Goal: Task Accomplishment & Management: Complete application form

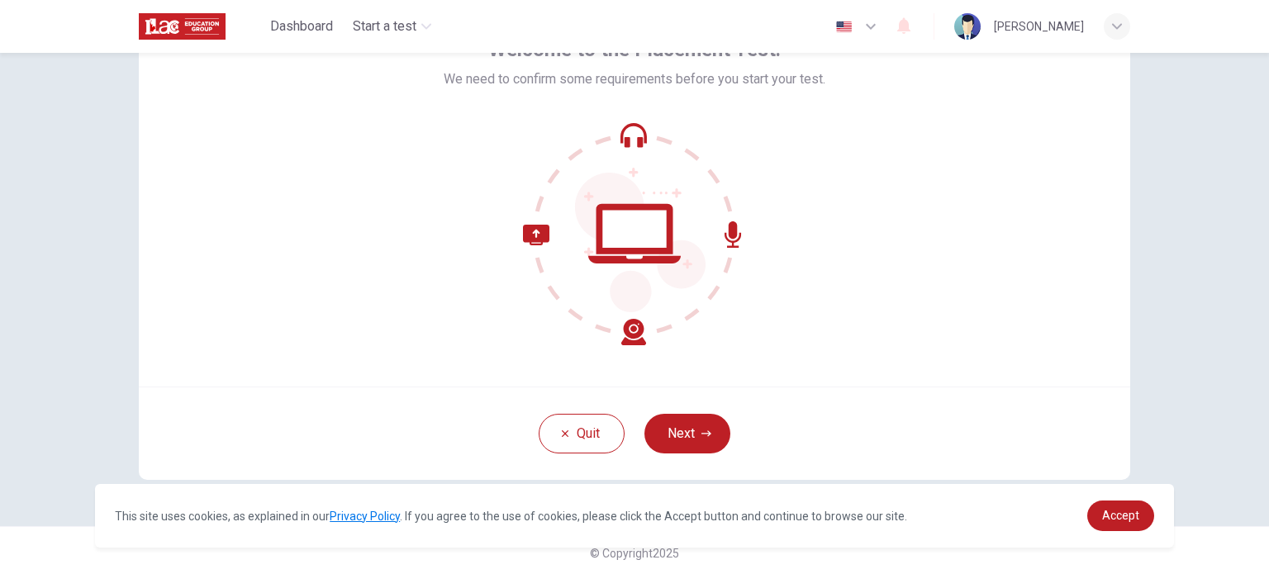
scroll to position [113, 0]
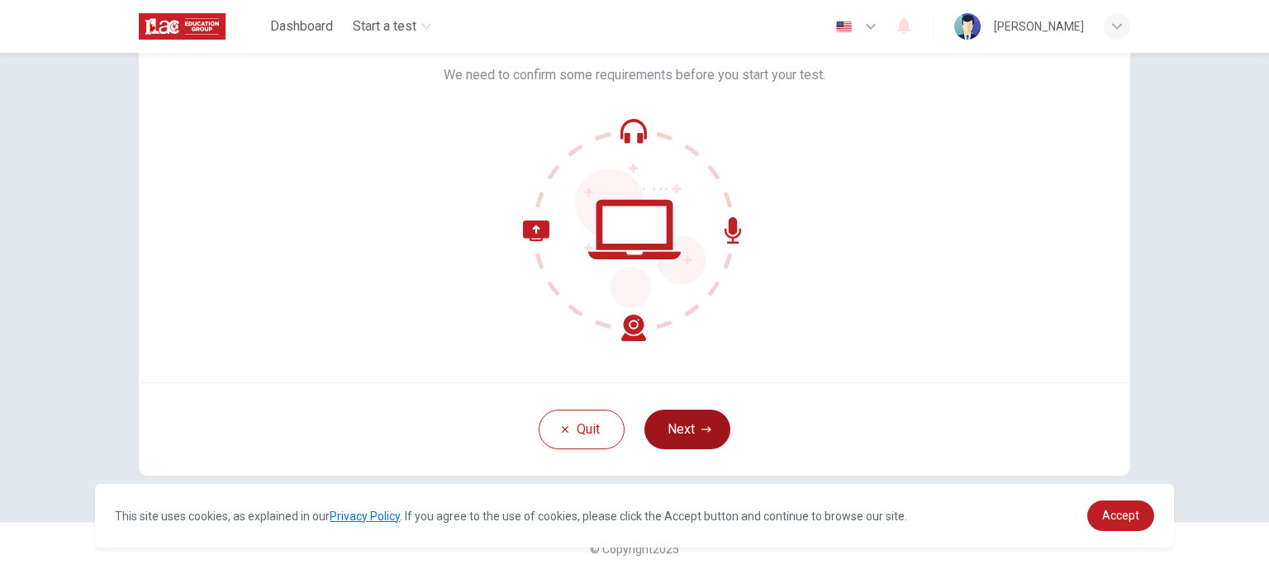
click at [690, 429] on button "Next" at bounding box center [687, 430] width 86 height 40
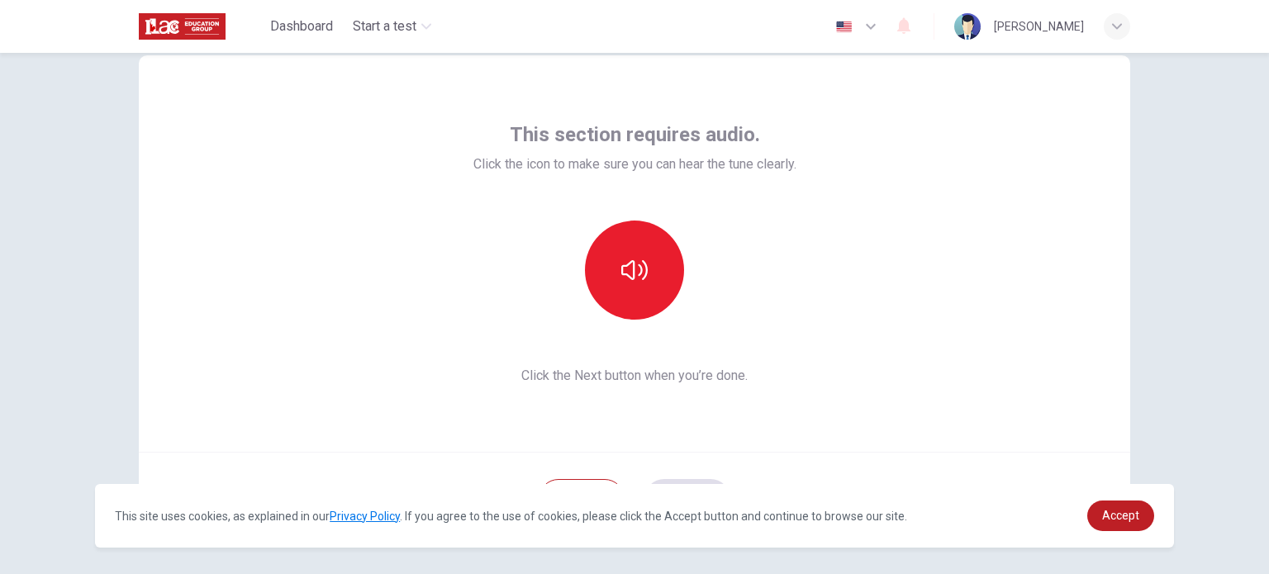
scroll to position [31, 0]
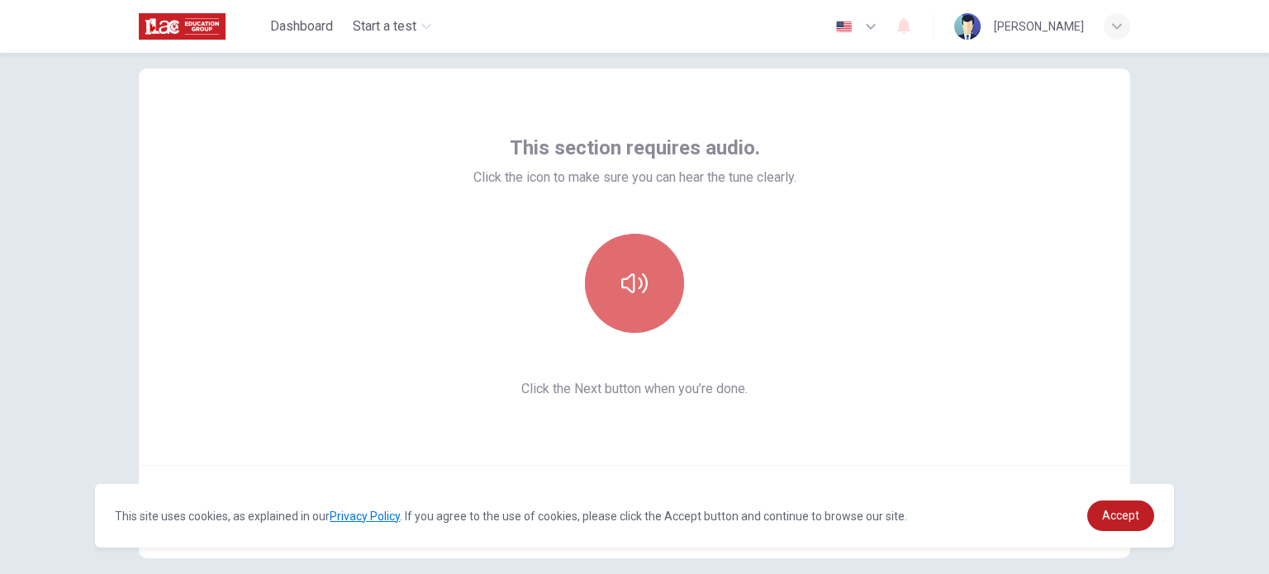
click at [645, 290] on button "button" at bounding box center [634, 283] width 99 height 99
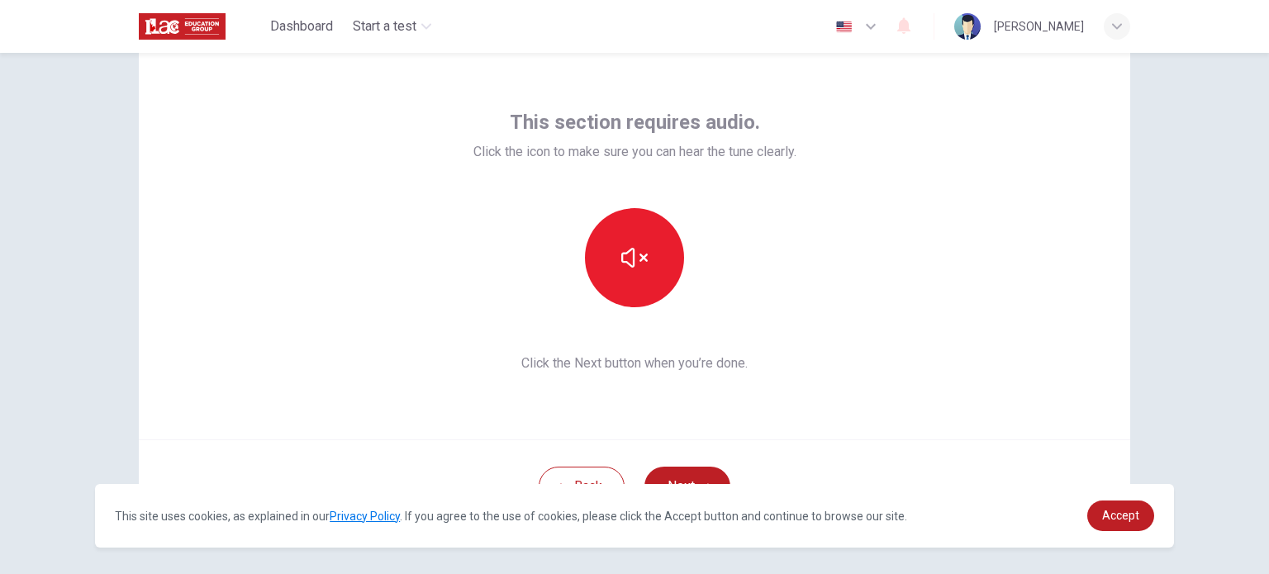
scroll to position [113, 0]
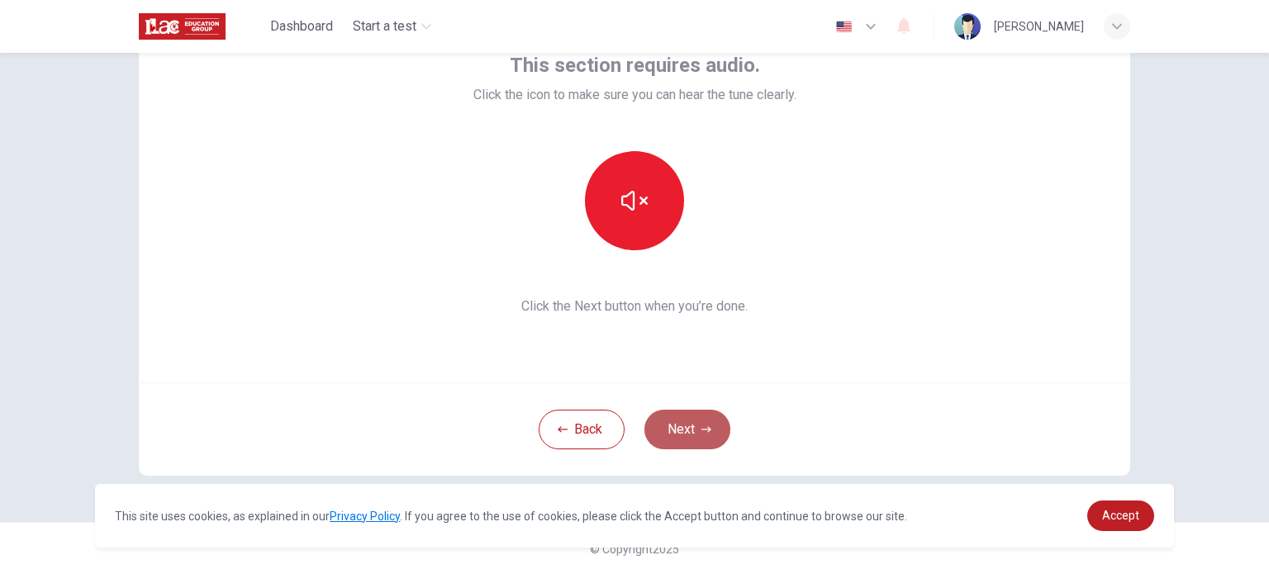
click at [685, 425] on button "Next" at bounding box center [687, 430] width 86 height 40
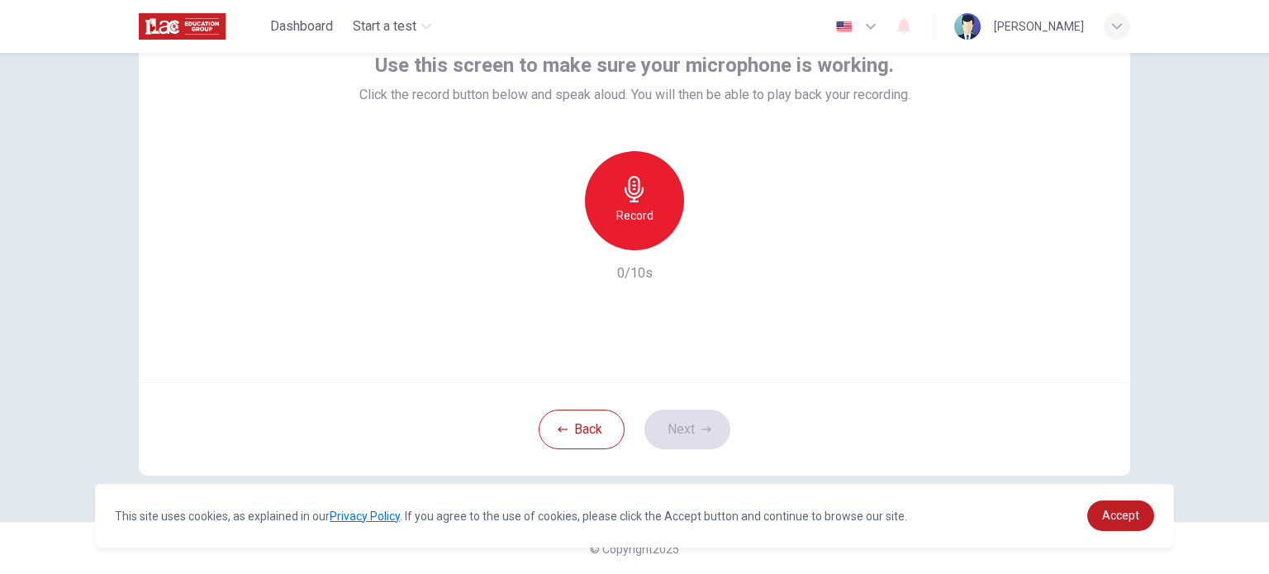
click at [631, 201] on icon "button" at bounding box center [633, 189] width 19 height 26
click at [712, 241] on icon "button" at bounding box center [710, 237] width 17 height 17
click at [681, 433] on button "Next" at bounding box center [687, 430] width 86 height 40
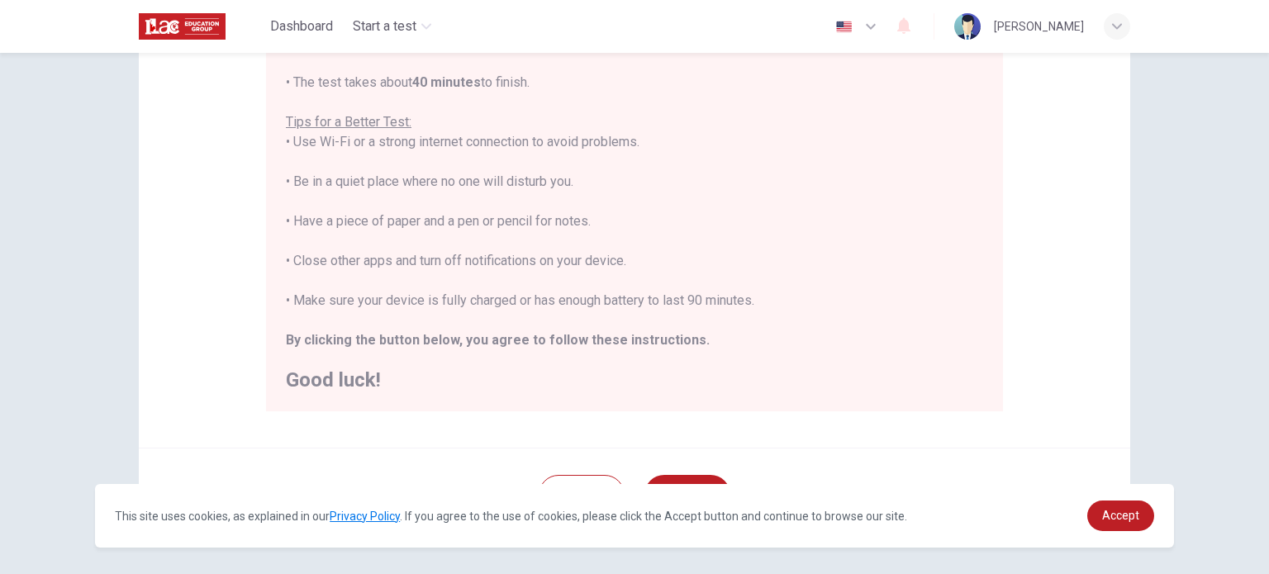
scroll to position [344, 0]
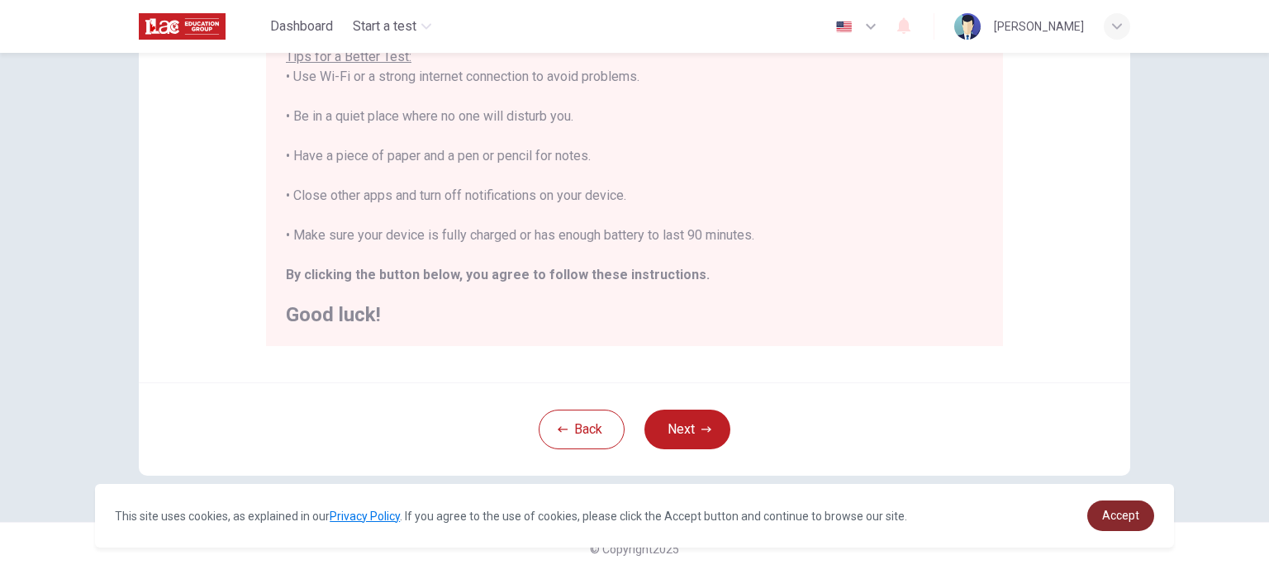
click at [1117, 520] on span "Accept" at bounding box center [1120, 515] width 37 height 13
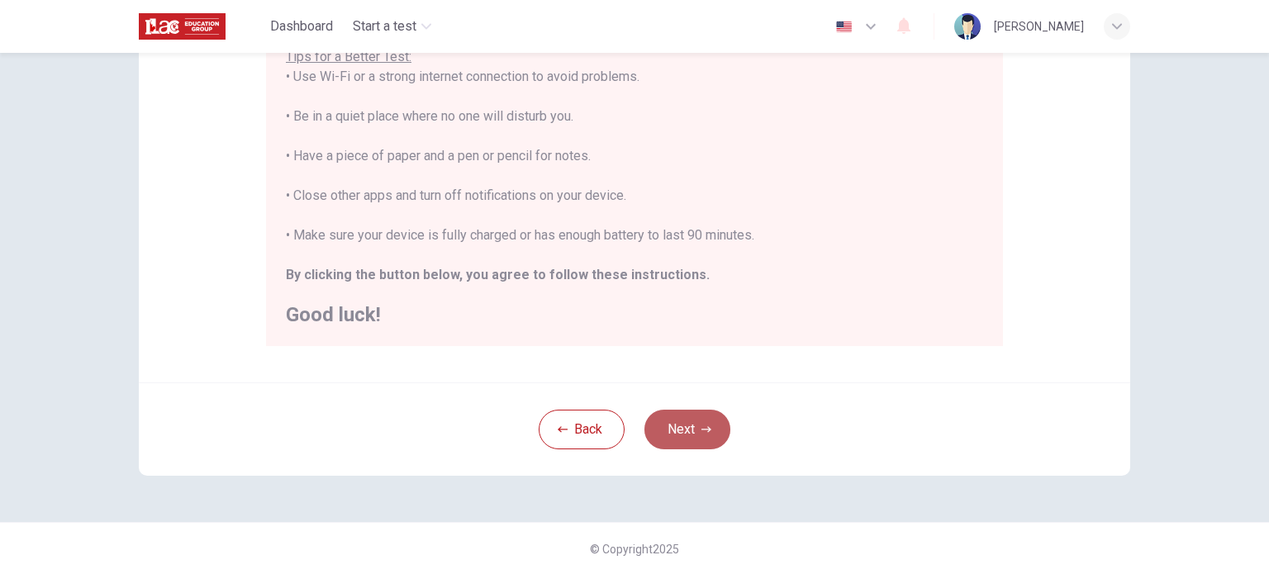
click at [685, 435] on button "Next" at bounding box center [687, 430] width 86 height 40
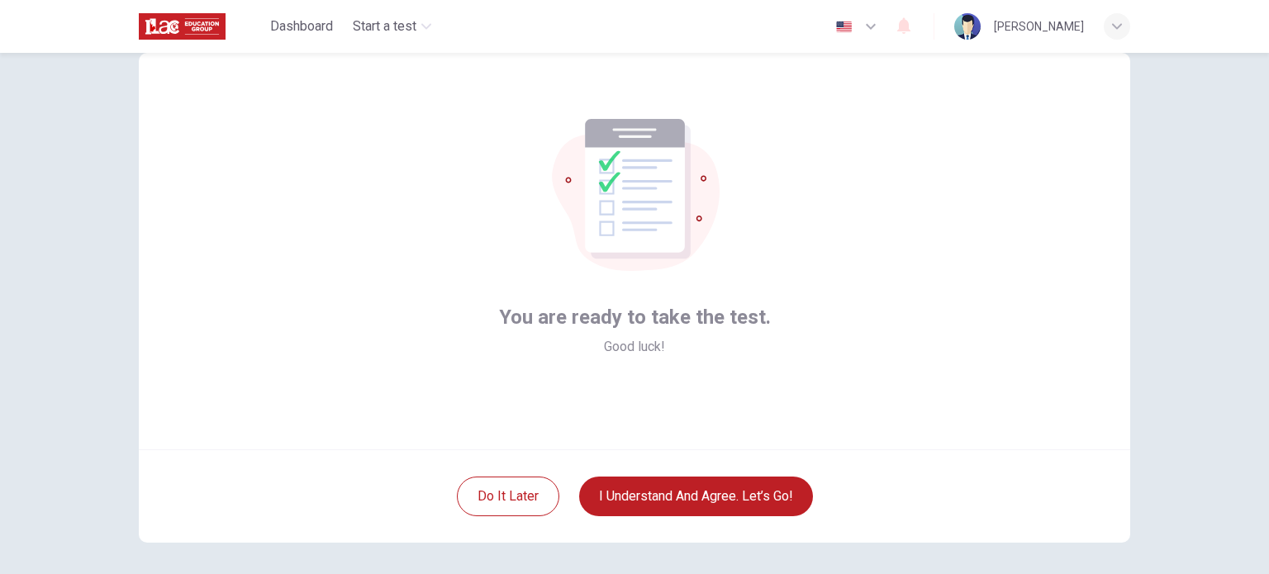
scroll to position [31, 0]
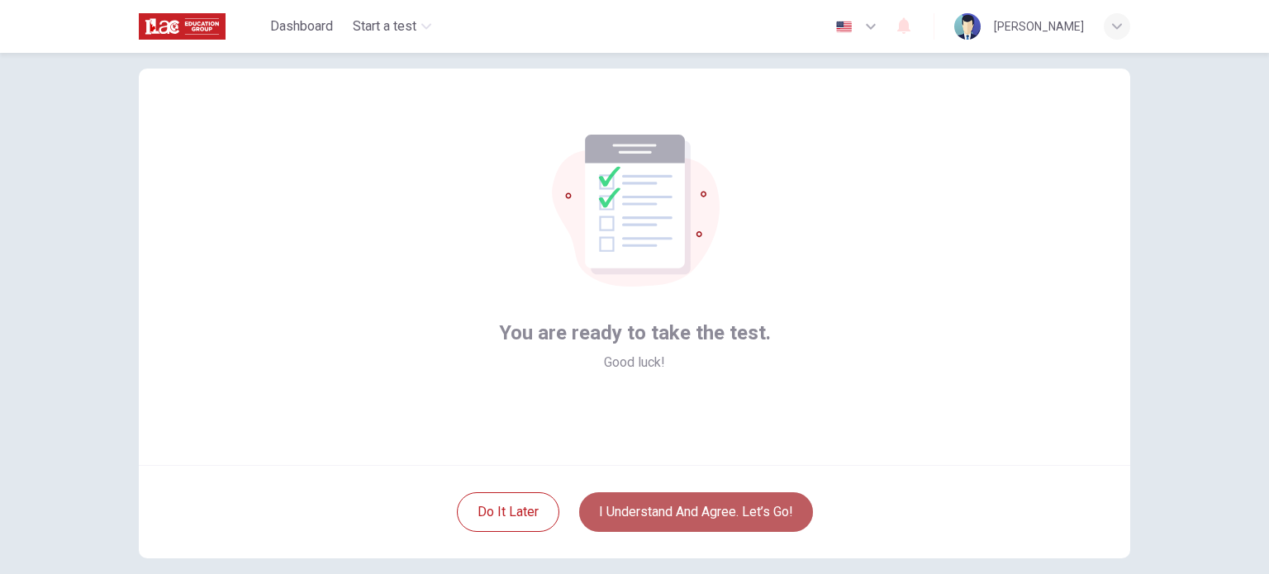
click at [697, 520] on button "I understand and agree. Let’s go!" at bounding box center [696, 512] width 234 height 40
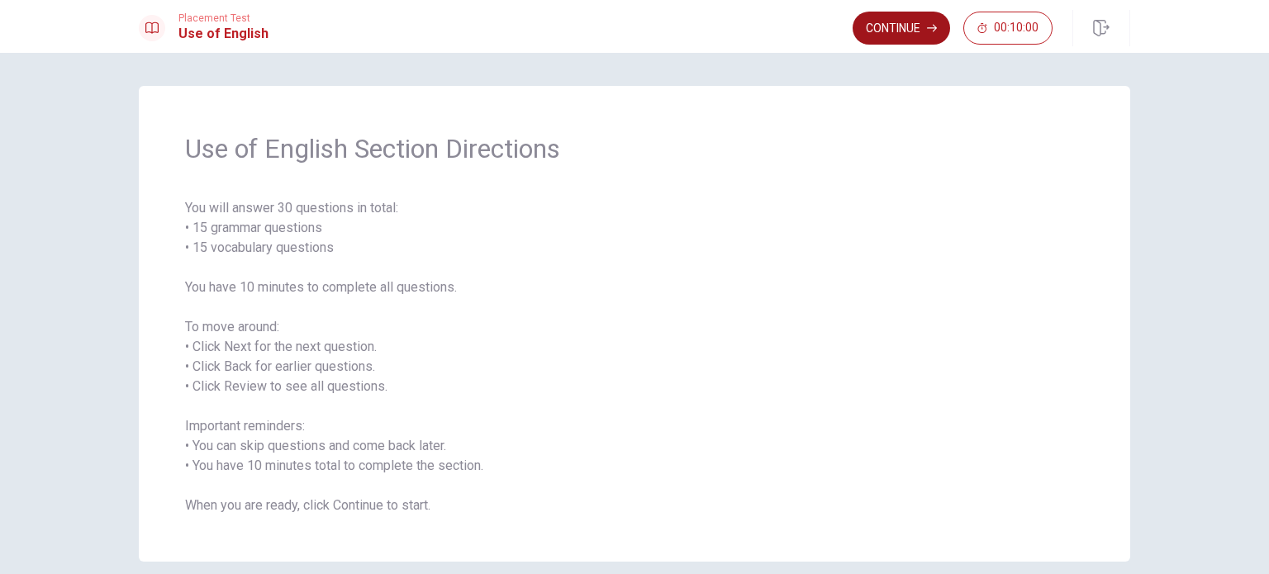
click at [902, 27] on button "Continue" at bounding box center [900, 28] width 97 height 33
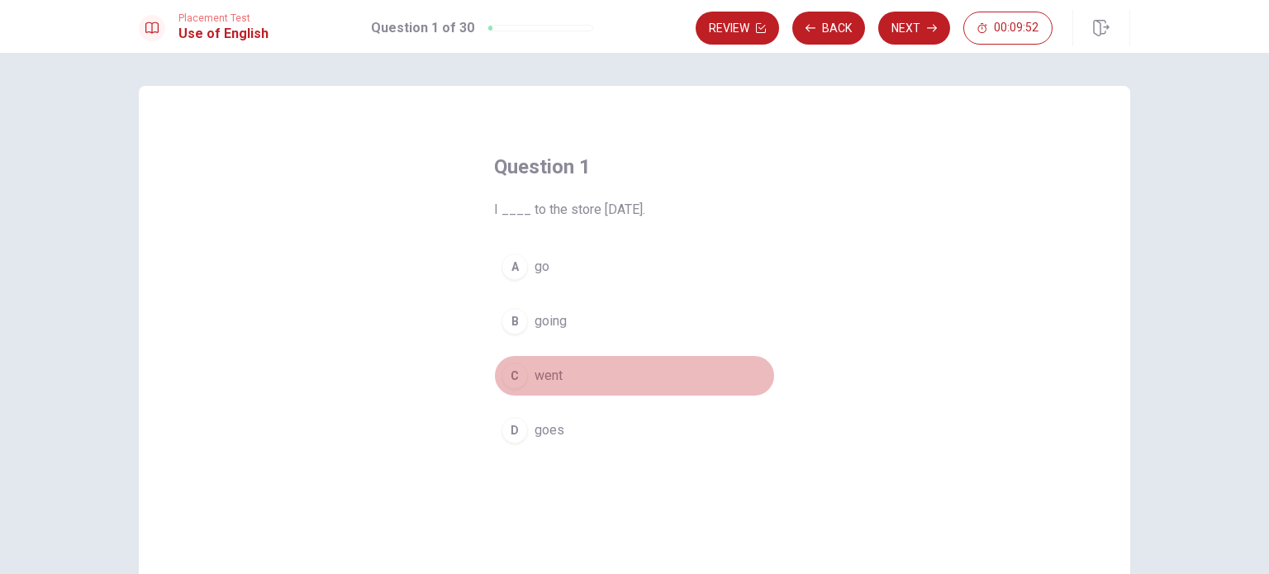
click at [511, 375] on div "C" at bounding box center [514, 376] width 26 height 26
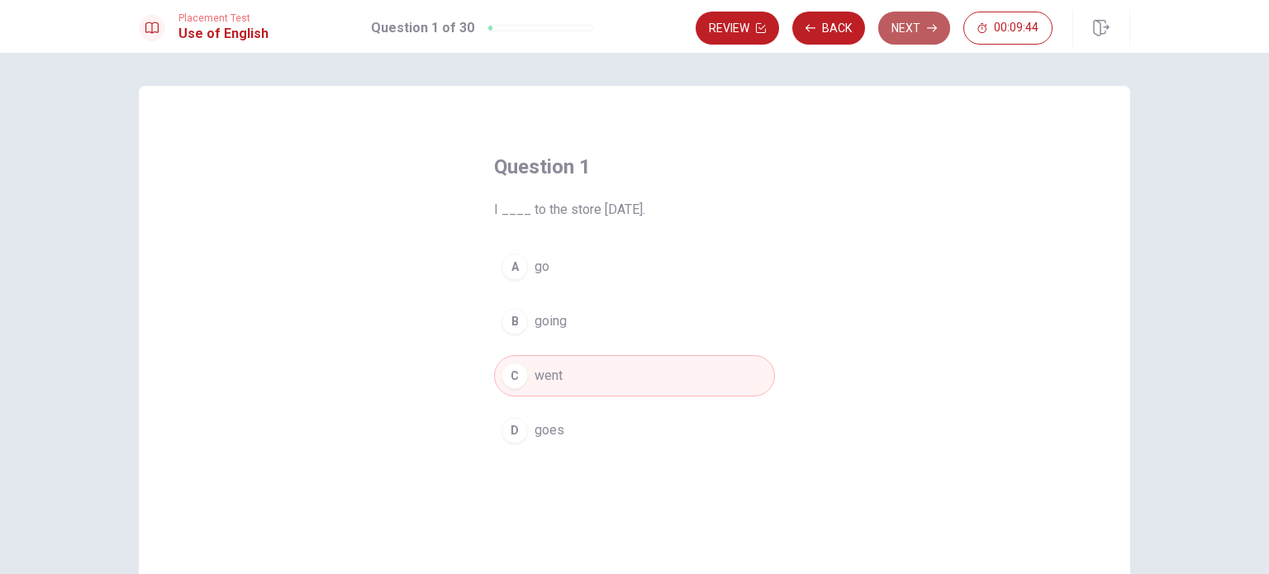
click at [914, 31] on button "Next" at bounding box center [914, 28] width 72 height 33
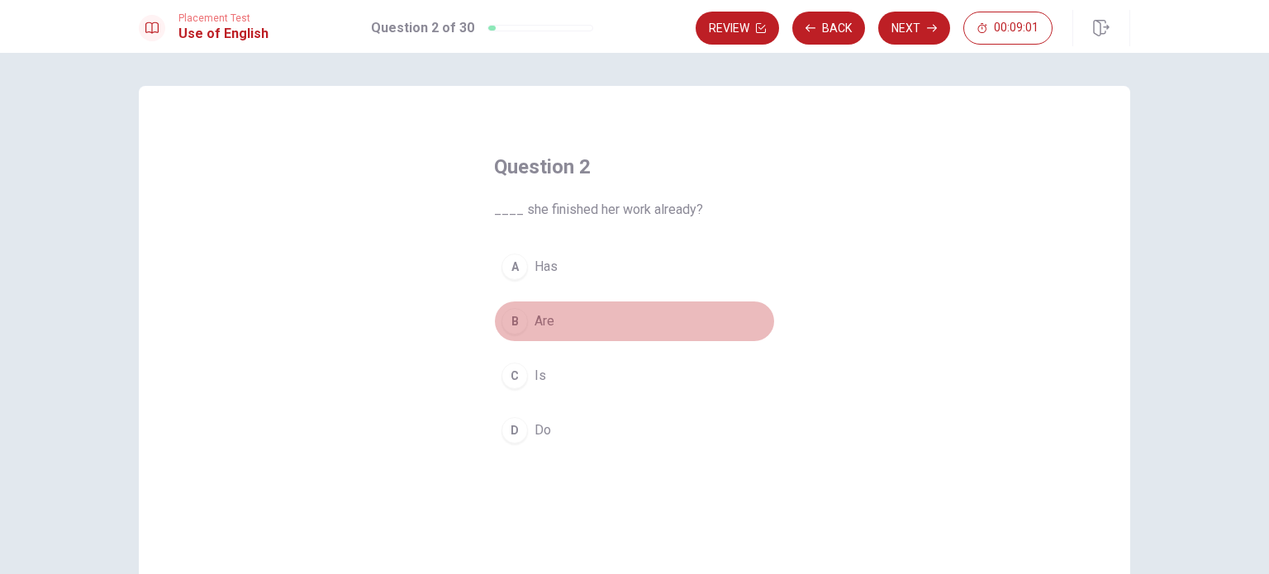
click at [509, 325] on div "B" at bounding box center [514, 321] width 26 height 26
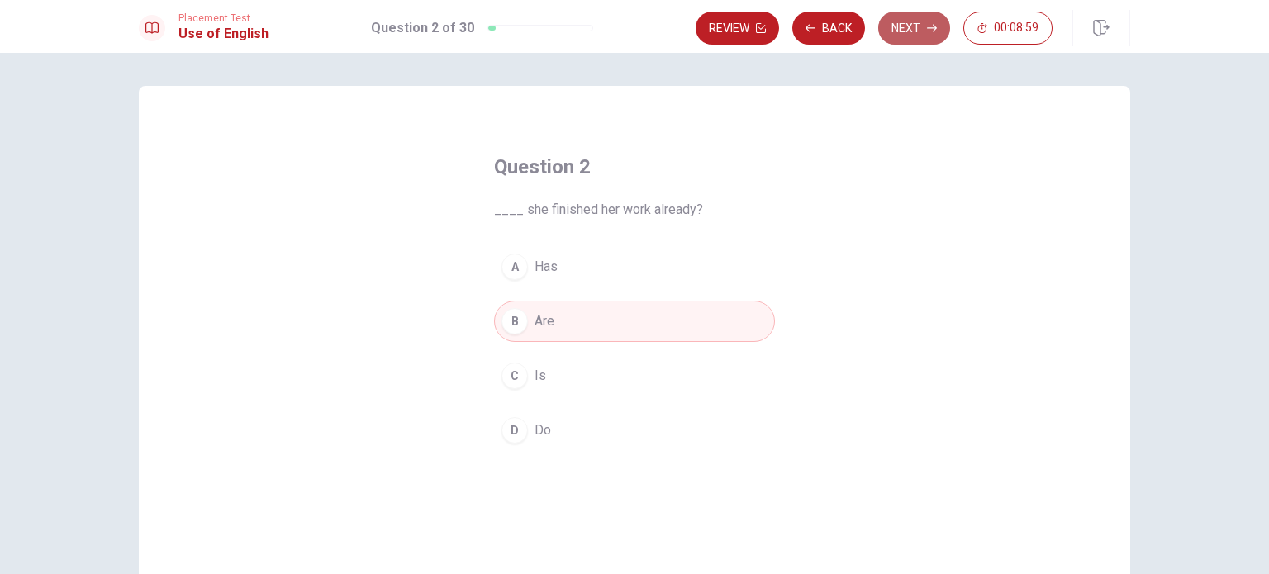
click at [904, 27] on button "Next" at bounding box center [914, 28] width 72 height 33
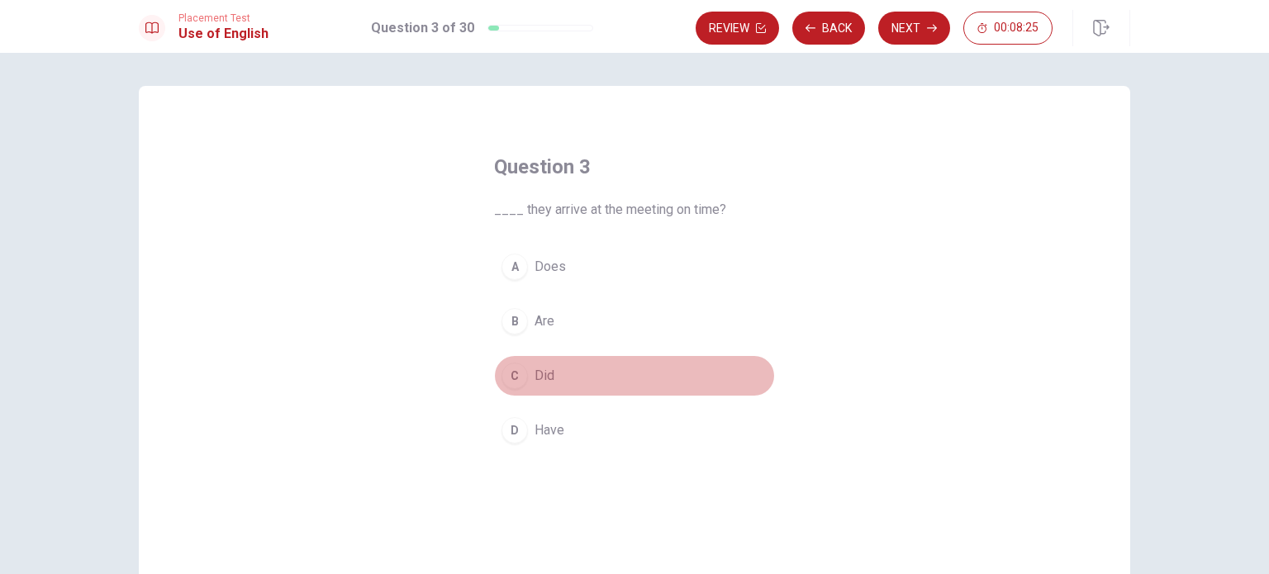
click at [516, 379] on div "C" at bounding box center [514, 376] width 26 height 26
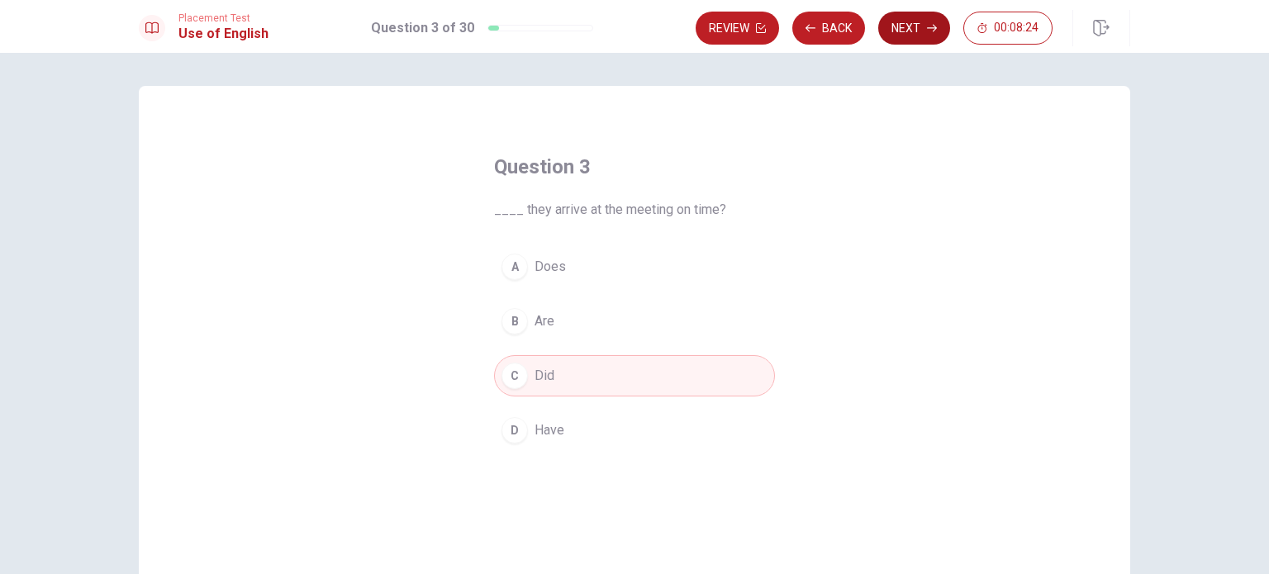
click at [913, 32] on button "Next" at bounding box center [914, 28] width 72 height 33
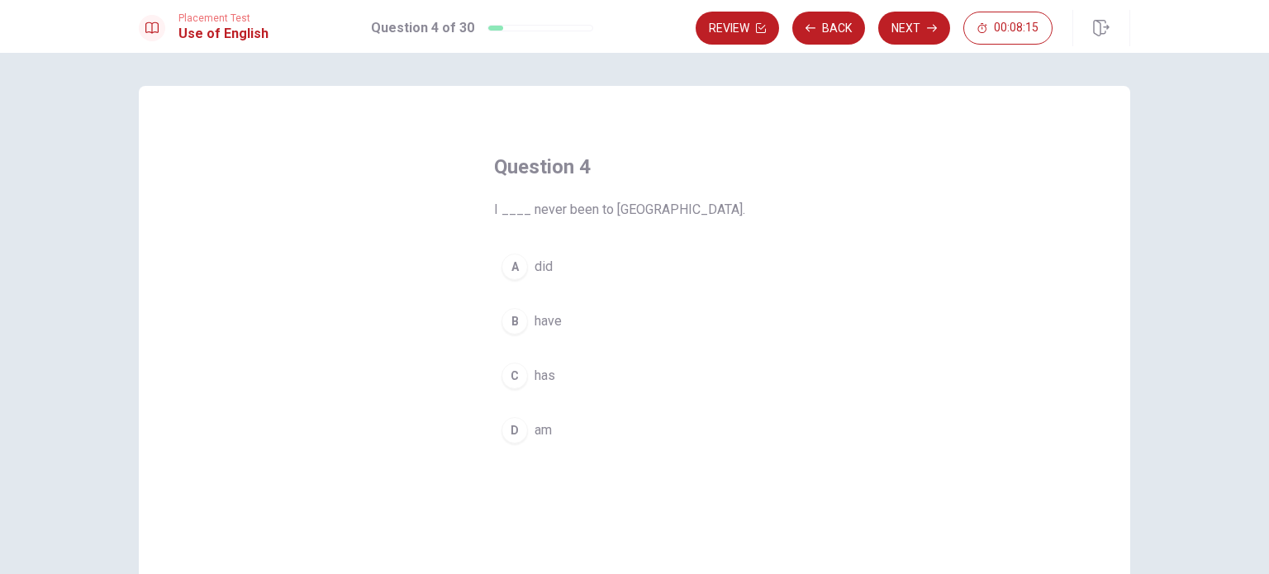
click at [510, 322] on div "B" at bounding box center [514, 321] width 26 height 26
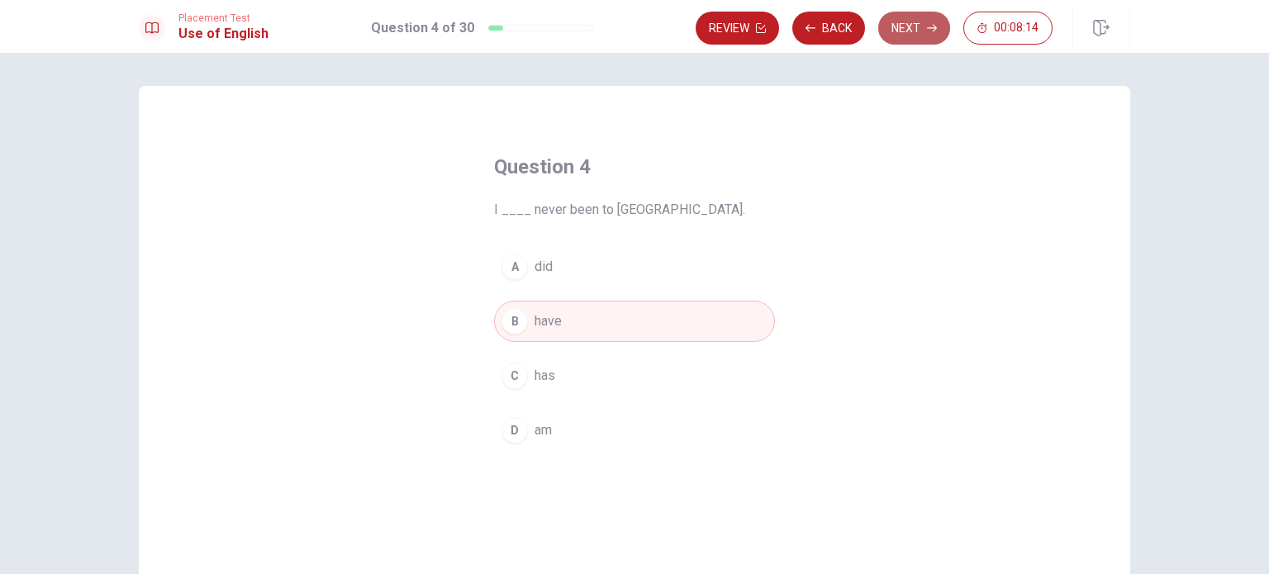
click at [917, 26] on button "Next" at bounding box center [914, 28] width 72 height 33
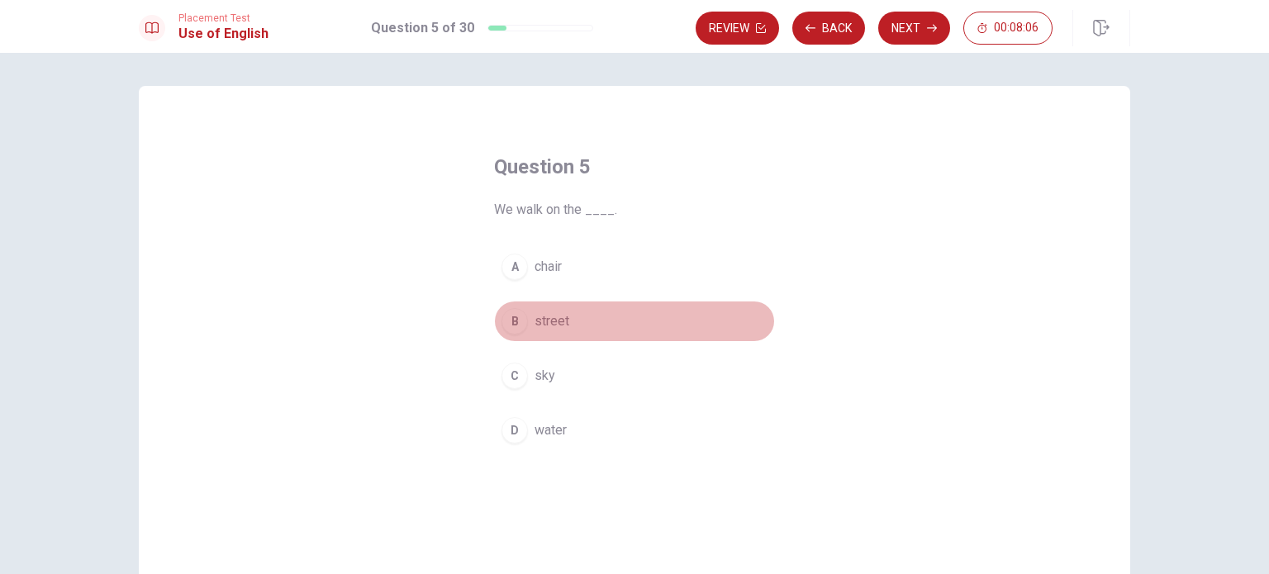
click at [508, 322] on div "B" at bounding box center [514, 321] width 26 height 26
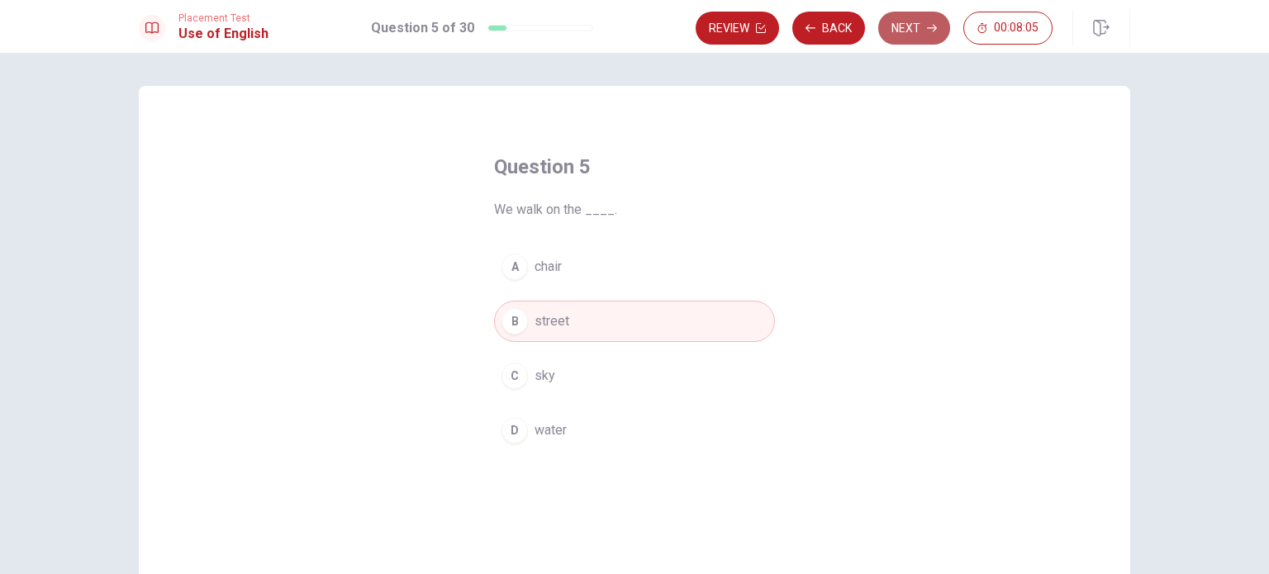
click at [918, 27] on button "Next" at bounding box center [914, 28] width 72 height 33
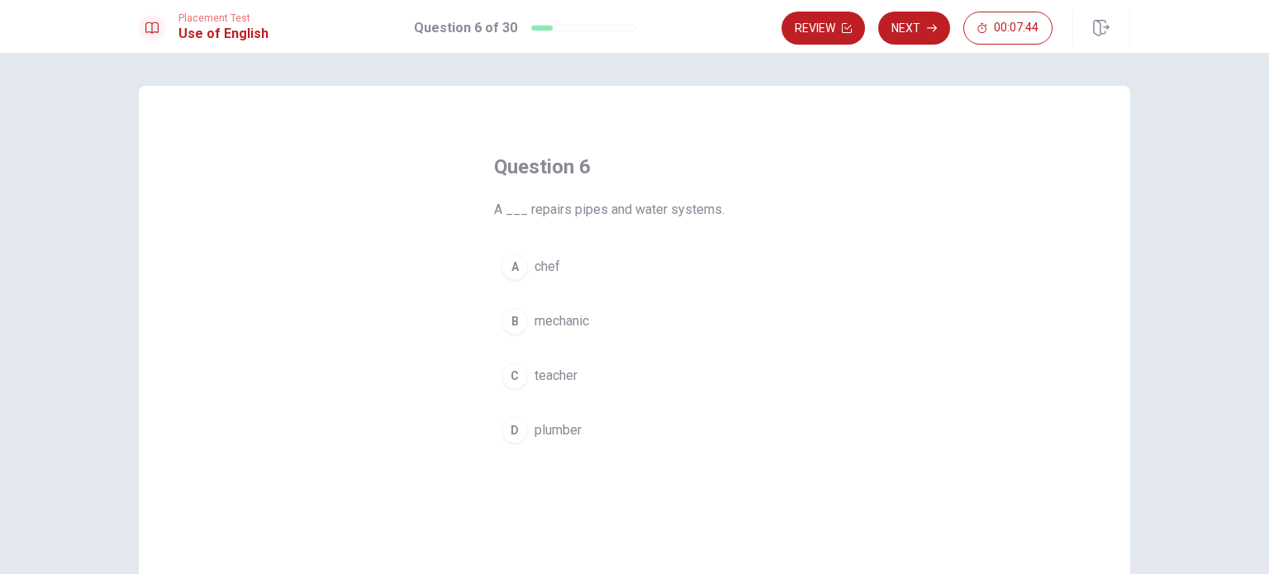
click at [508, 435] on div "D" at bounding box center [514, 430] width 26 height 26
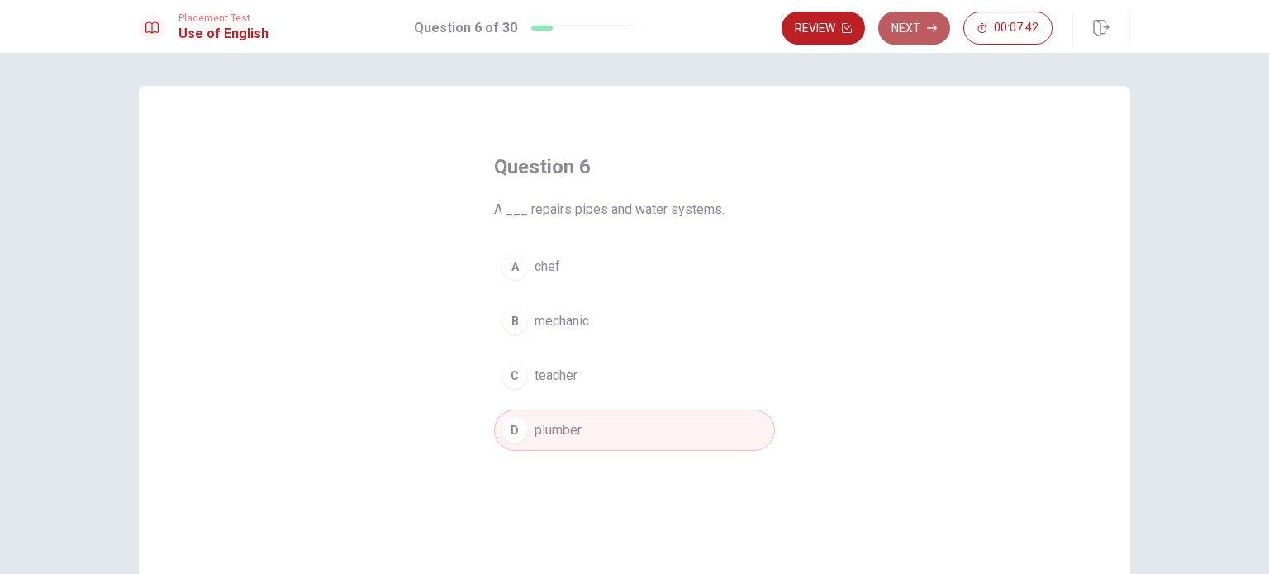
click at [912, 27] on button "Next" at bounding box center [914, 28] width 72 height 33
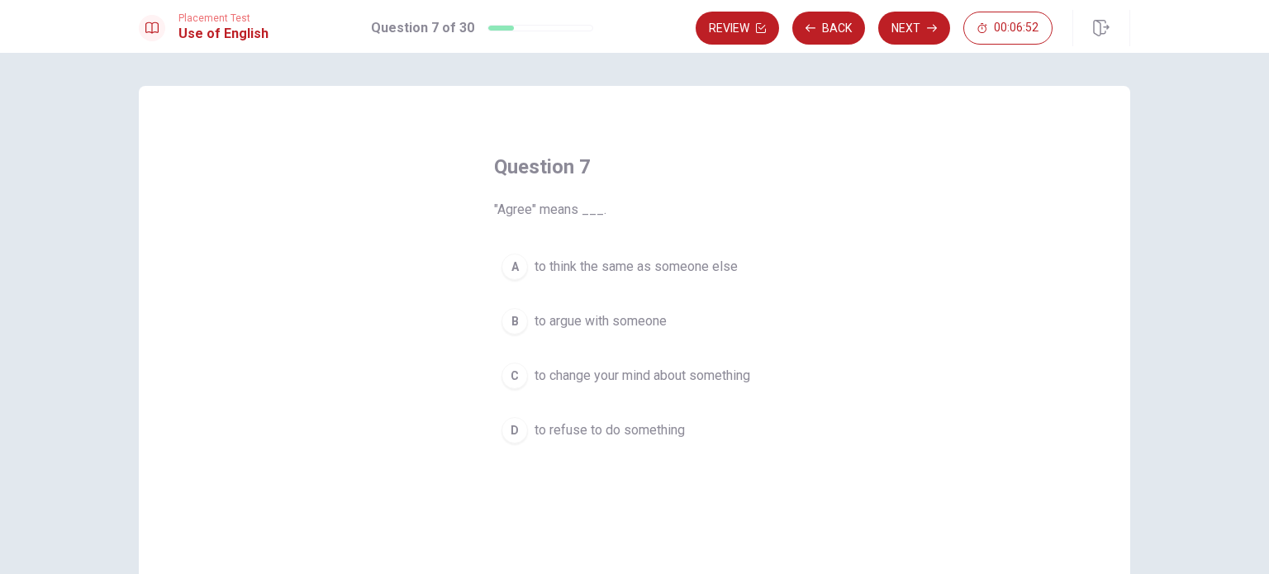
click at [516, 267] on div "A" at bounding box center [514, 267] width 26 height 26
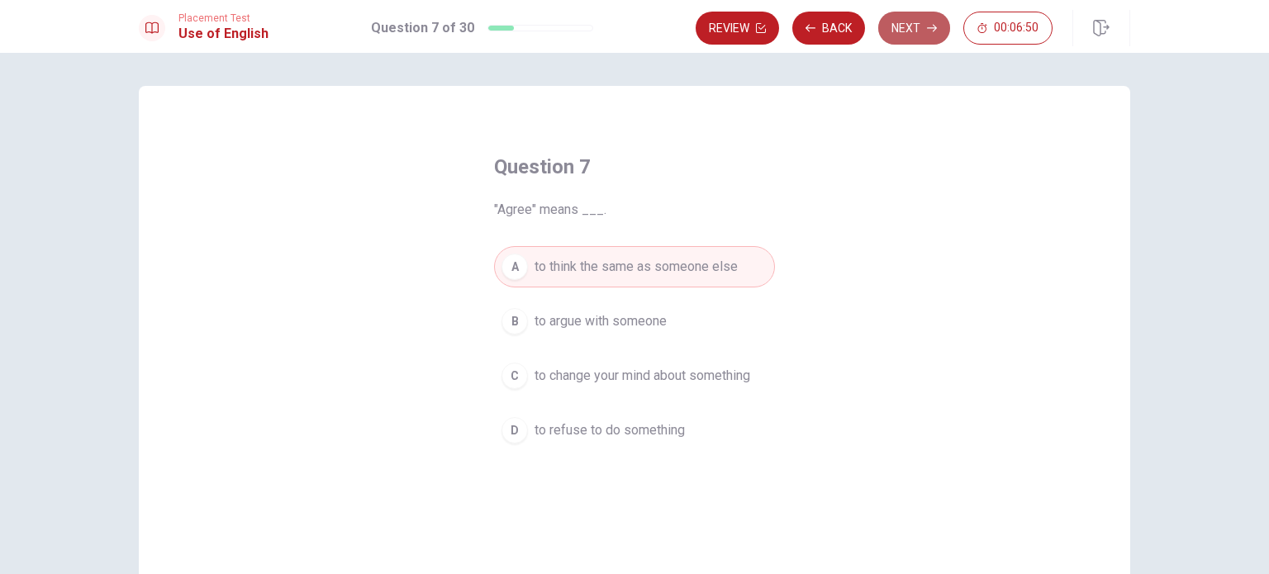
click at [918, 31] on button "Next" at bounding box center [914, 28] width 72 height 33
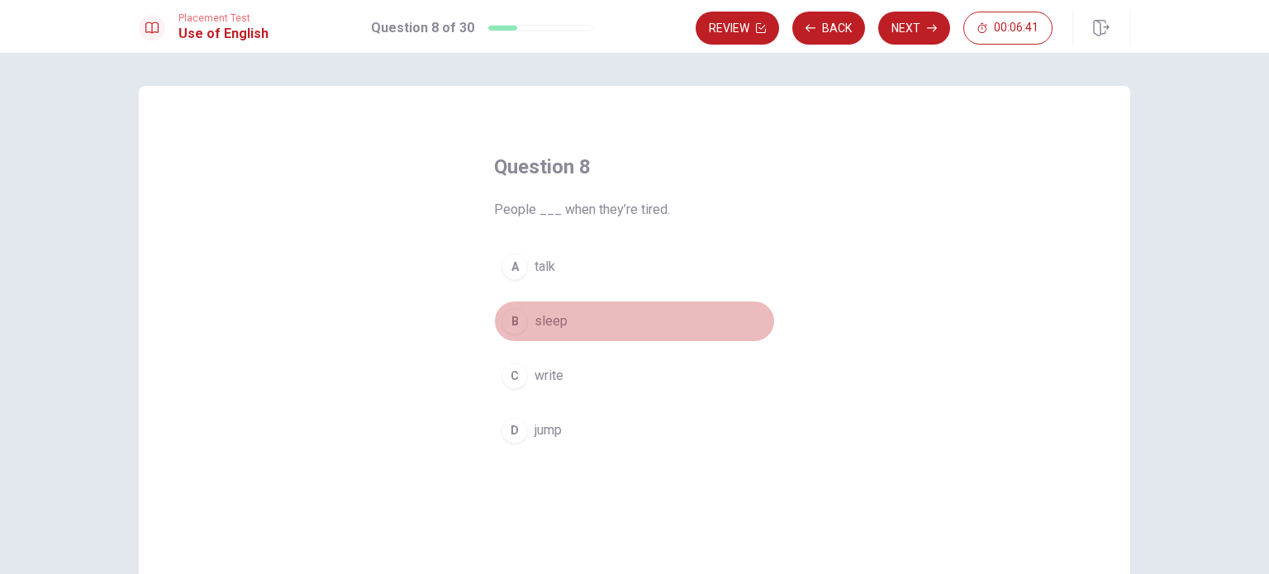
click at [511, 323] on div "B" at bounding box center [514, 321] width 26 height 26
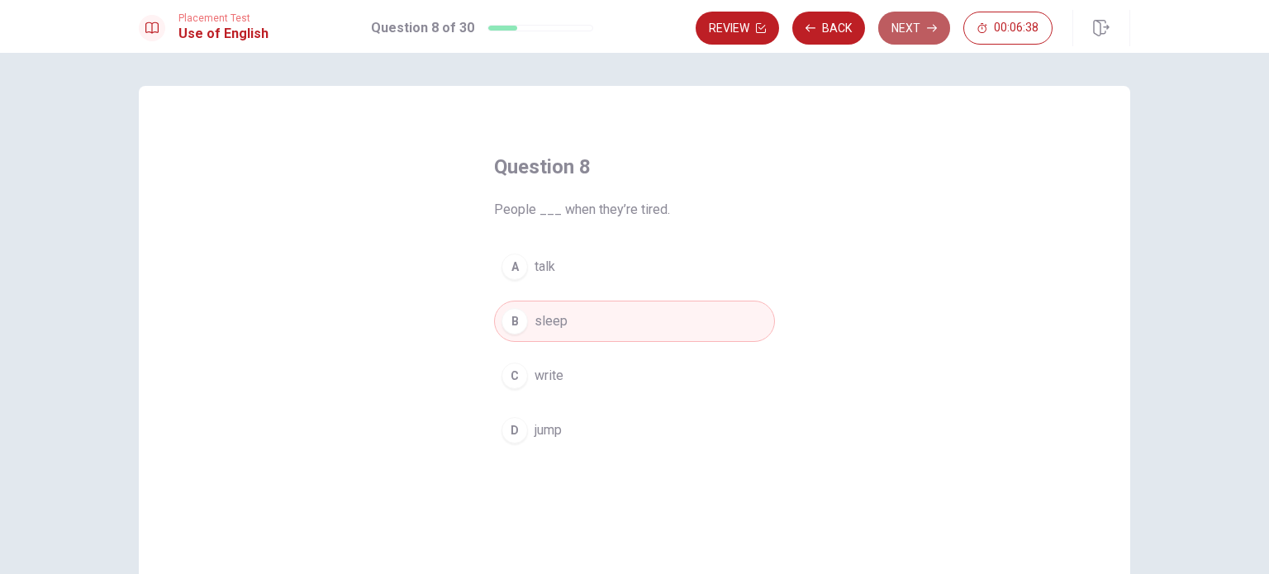
click at [902, 31] on button "Next" at bounding box center [914, 28] width 72 height 33
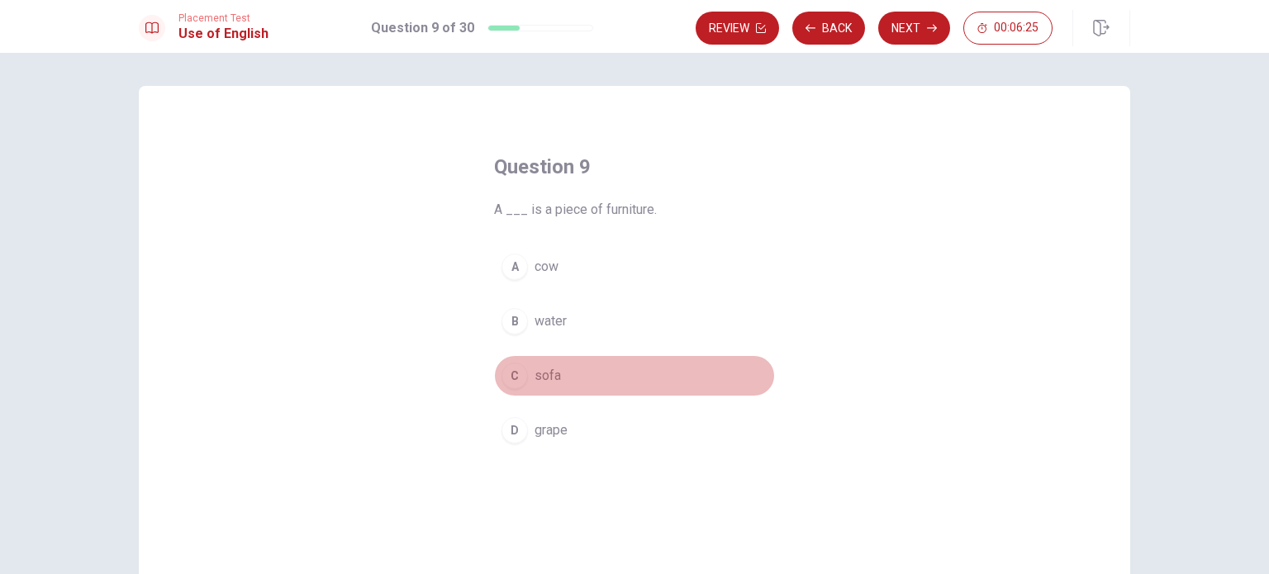
click at [512, 381] on div "C" at bounding box center [514, 376] width 26 height 26
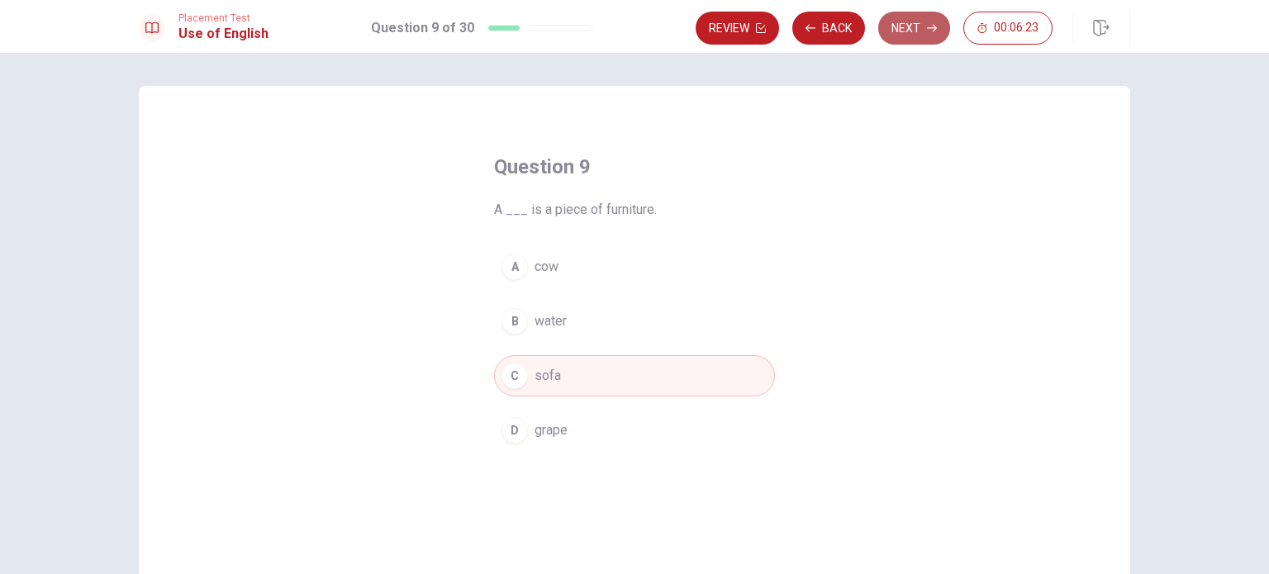
click at [915, 35] on button "Next" at bounding box center [914, 28] width 72 height 33
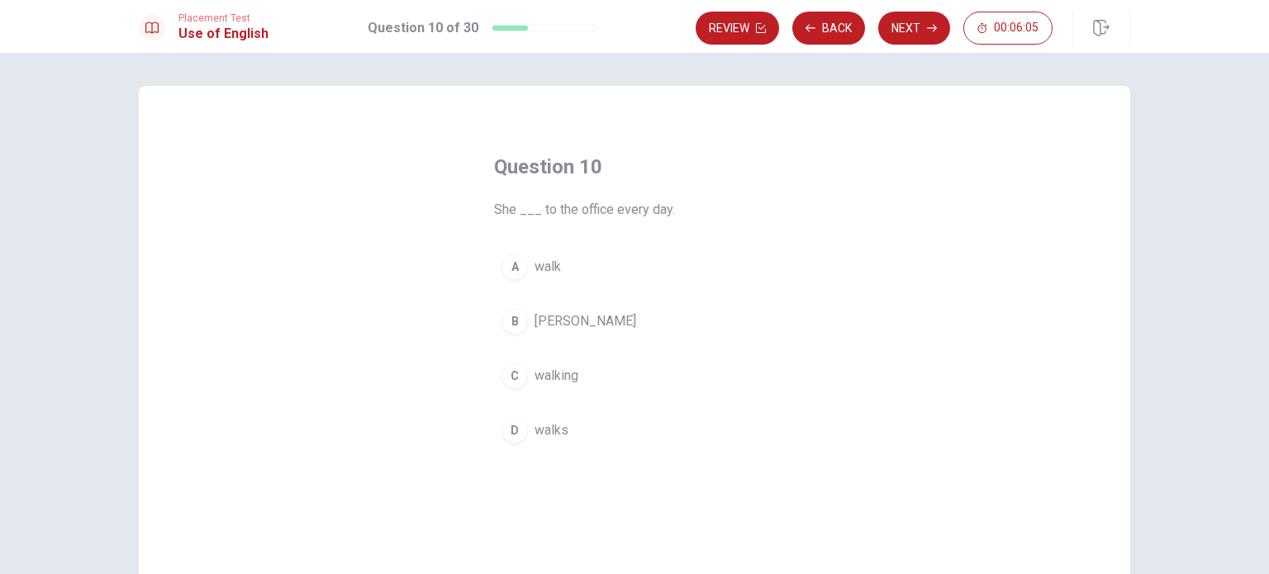
click at [510, 270] on div "A" at bounding box center [514, 267] width 26 height 26
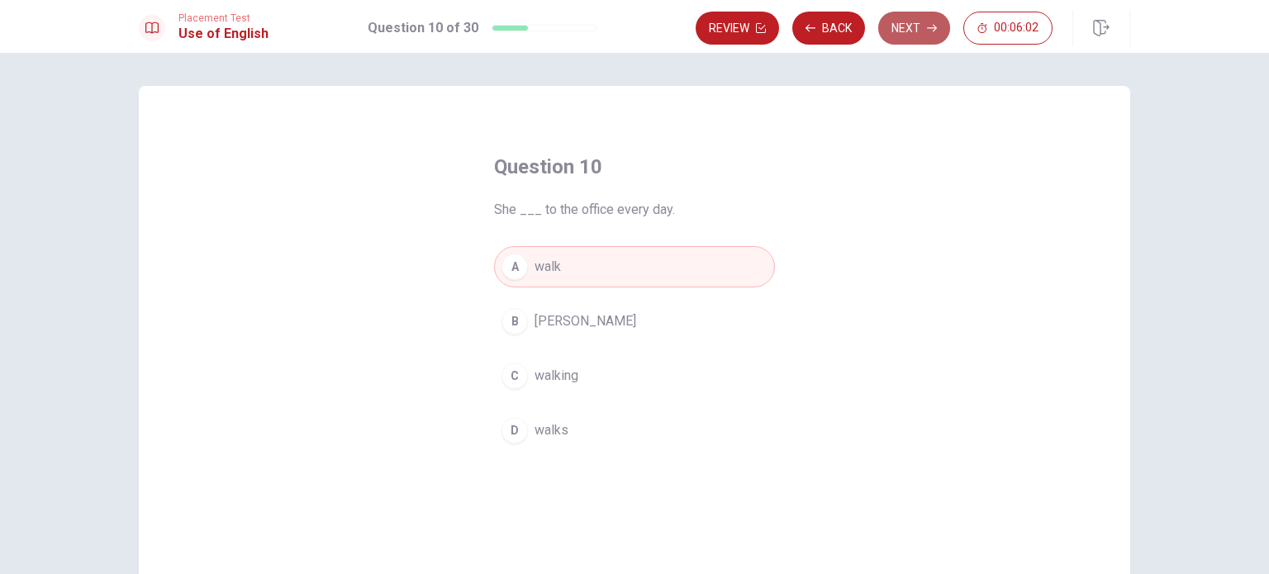
click at [905, 35] on button "Next" at bounding box center [914, 28] width 72 height 33
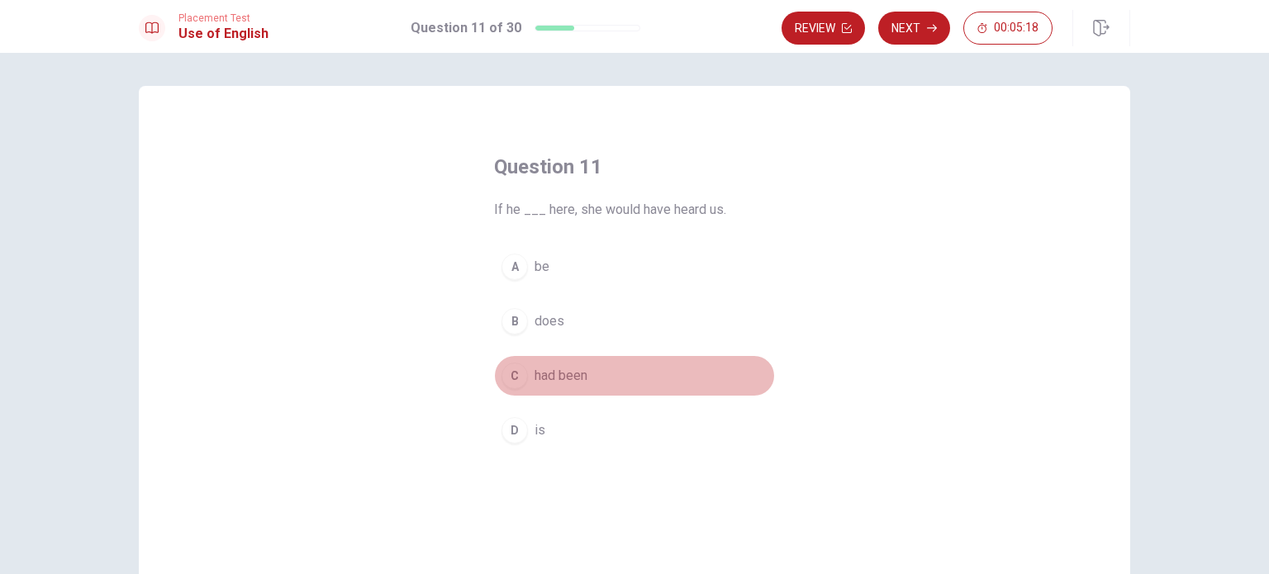
click at [512, 379] on div "C" at bounding box center [514, 376] width 26 height 26
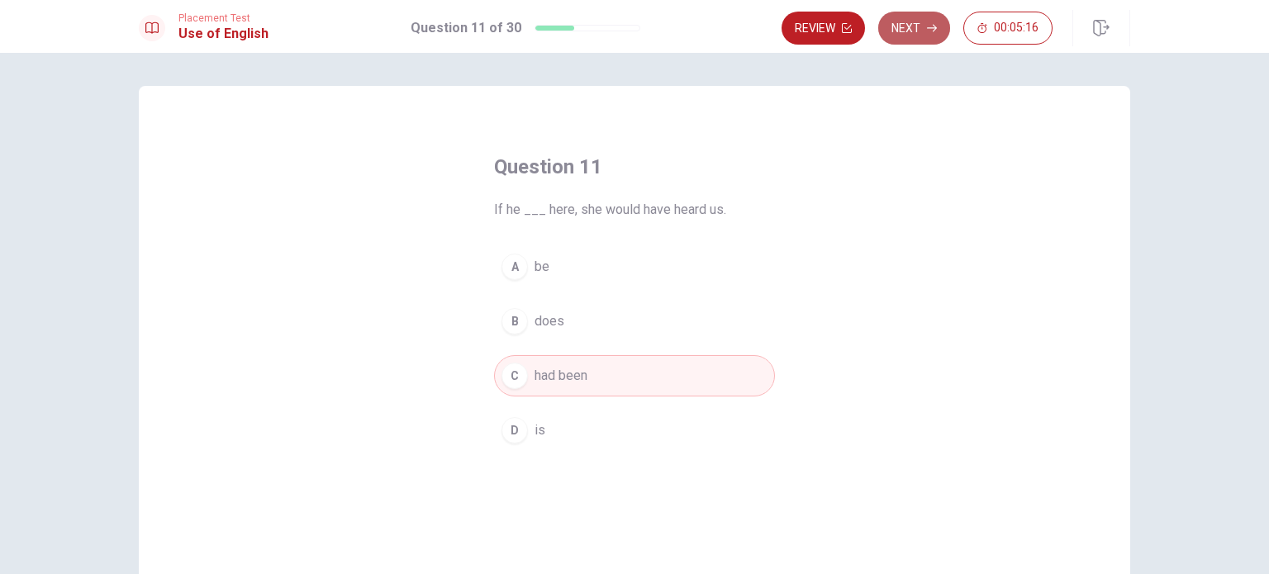
click at [909, 24] on button "Next" at bounding box center [914, 28] width 72 height 33
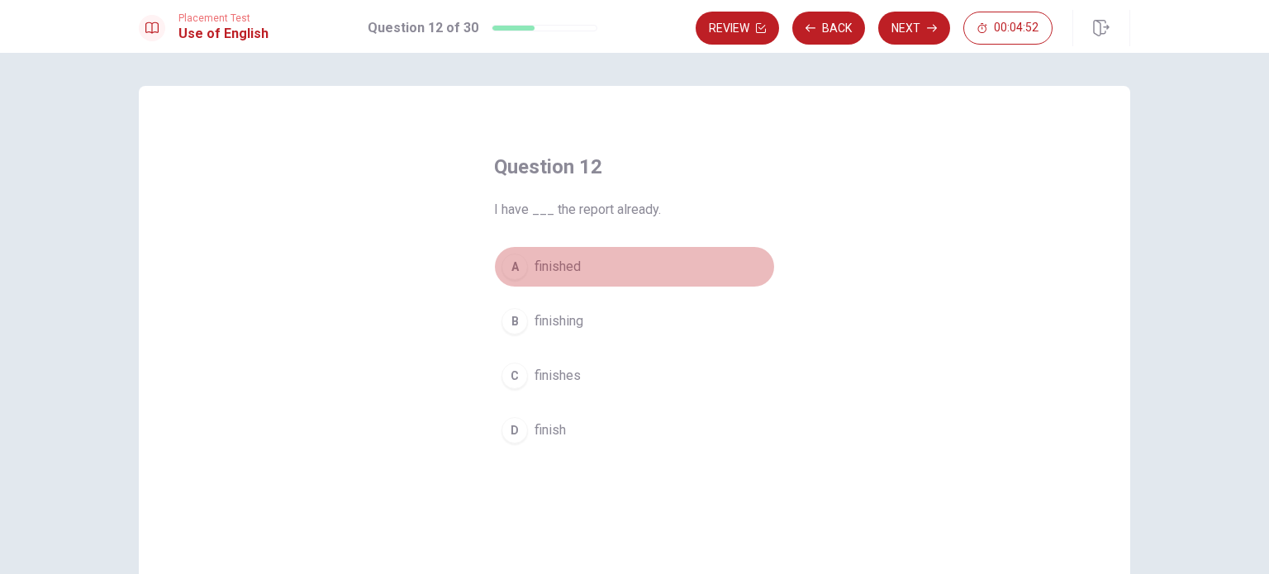
click at [505, 273] on div "A" at bounding box center [514, 267] width 26 height 26
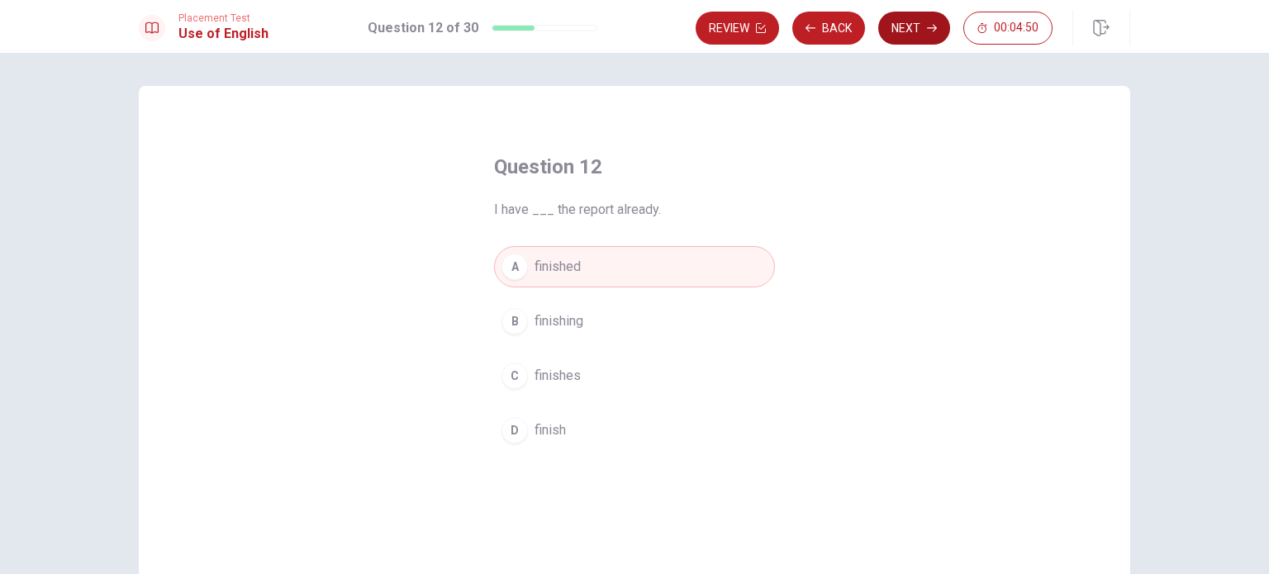
click at [911, 34] on button "Next" at bounding box center [914, 28] width 72 height 33
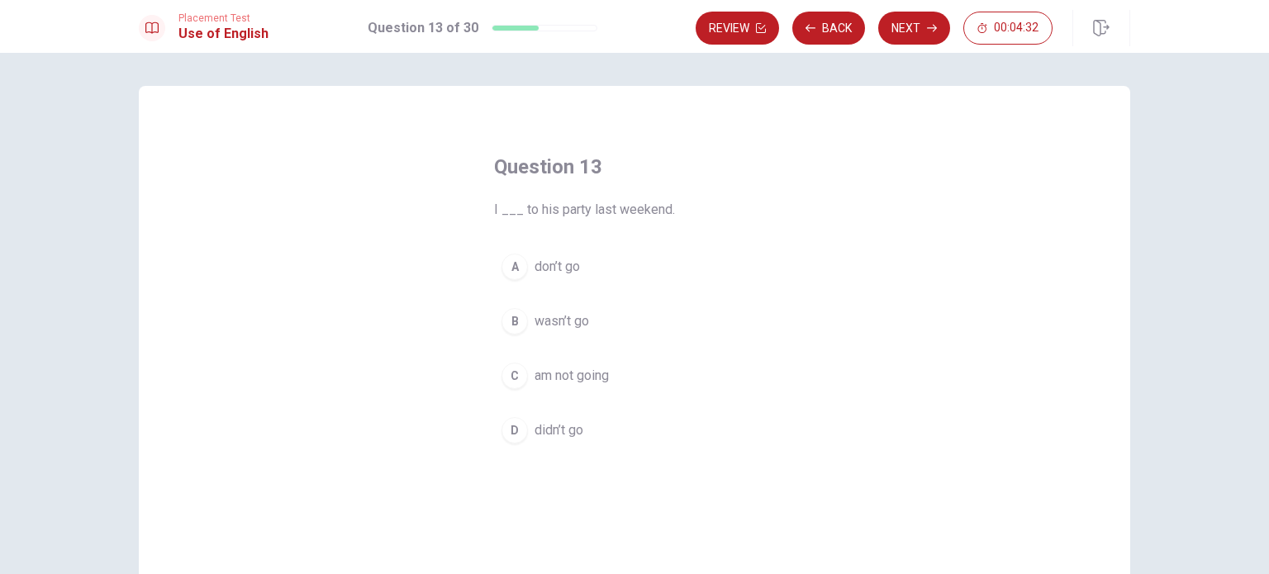
click at [512, 435] on div "D" at bounding box center [514, 430] width 26 height 26
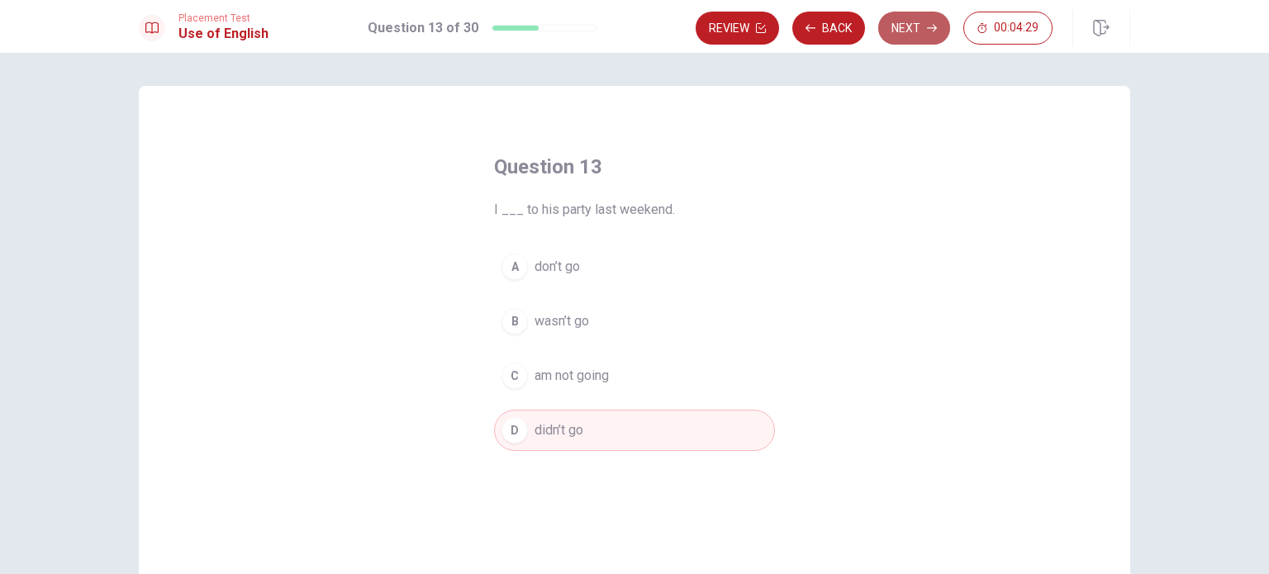
click at [914, 29] on button "Next" at bounding box center [914, 28] width 72 height 33
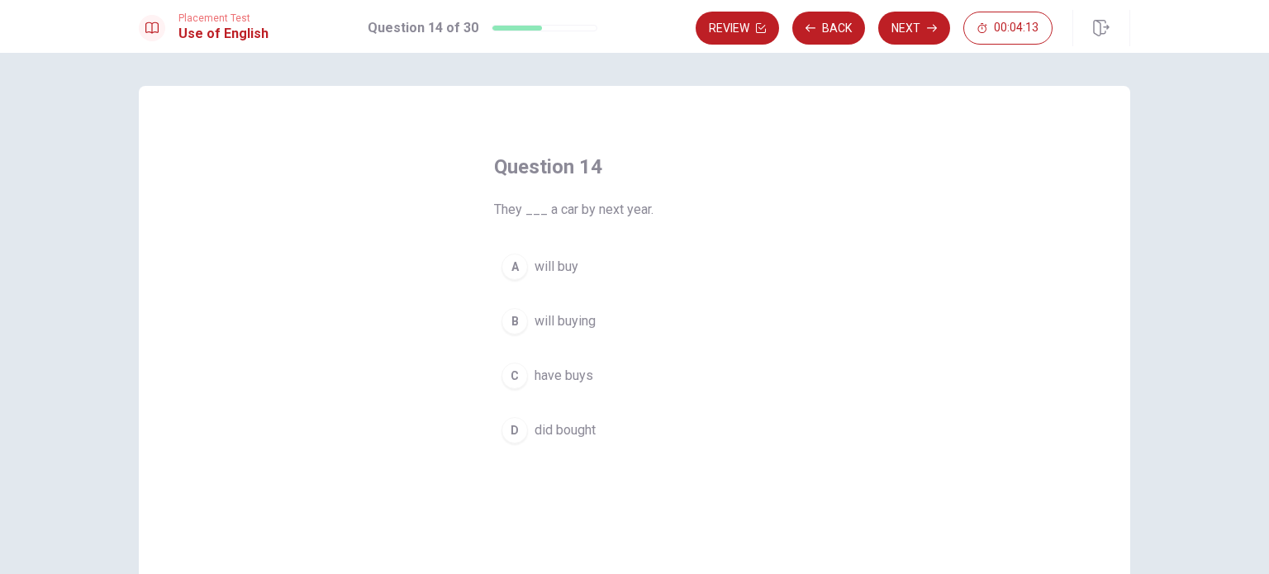
click at [519, 264] on div "A" at bounding box center [514, 267] width 26 height 26
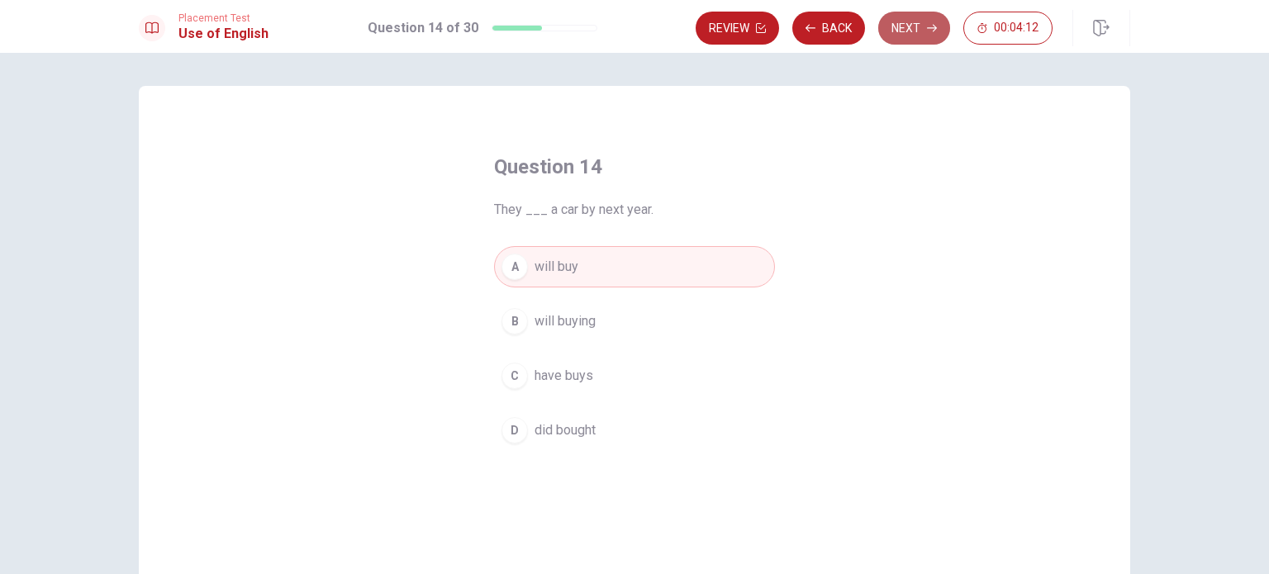
click at [918, 31] on button "Next" at bounding box center [914, 28] width 72 height 33
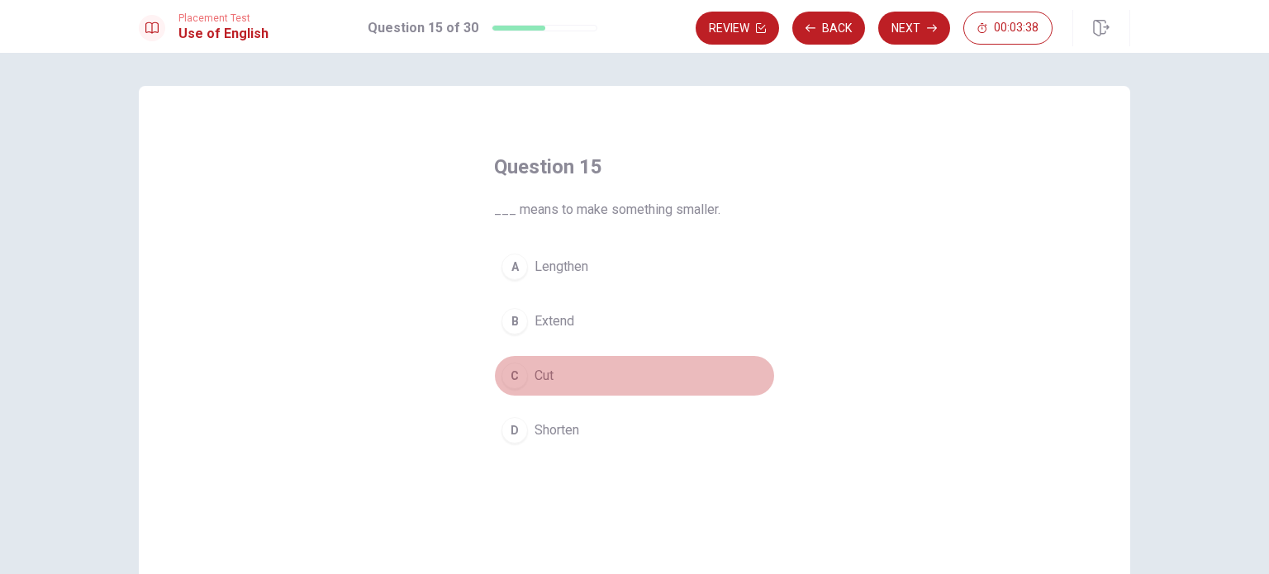
click at [508, 378] on div "C" at bounding box center [514, 376] width 26 height 26
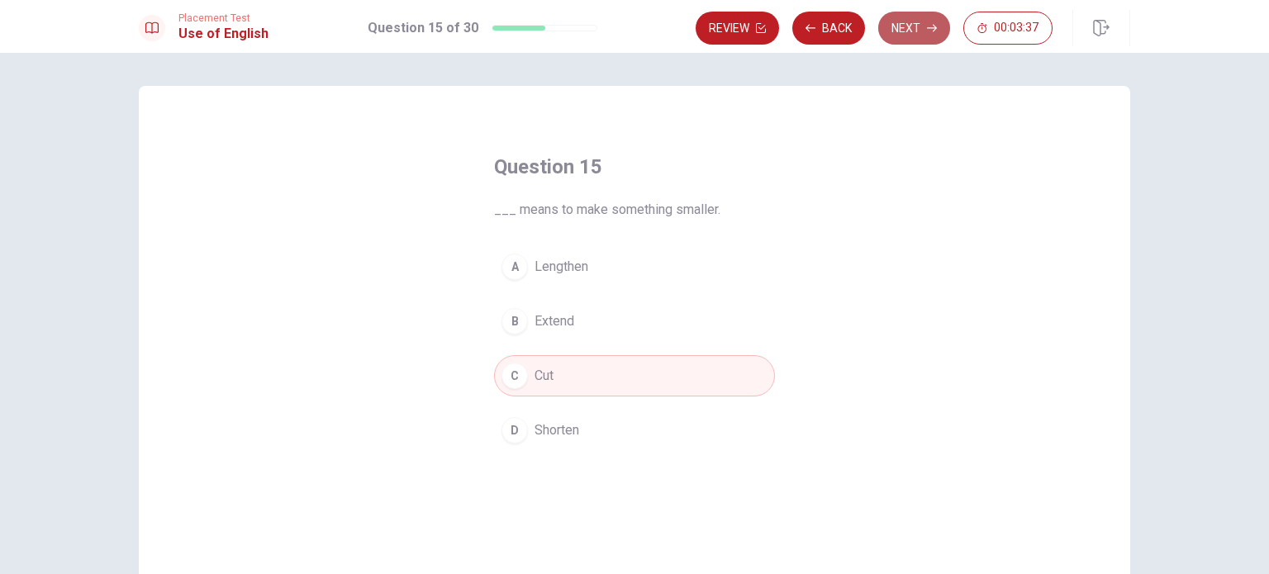
click at [894, 28] on button "Next" at bounding box center [914, 28] width 72 height 33
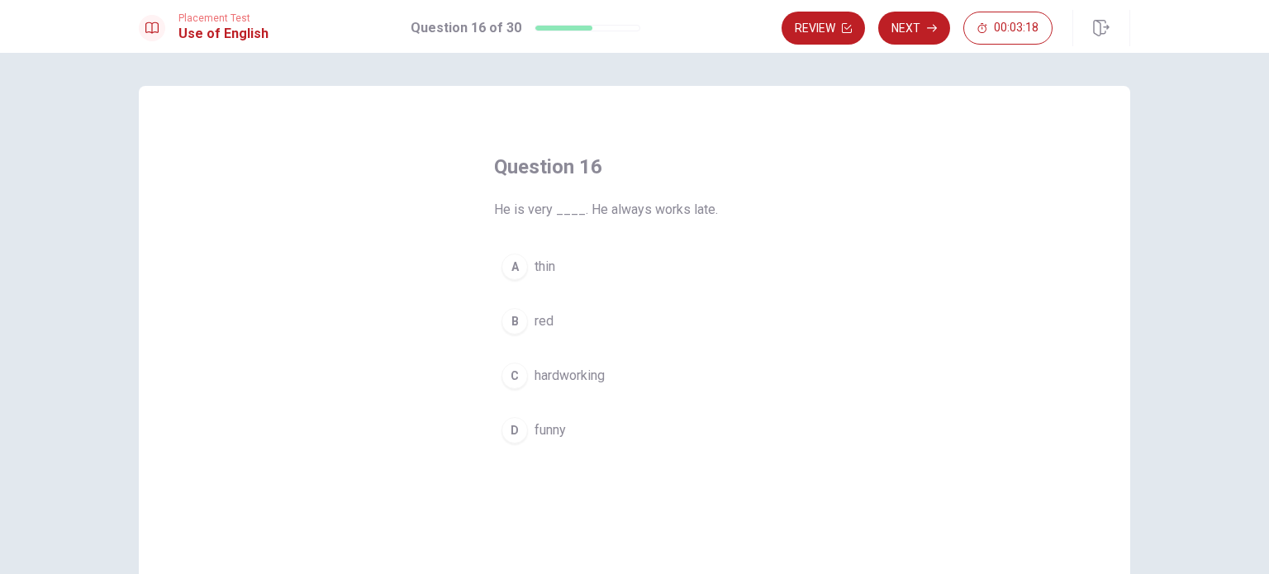
click at [510, 379] on div "C" at bounding box center [514, 376] width 26 height 26
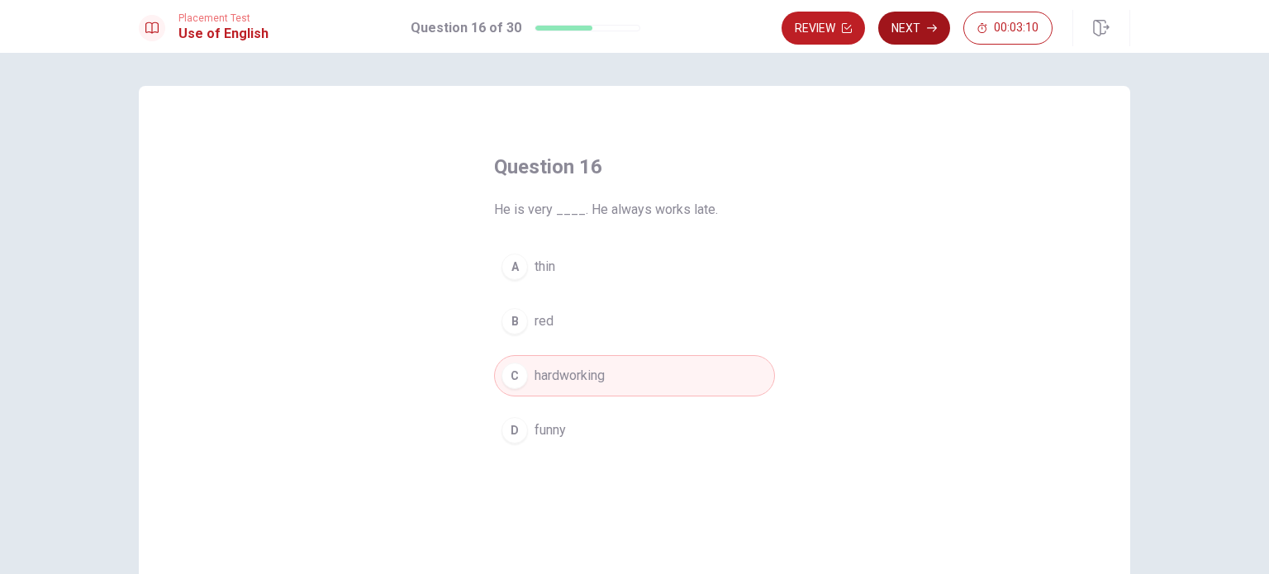
click at [922, 31] on button "Next" at bounding box center [914, 28] width 72 height 33
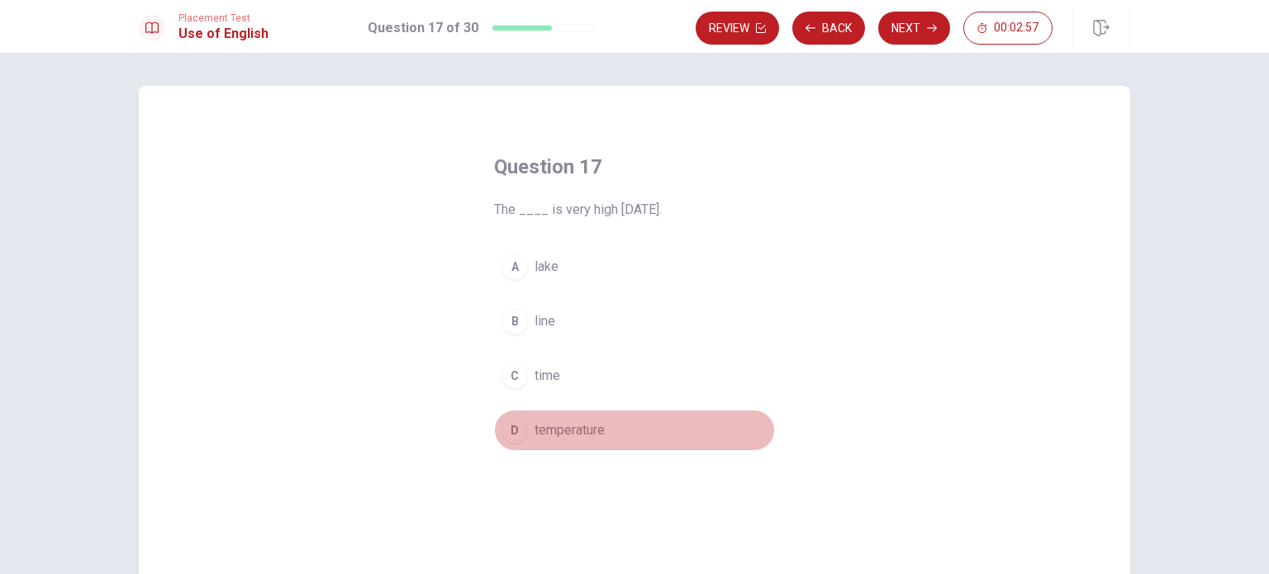
click at [516, 431] on div "D" at bounding box center [514, 430] width 26 height 26
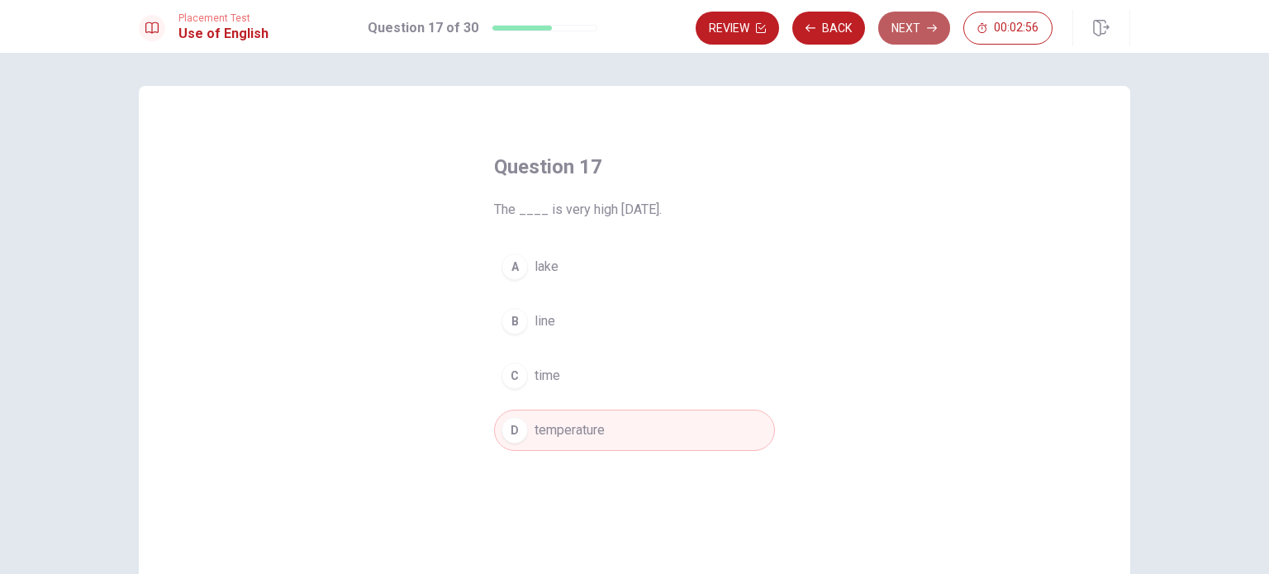
click at [915, 29] on button "Next" at bounding box center [914, 28] width 72 height 33
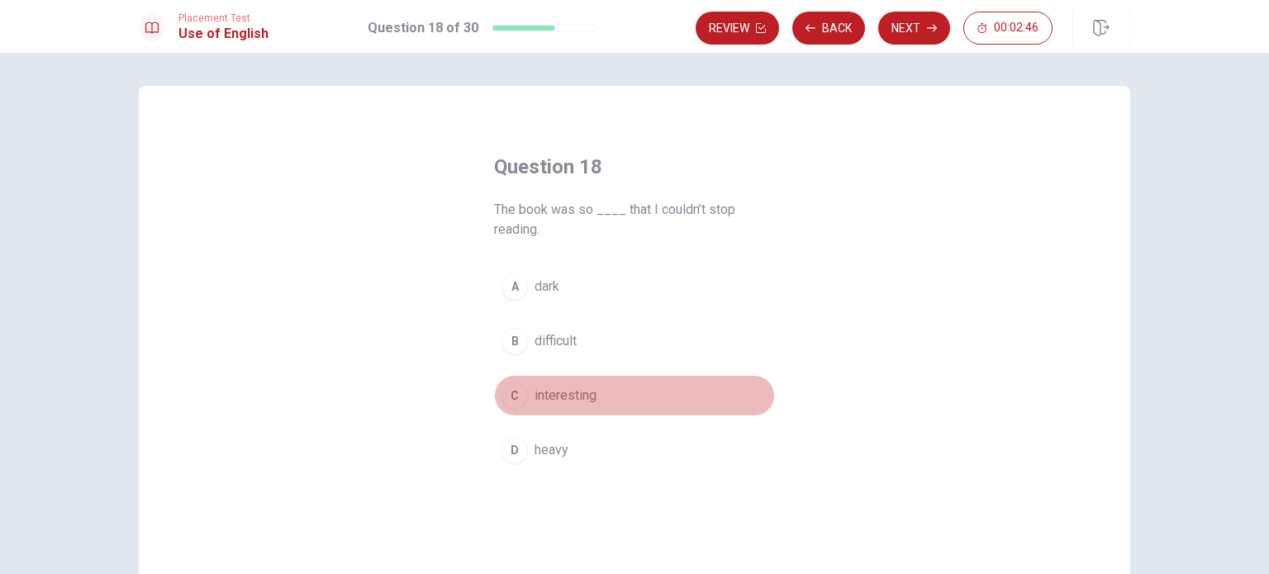
click at [511, 402] on div "C" at bounding box center [514, 395] width 26 height 26
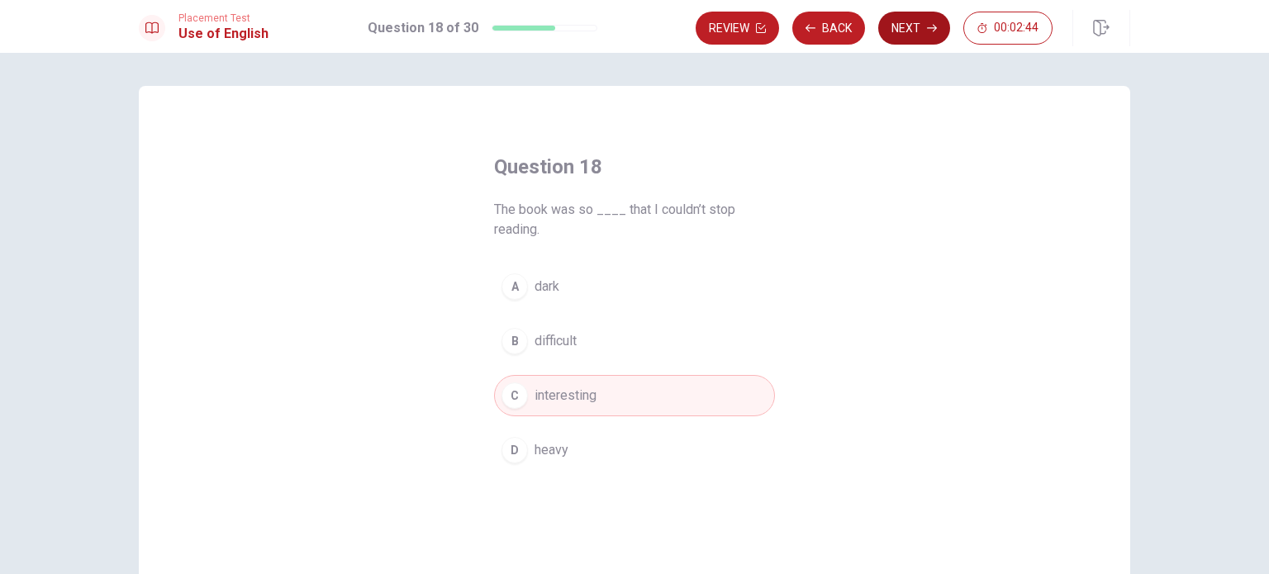
click at [906, 24] on button "Next" at bounding box center [914, 28] width 72 height 33
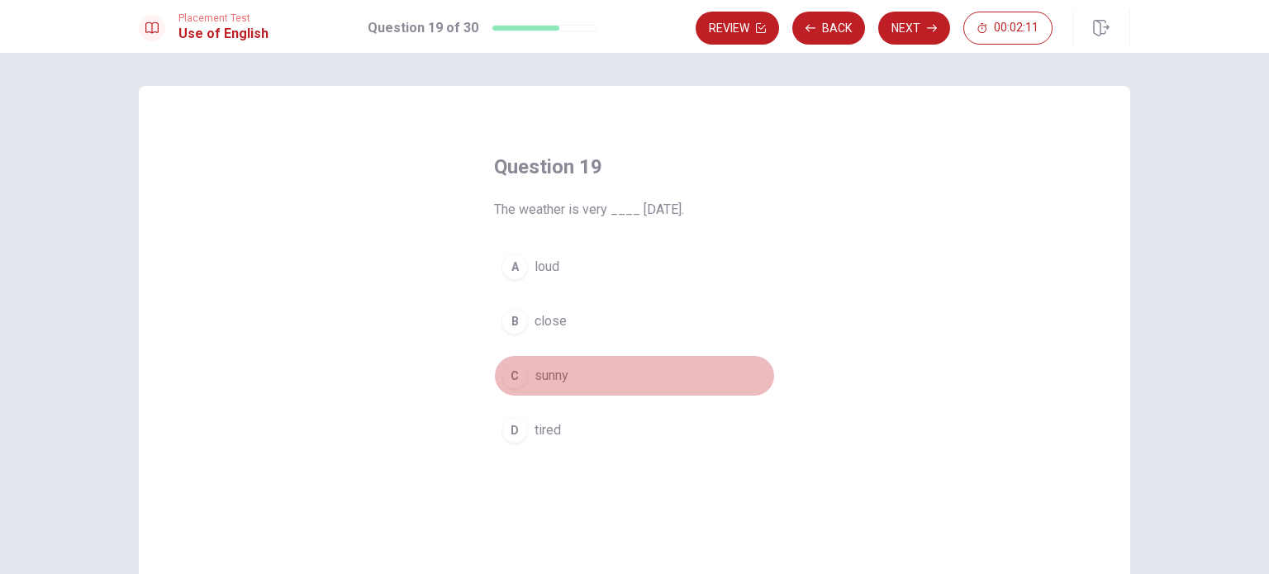
click at [512, 375] on div "C" at bounding box center [514, 376] width 26 height 26
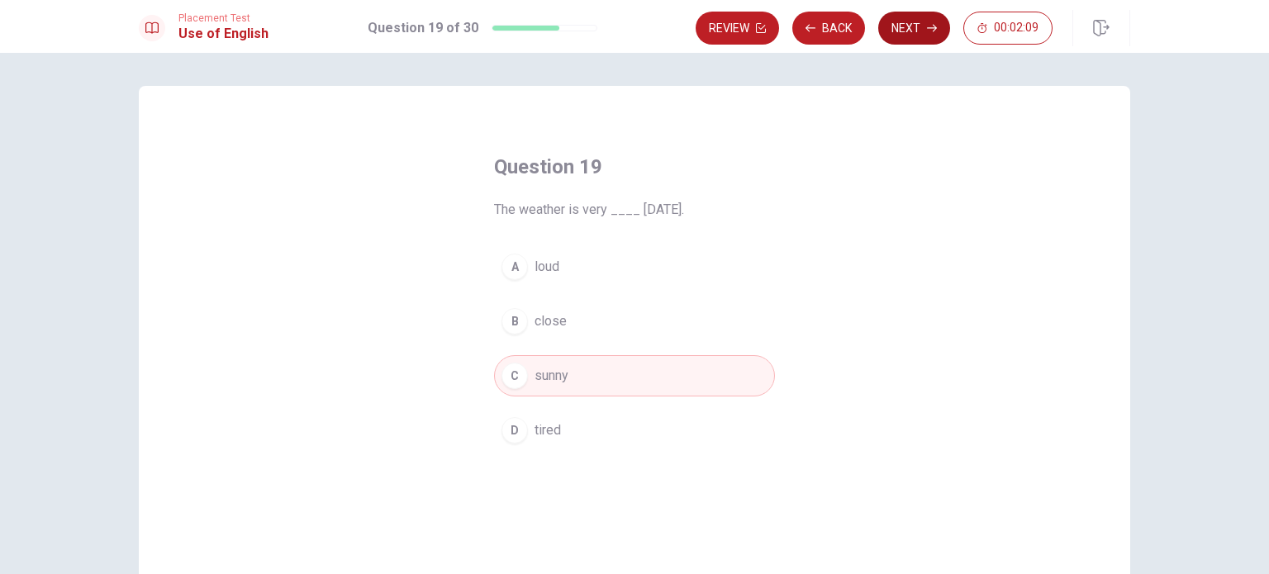
click at [916, 32] on button "Next" at bounding box center [914, 28] width 72 height 33
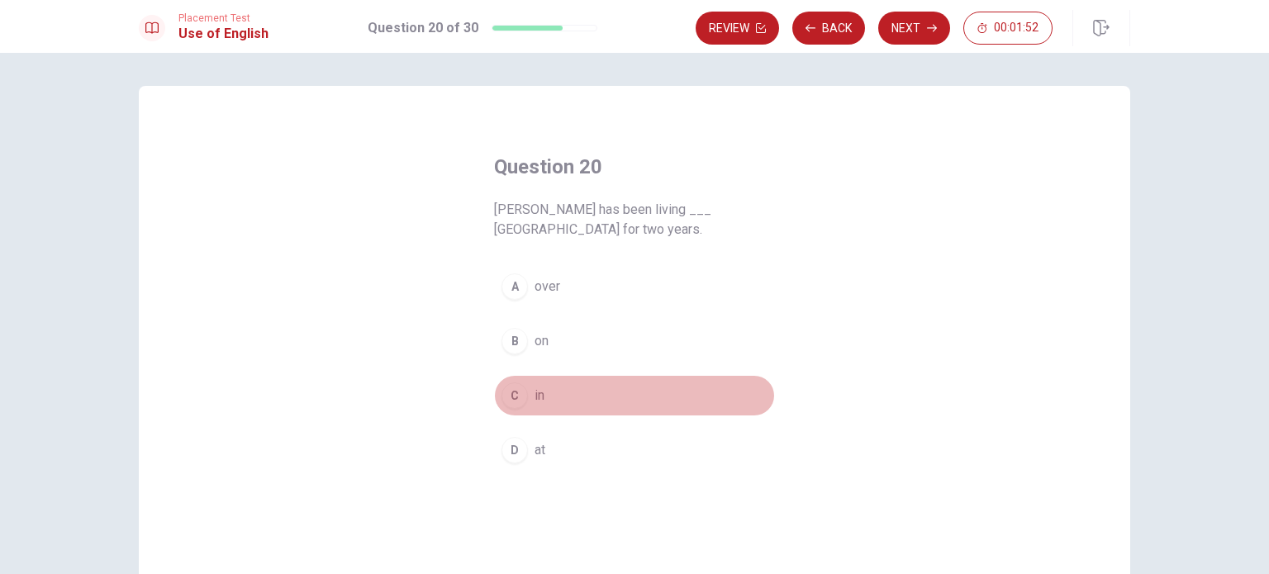
click at [509, 396] on div "C" at bounding box center [514, 395] width 26 height 26
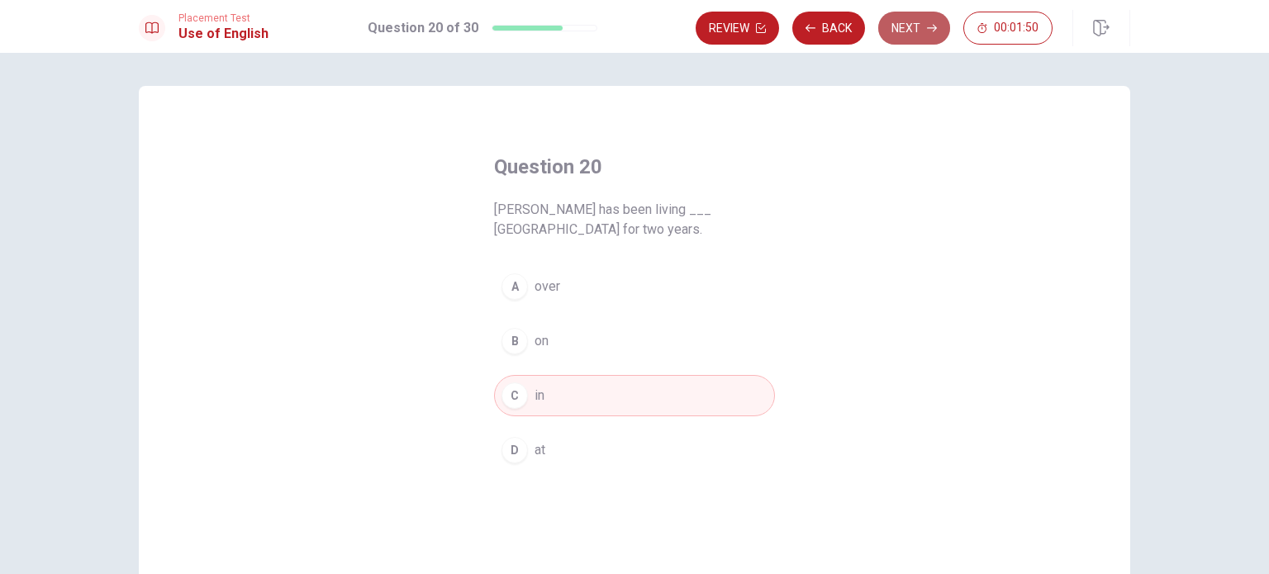
click at [908, 30] on button "Next" at bounding box center [914, 28] width 72 height 33
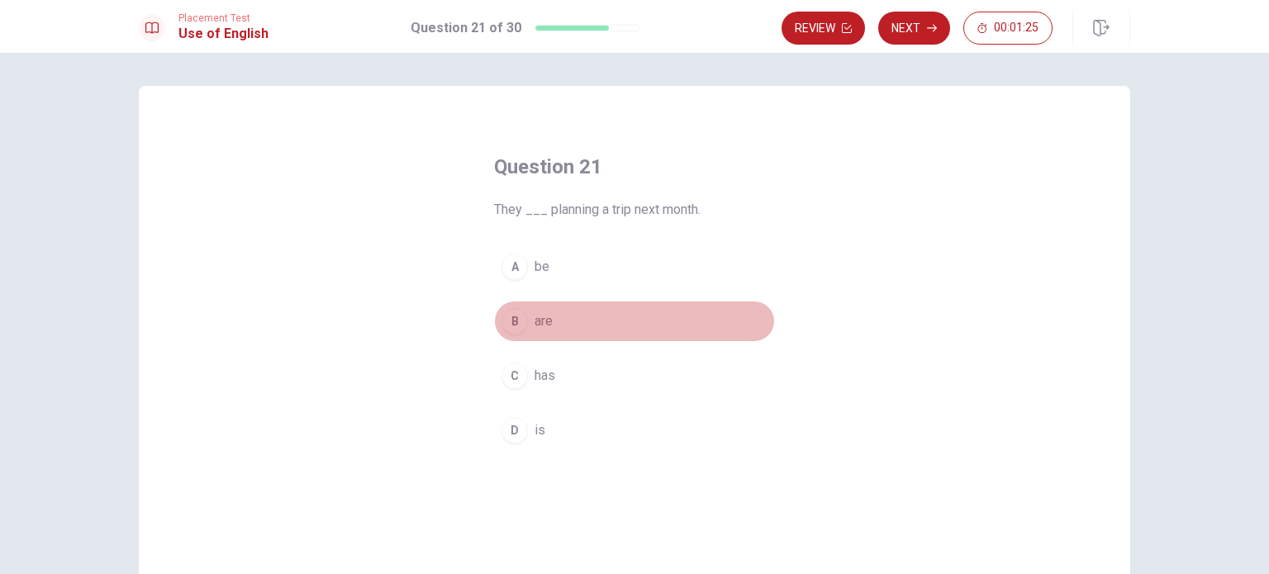
click at [512, 322] on div "B" at bounding box center [514, 321] width 26 height 26
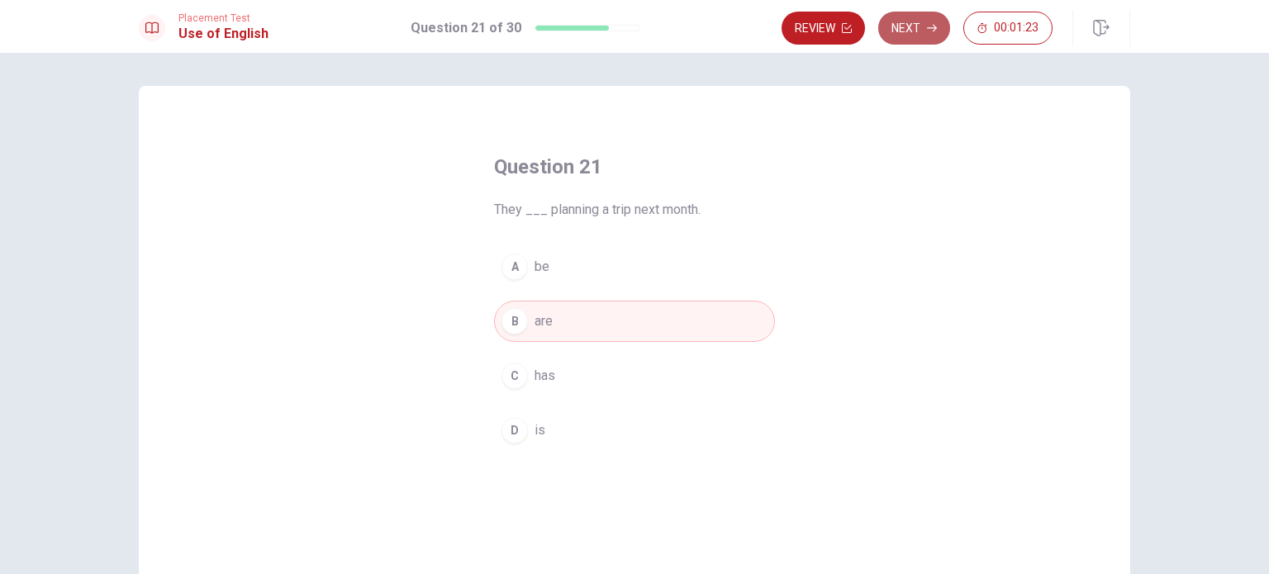
click at [913, 34] on button "Next" at bounding box center [914, 28] width 72 height 33
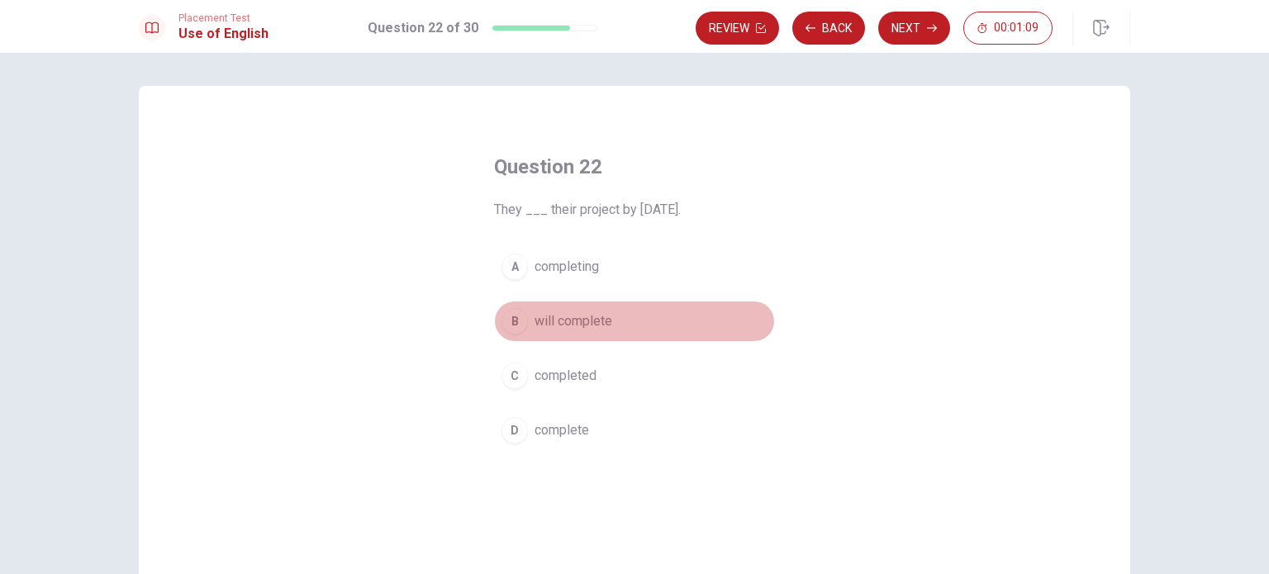
click at [514, 325] on div "B" at bounding box center [514, 321] width 26 height 26
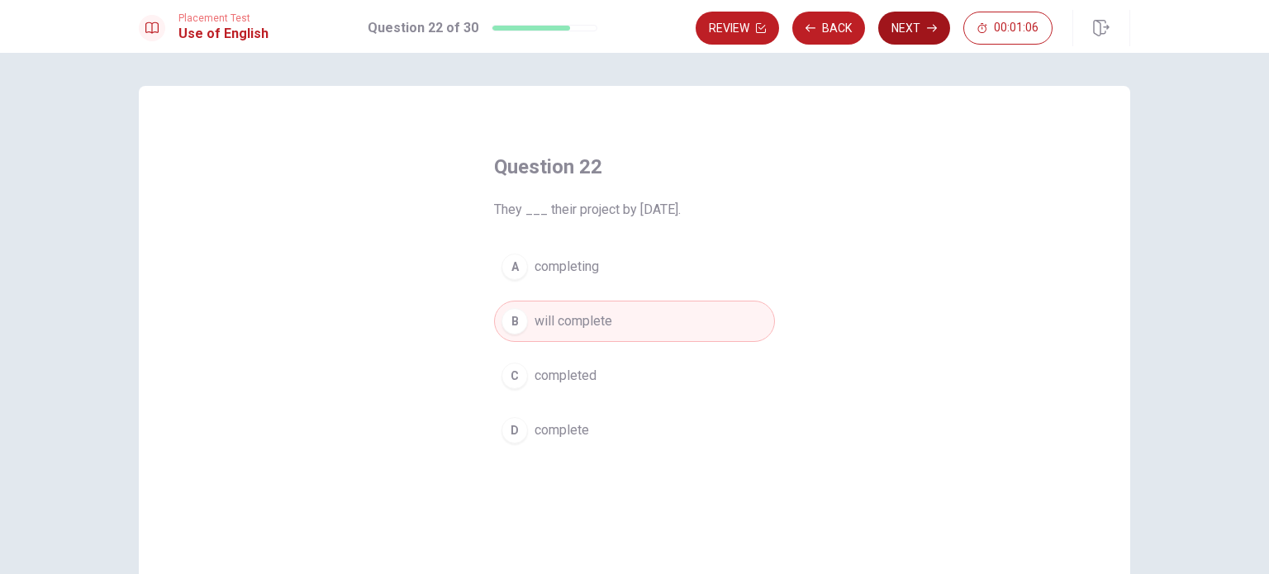
click at [898, 27] on button "Next" at bounding box center [914, 28] width 72 height 33
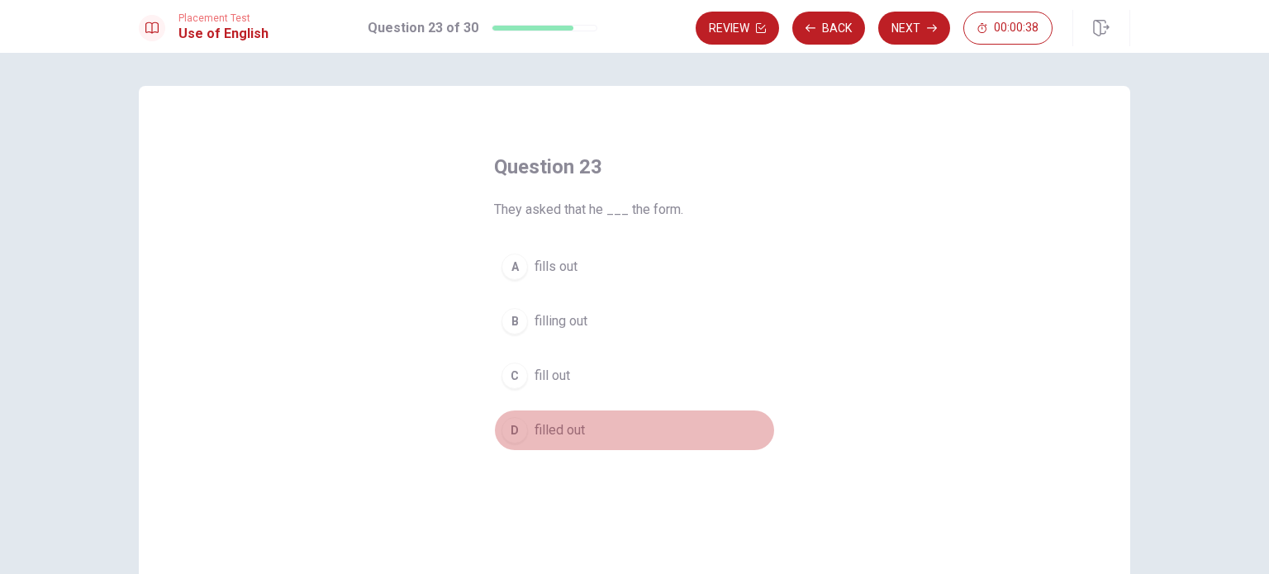
click at [512, 431] on div "D" at bounding box center [514, 430] width 26 height 26
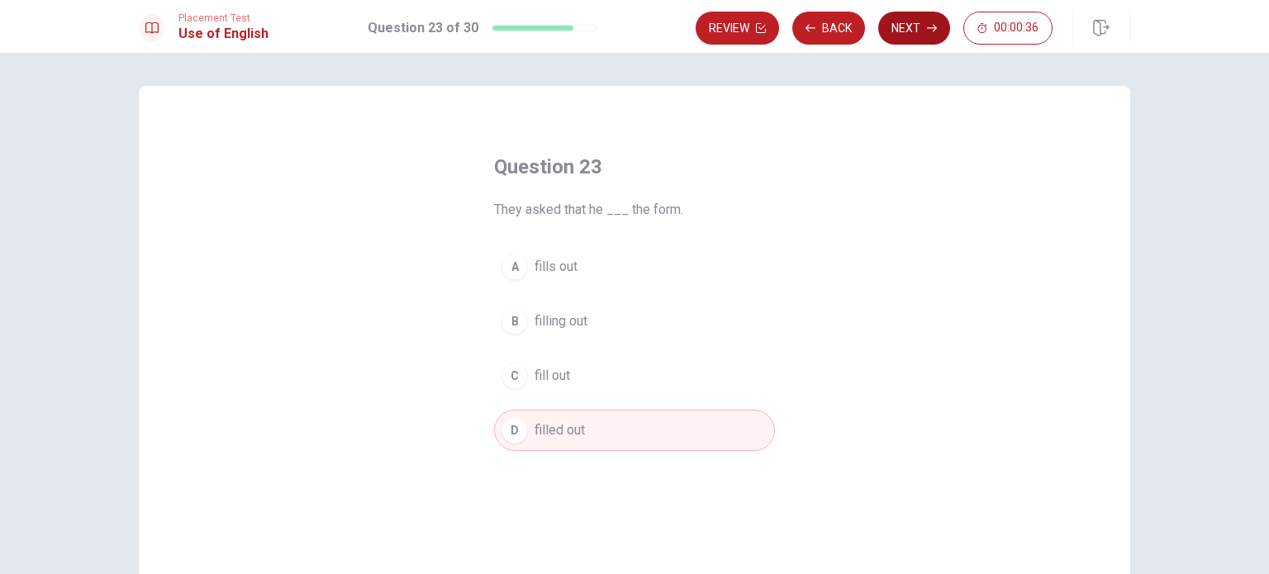
click at [912, 22] on button "Next" at bounding box center [914, 28] width 72 height 33
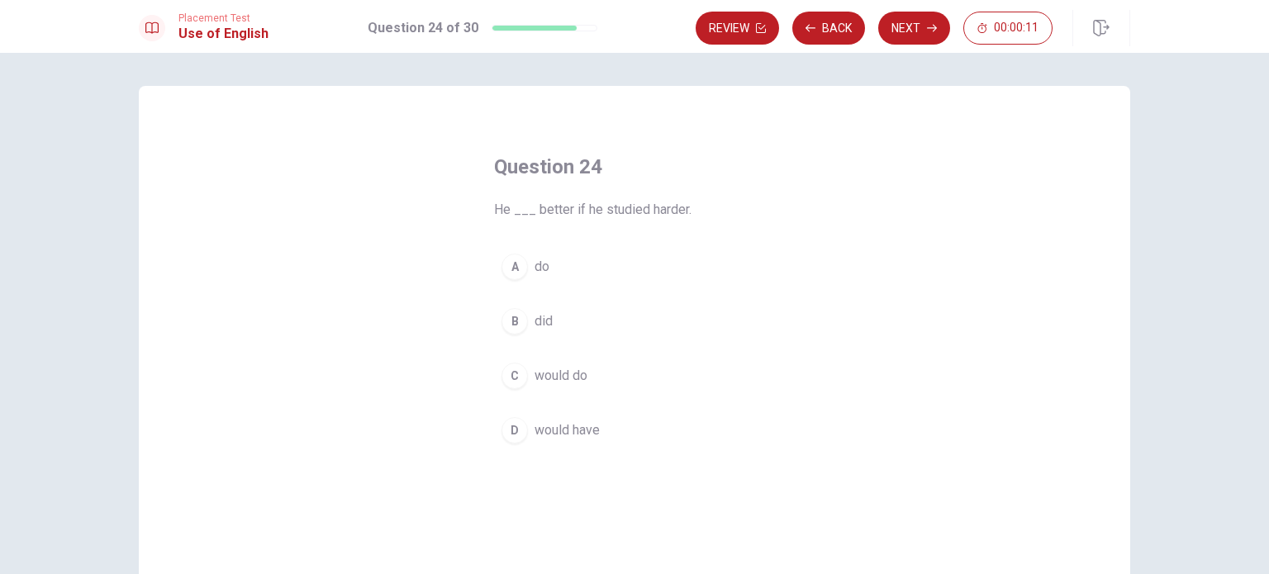
click at [512, 432] on div "D" at bounding box center [514, 430] width 26 height 26
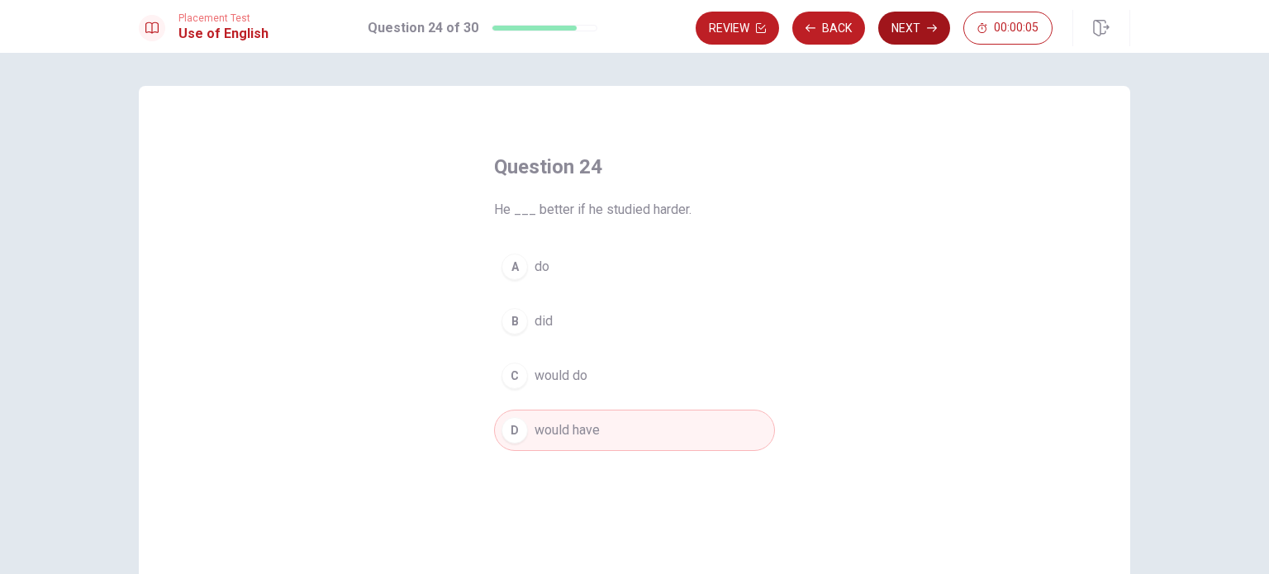
click at [895, 27] on button "Next" at bounding box center [914, 28] width 72 height 33
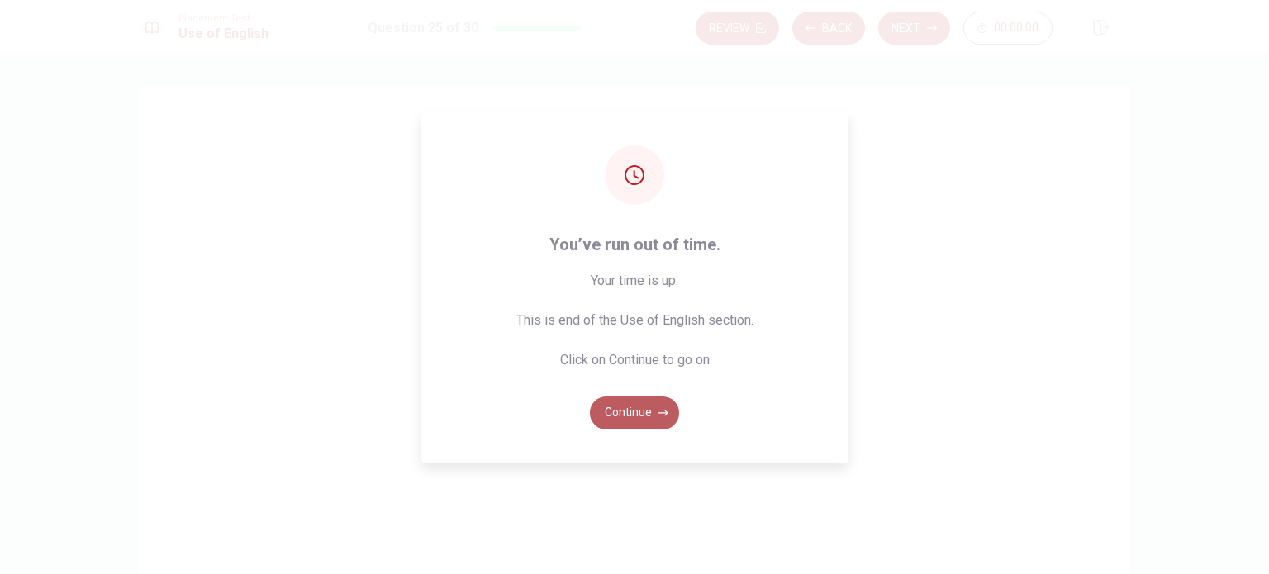
click at [641, 415] on button "Continue" at bounding box center [634, 412] width 89 height 33
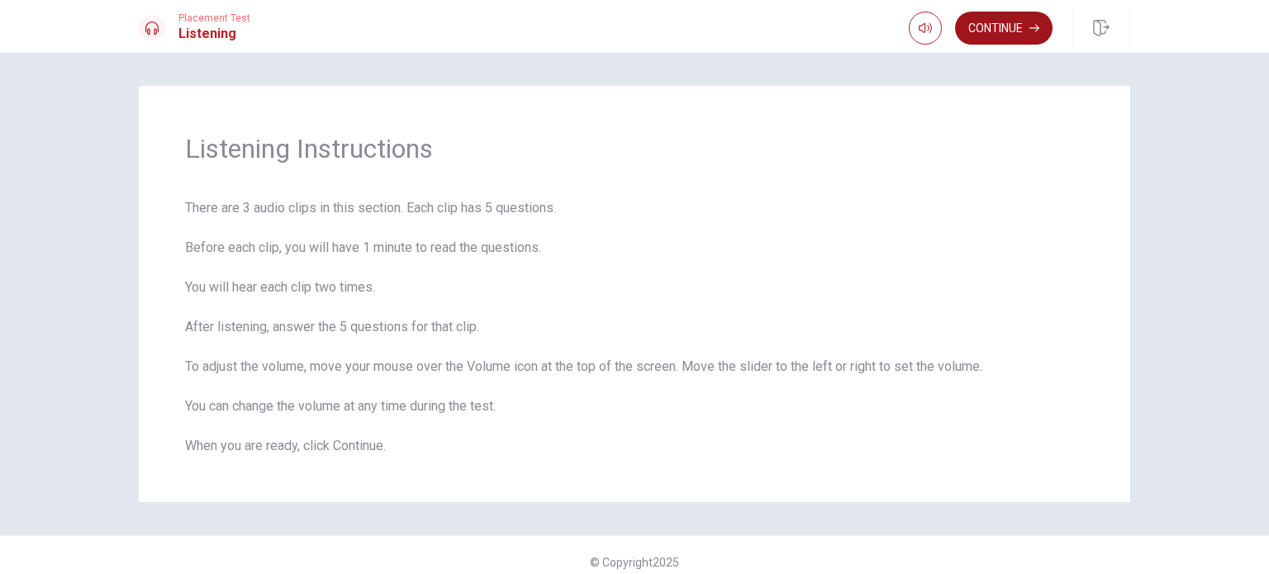
click at [982, 33] on button "Continue" at bounding box center [1003, 28] width 97 height 33
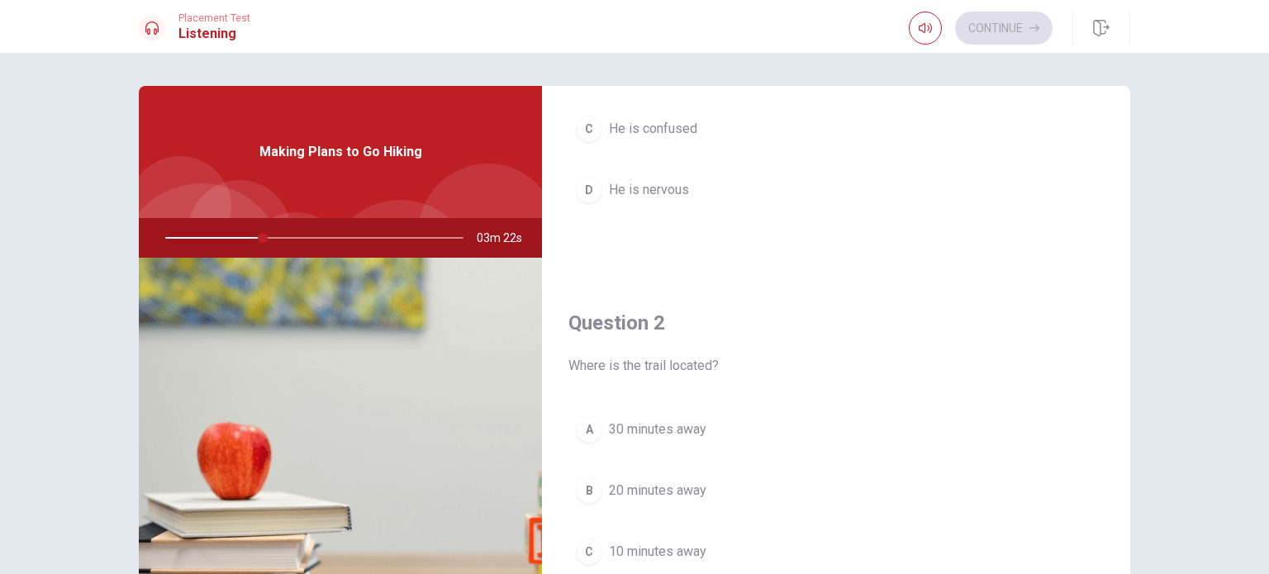
scroll to position [248, 0]
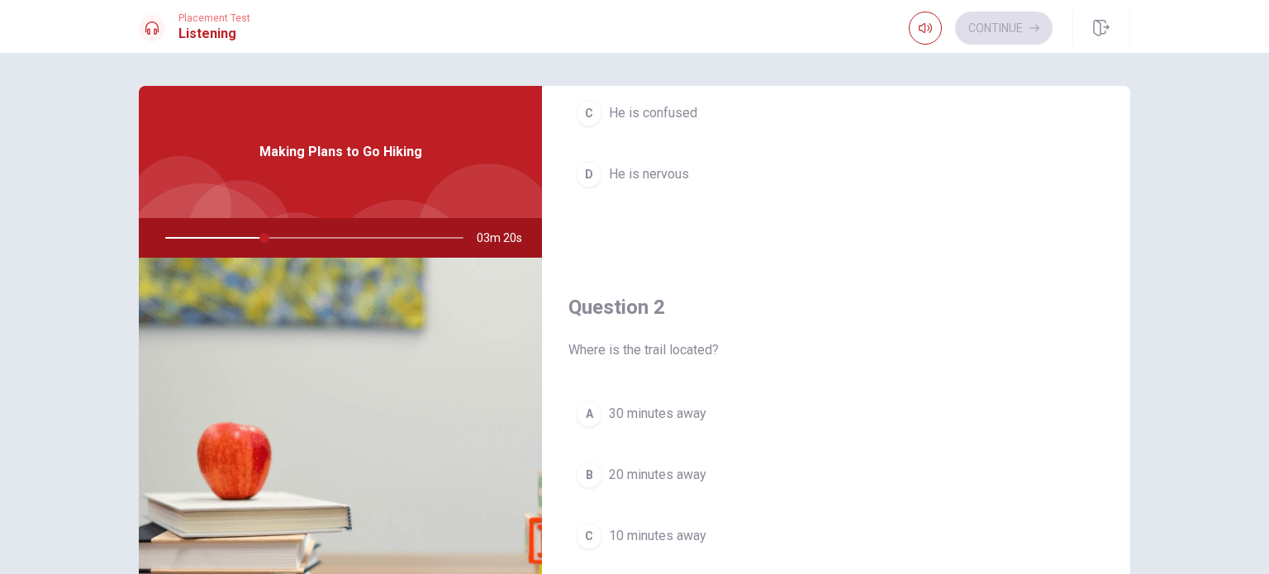
click at [581, 415] on div "A" at bounding box center [589, 414] width 26 height 26
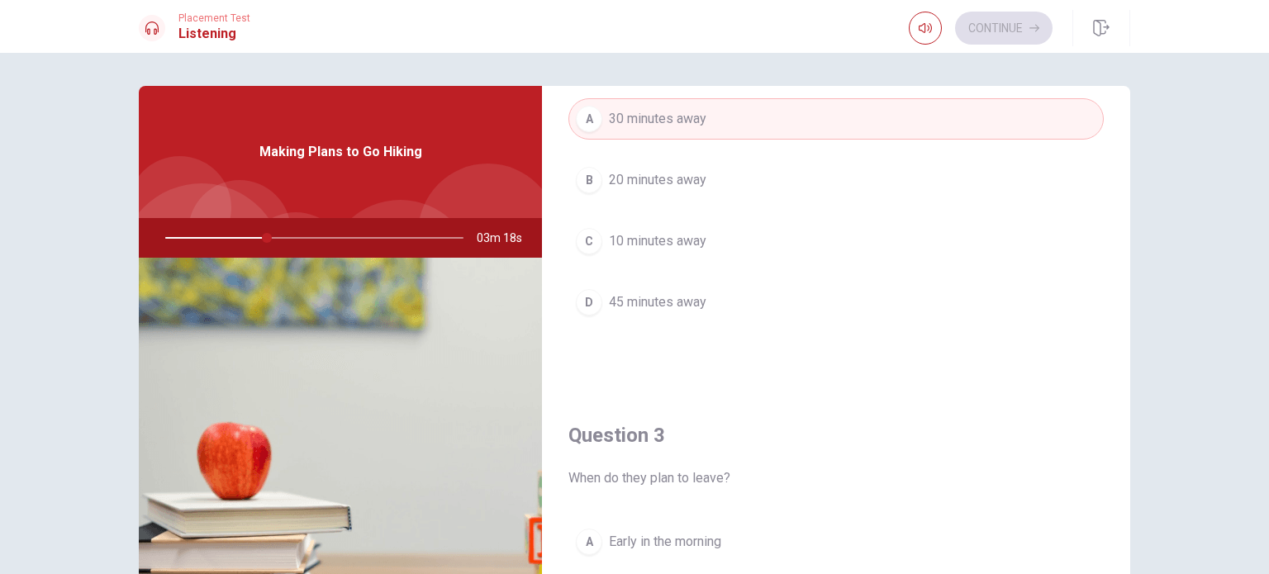
scroll to position [826, 0]
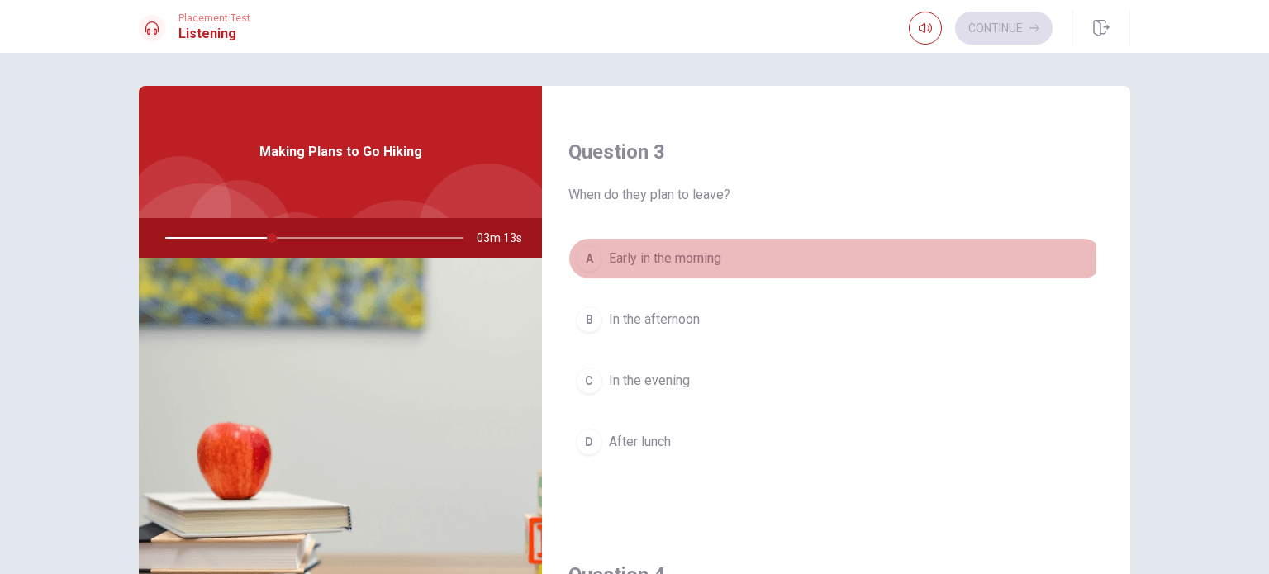
click at [587, 257] on div "A" at bounding box center [589, 258] width 26 height 26
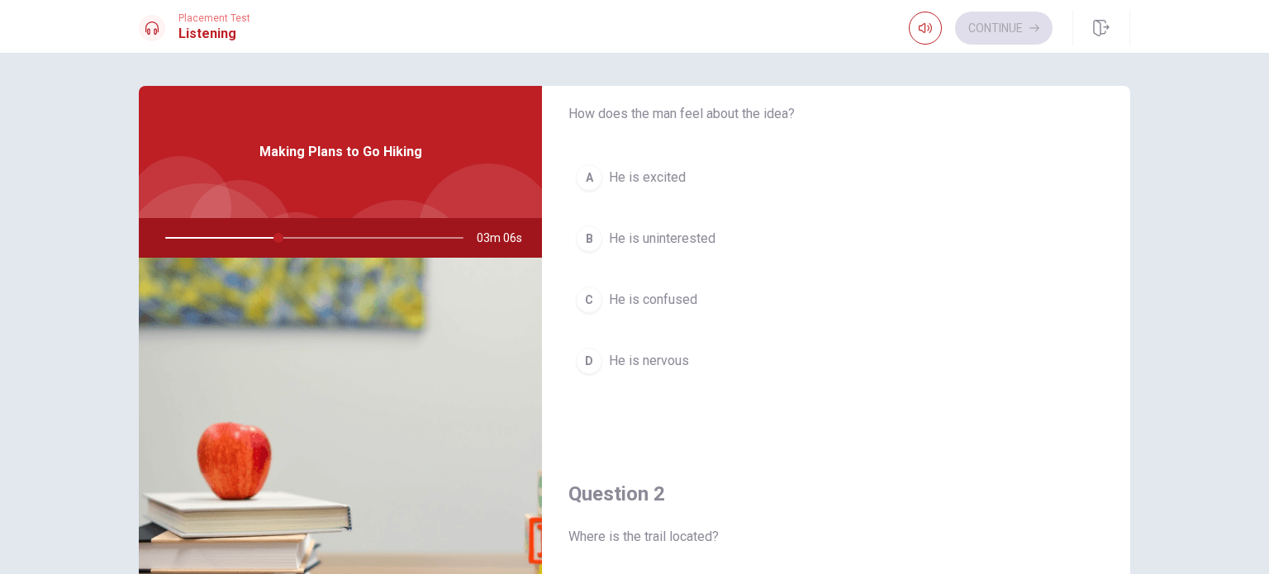
scroll to position [0, 0]
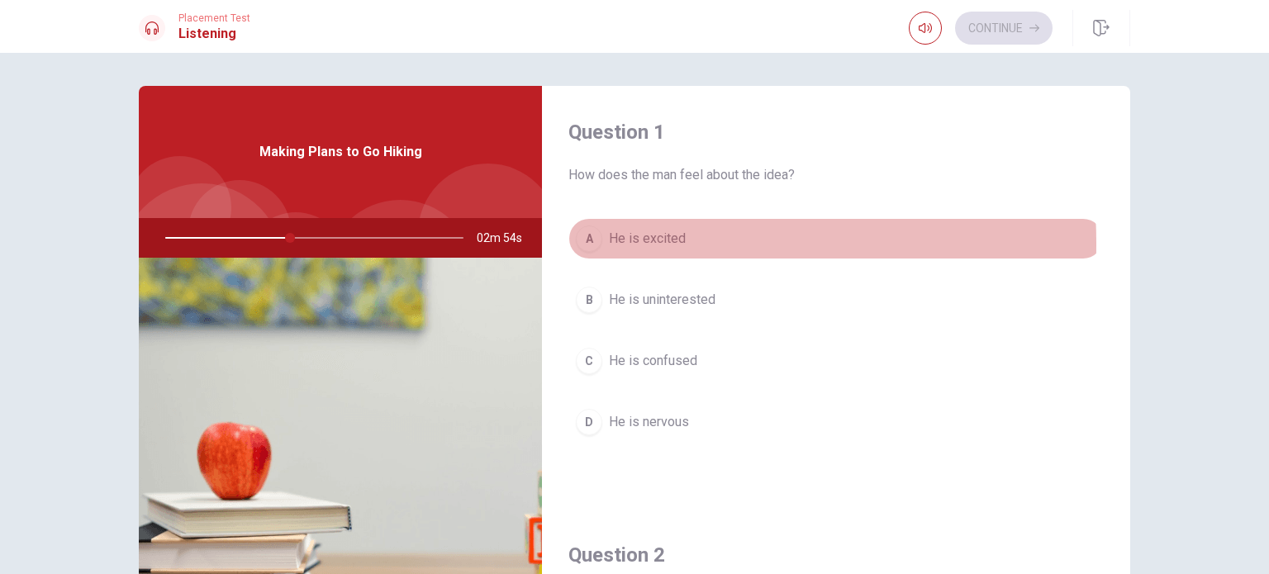
click at [590, 244] on div "A" at bounding box center [589, 238] width 26 height 26
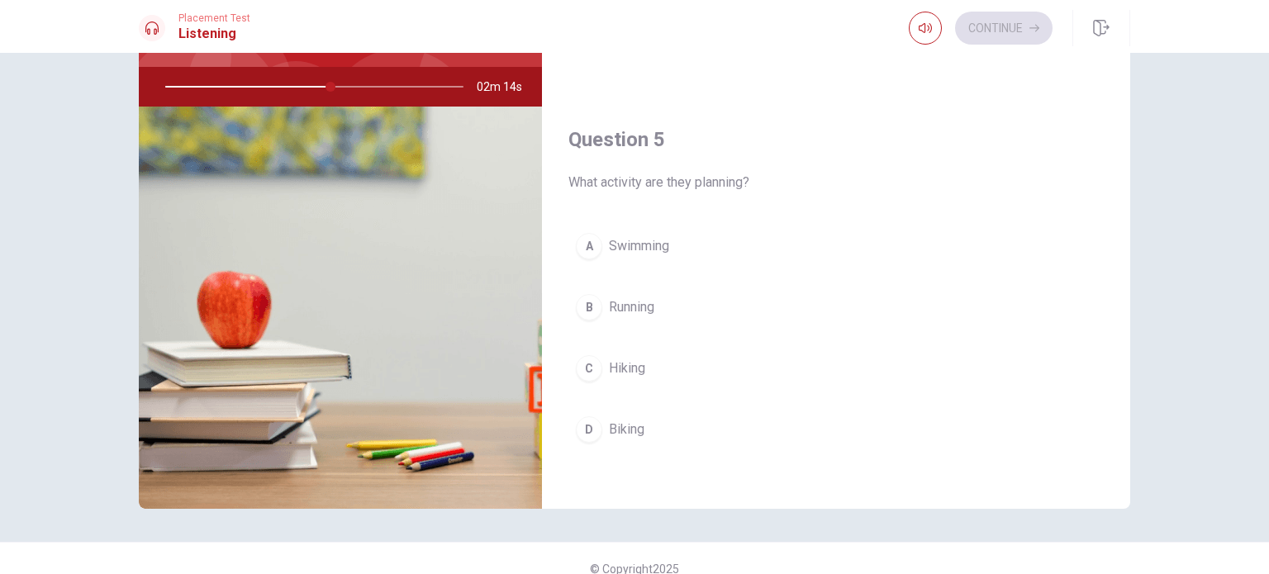
scroll to position [165, 0]
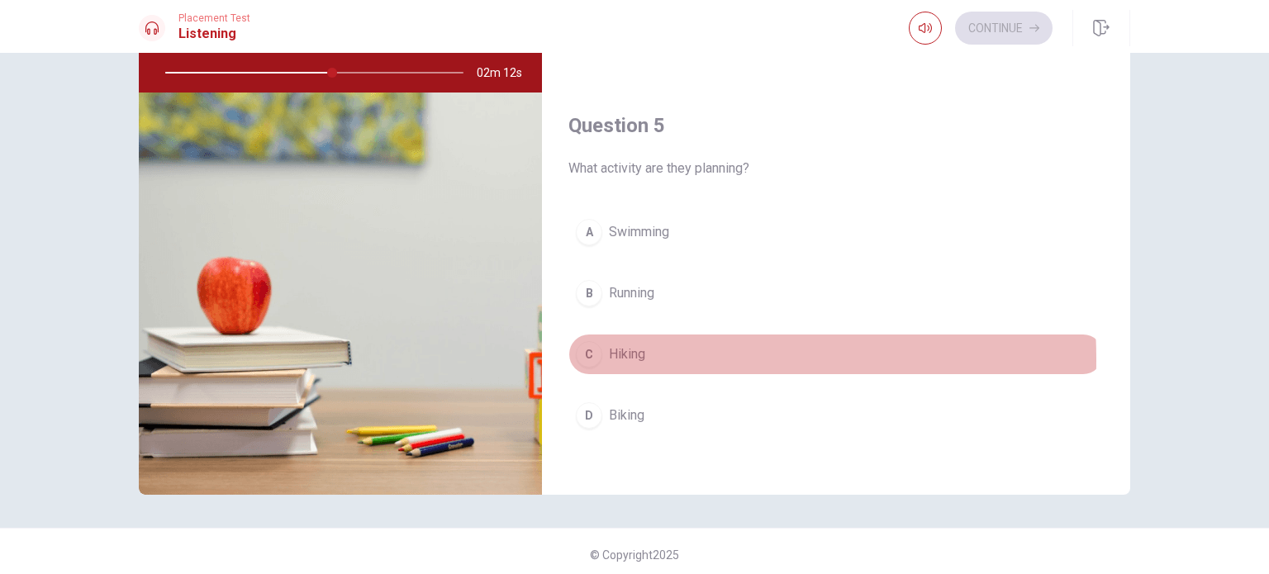
click at [581, 353] on div "C" at bounding box center [589, 354] width 26 height 26
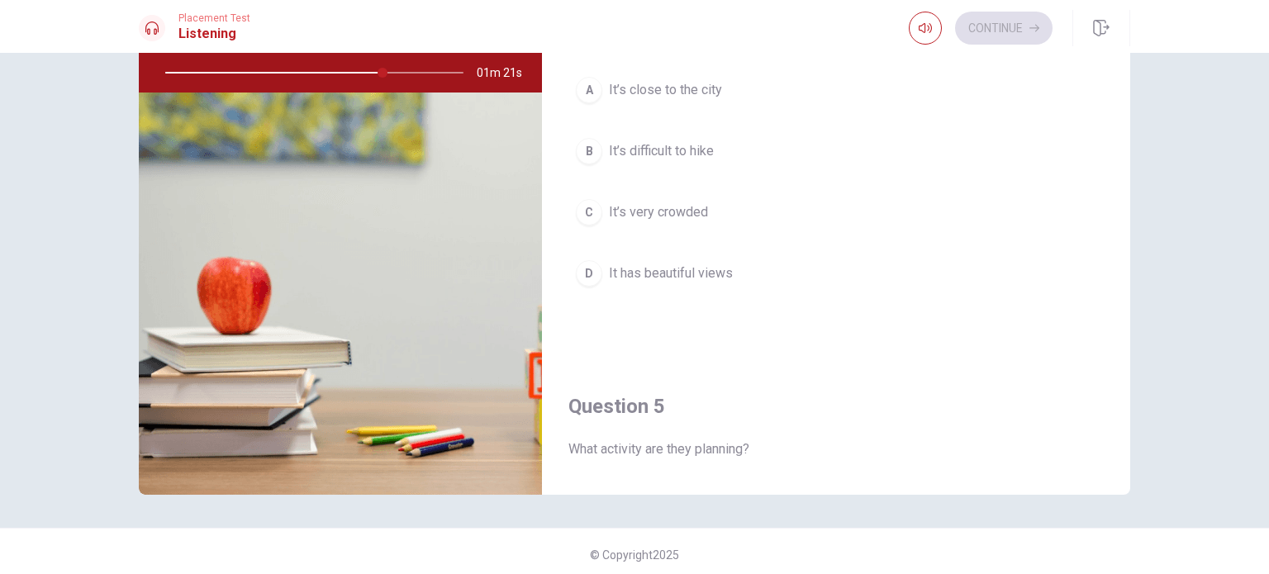
scroll to position [1239, 0]
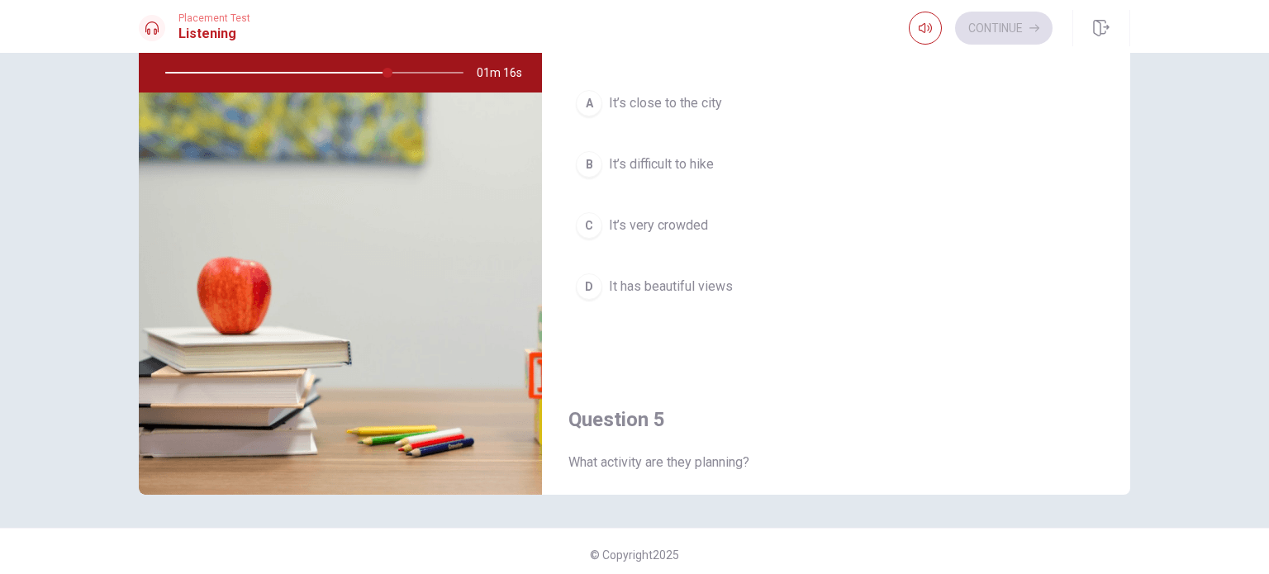
click at [581, 284] on div "D" at bounding box center [589, 286] width 26 height 26
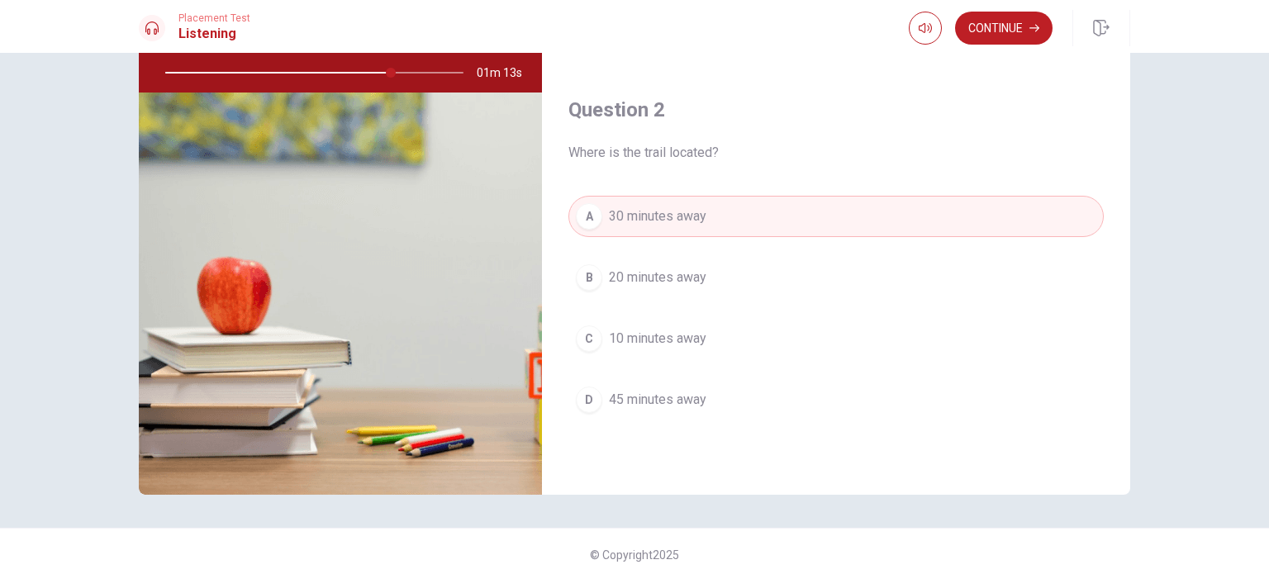
scroll to position [248, 0]
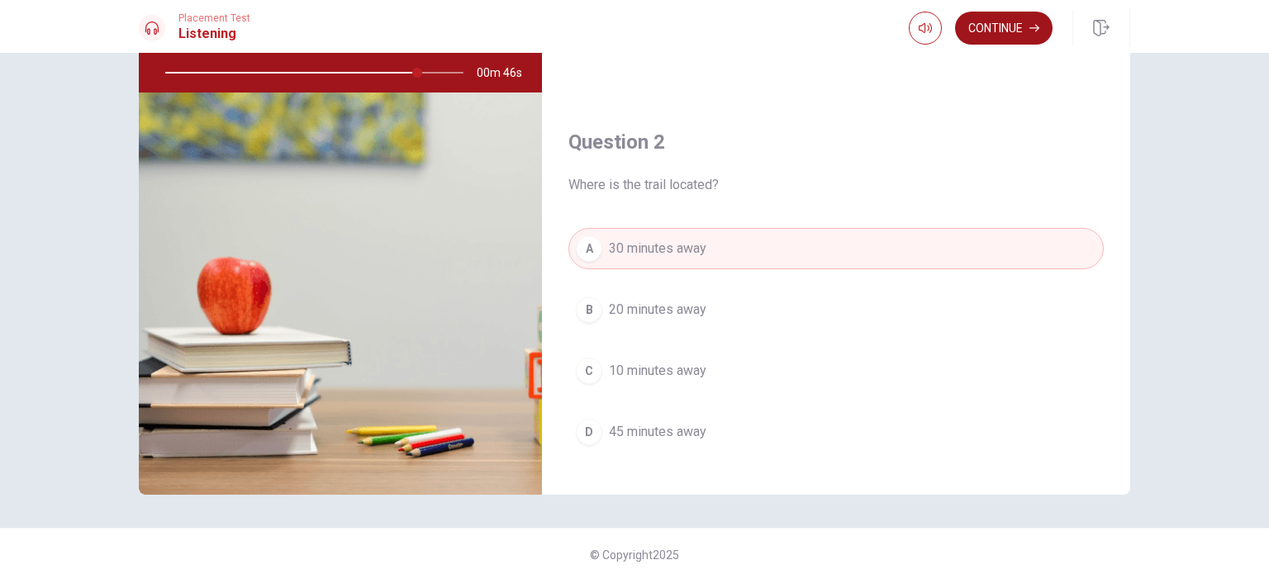
click at [994, 31] on button "Continue" at bounding box center [1003, 28] width 97 height 33
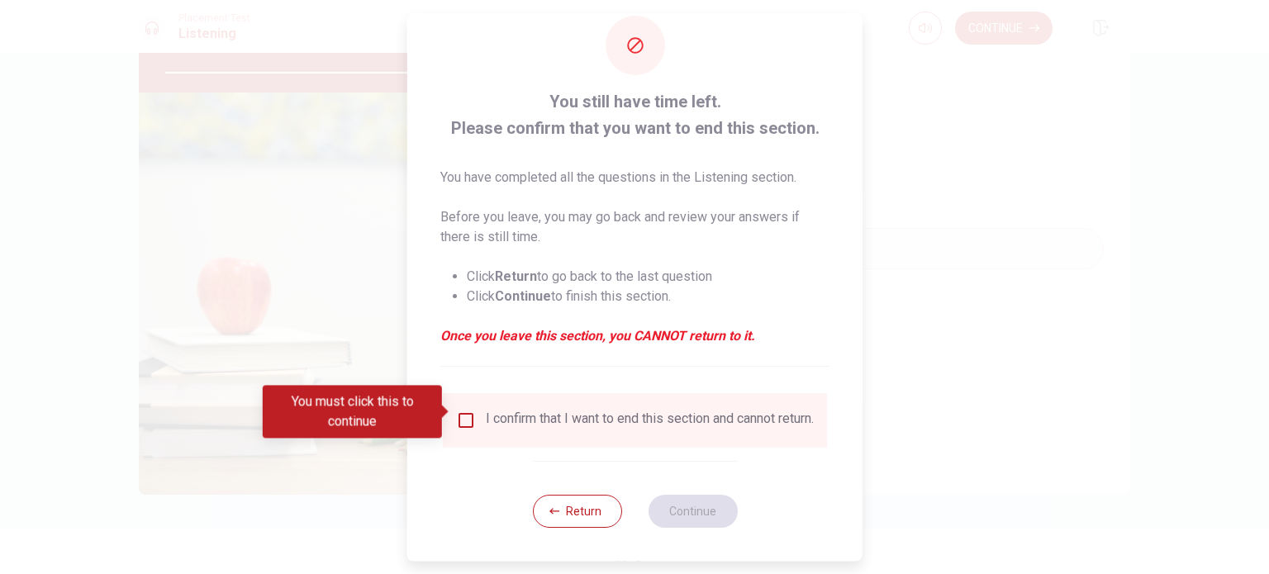
scroll to position [41, 0]
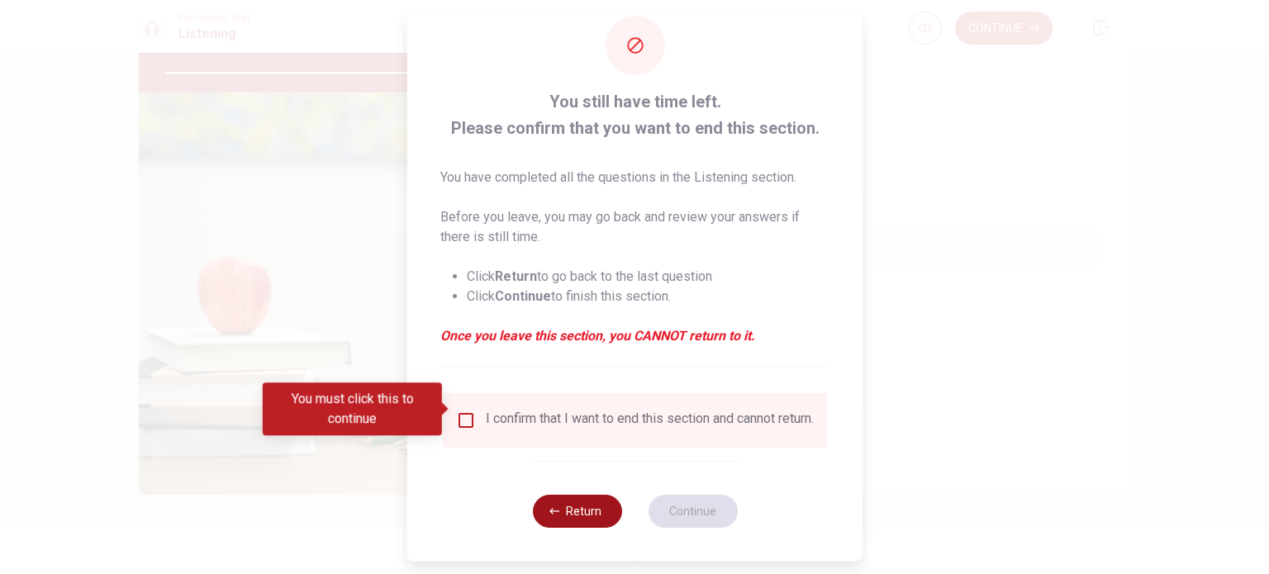
click at [577, 518] on button "Return" at bounding box center [576, 511] width 89 height 33
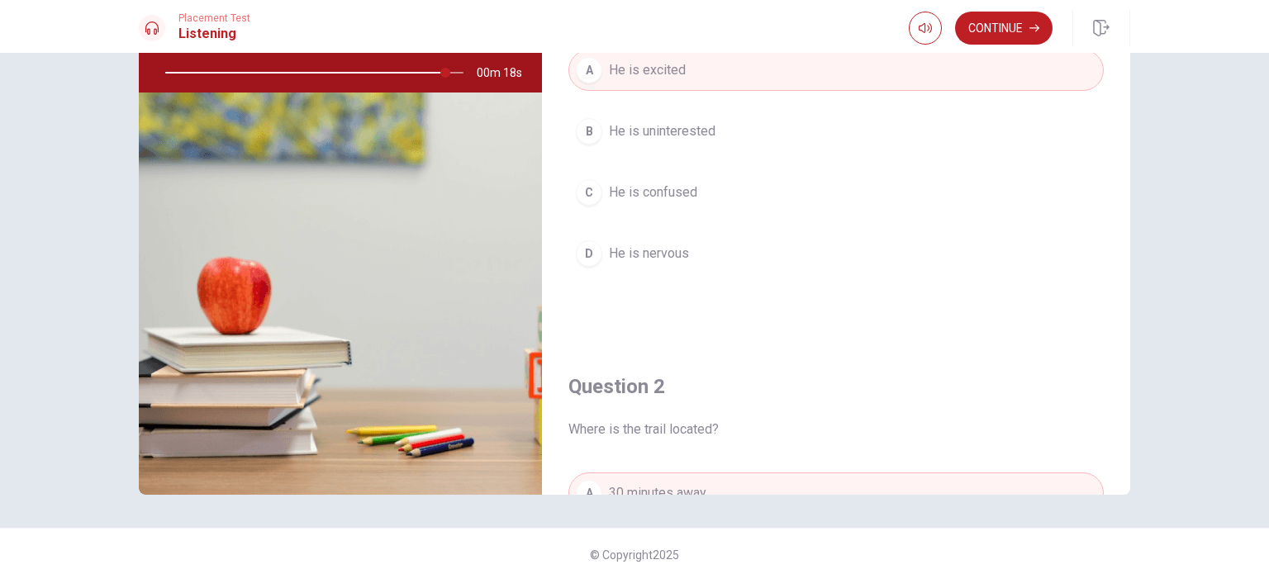
scroll to position [0, 0]
click at [1013, 36] on button "Continue" at bounding box center [1003, 28] width 97 height 33
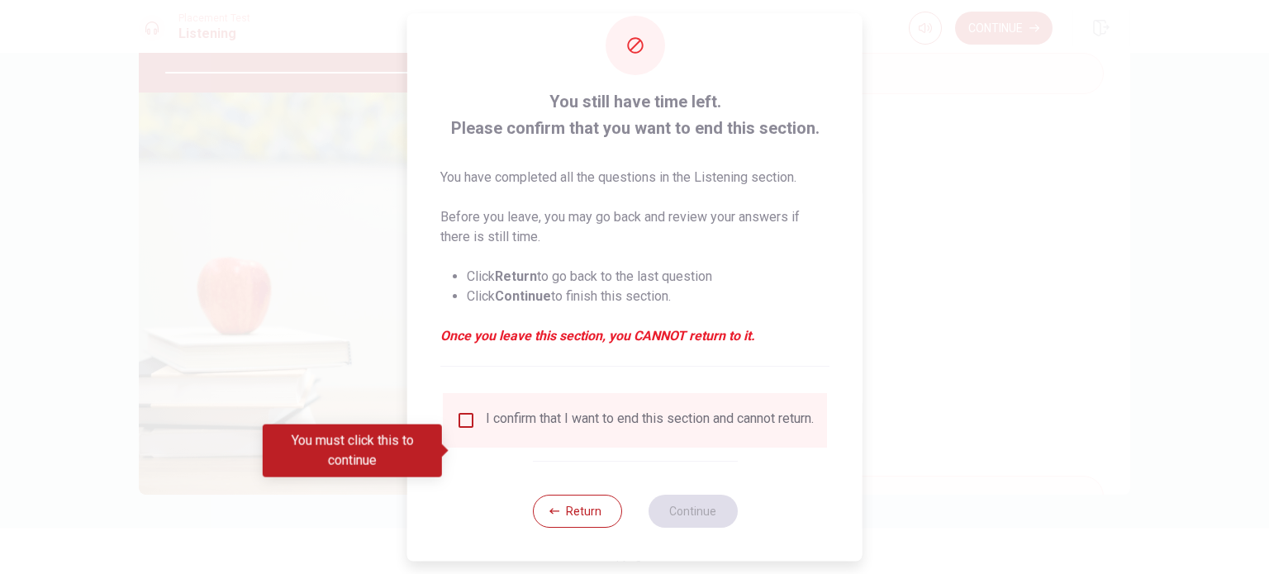
scroll to position [41, 0]
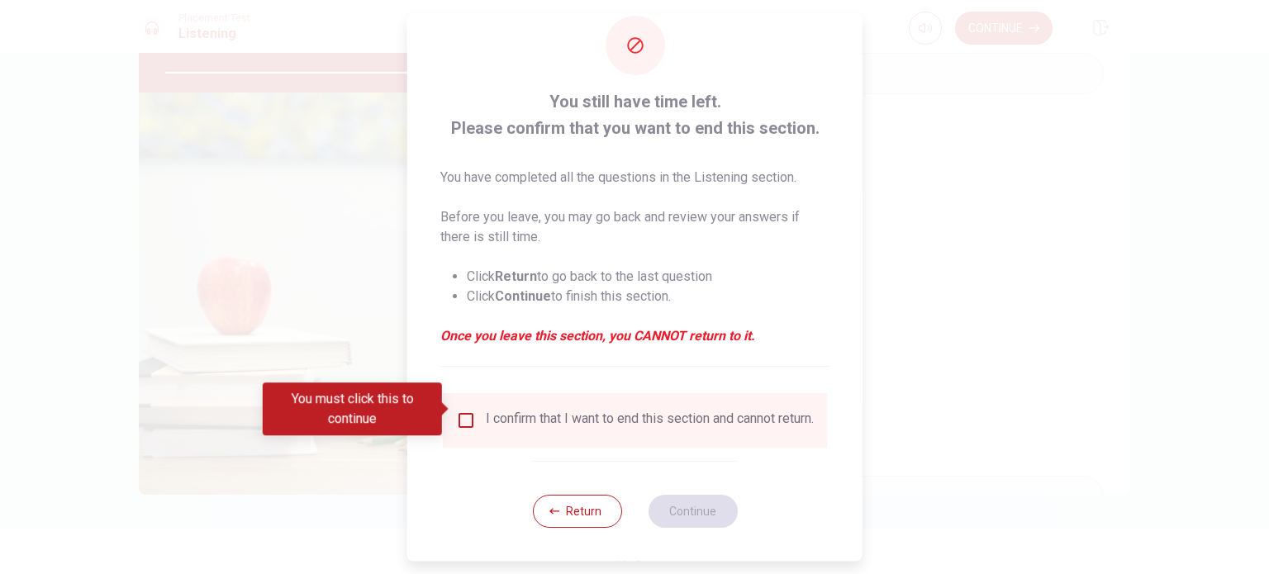
click at [463, 410] on input "You must click this to continue" at bounding box center [466, 420] width 20 height 20
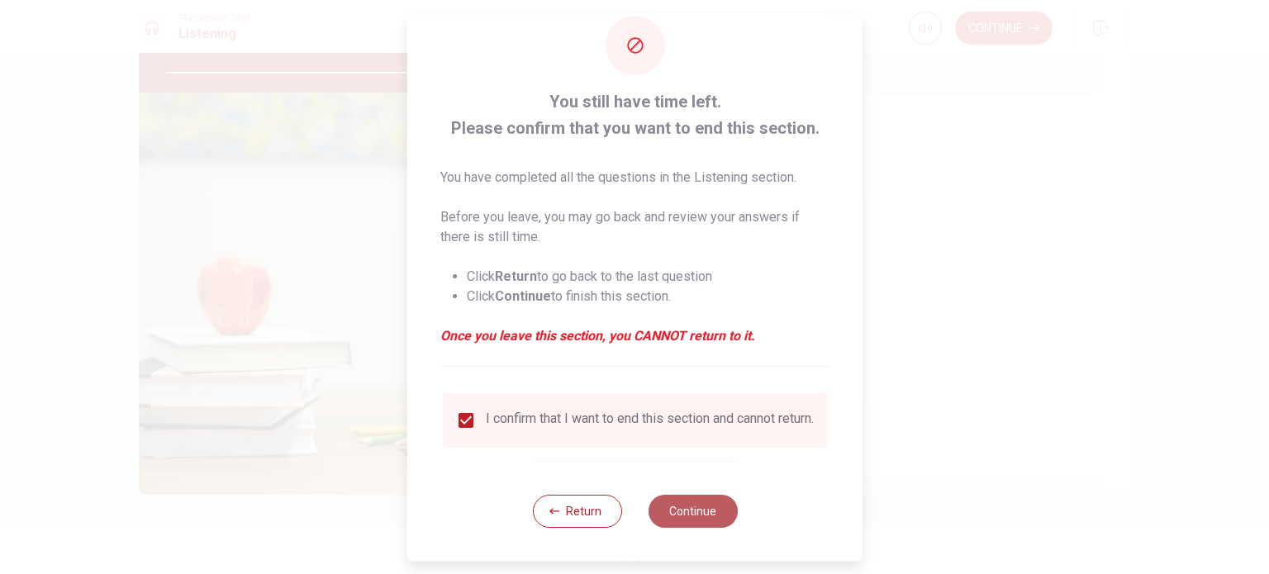
click at [676, 510] on button "Continue" at bounding box center [692, 511] width 89 height 33
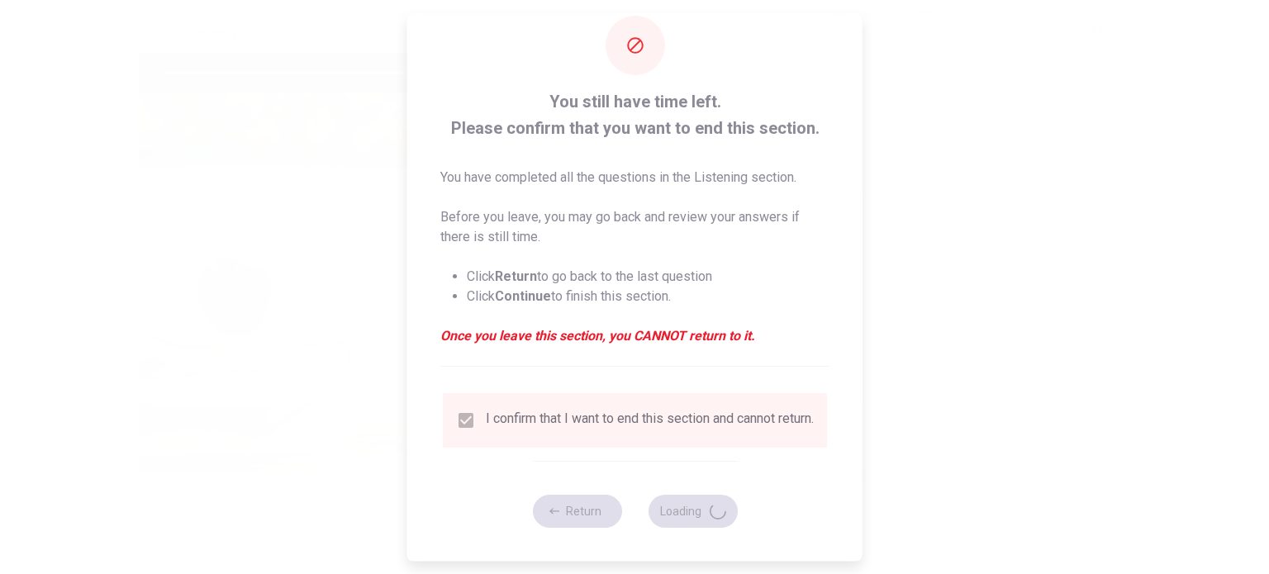
type input "99"
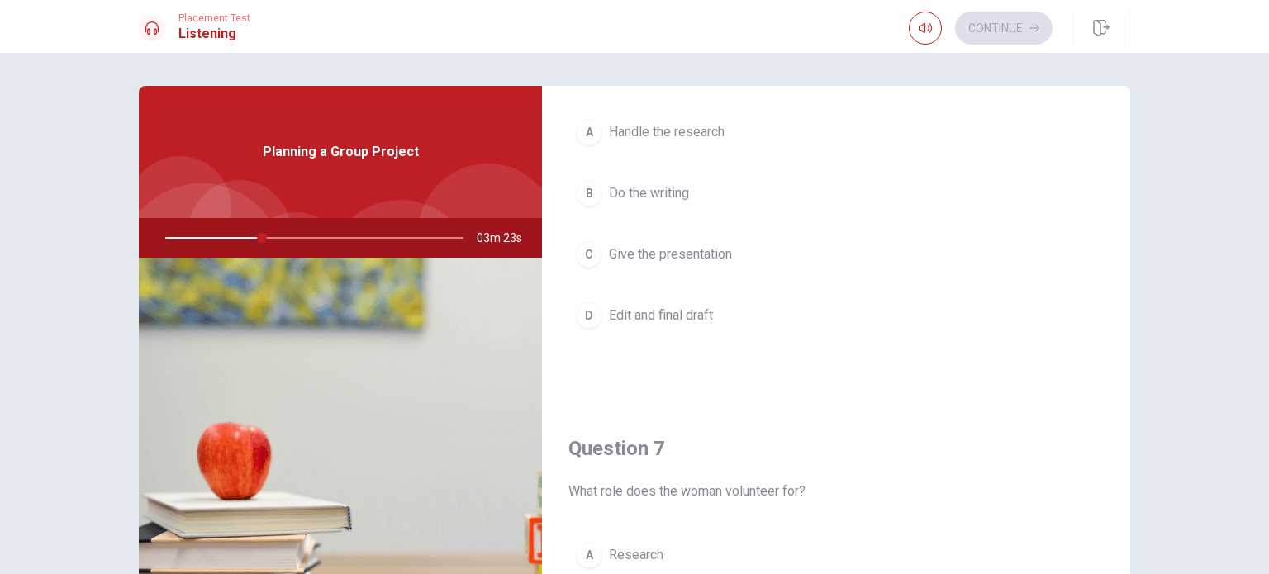
scroll to position [0, 0]
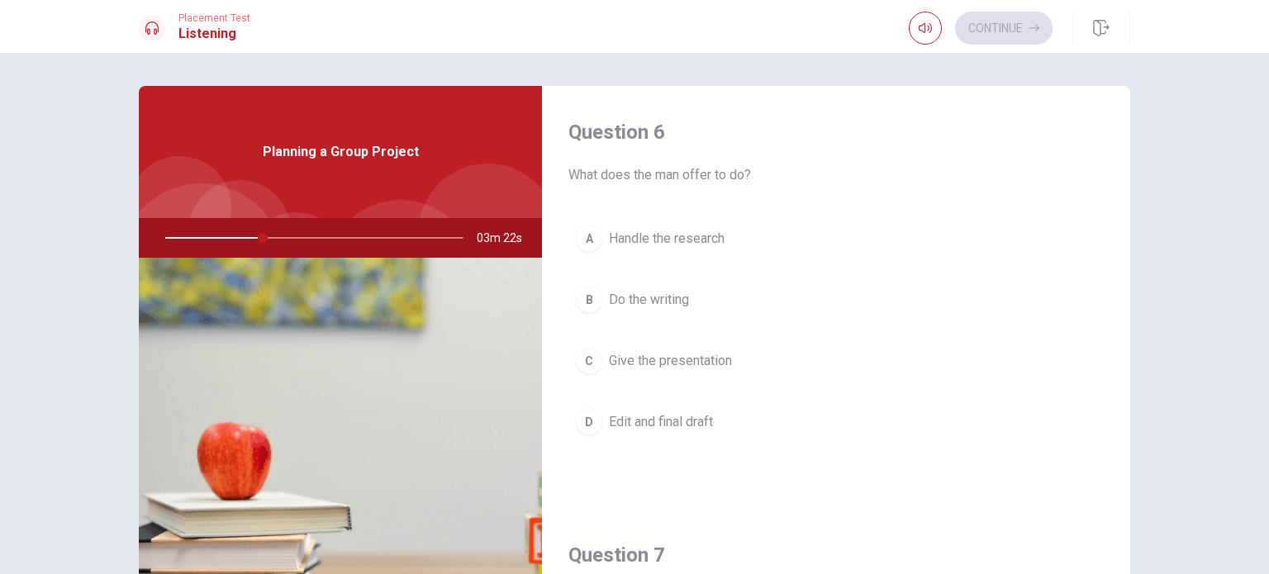
click at [582, 244] on div "A" at bounding box center [589, 238] width 26 height 26
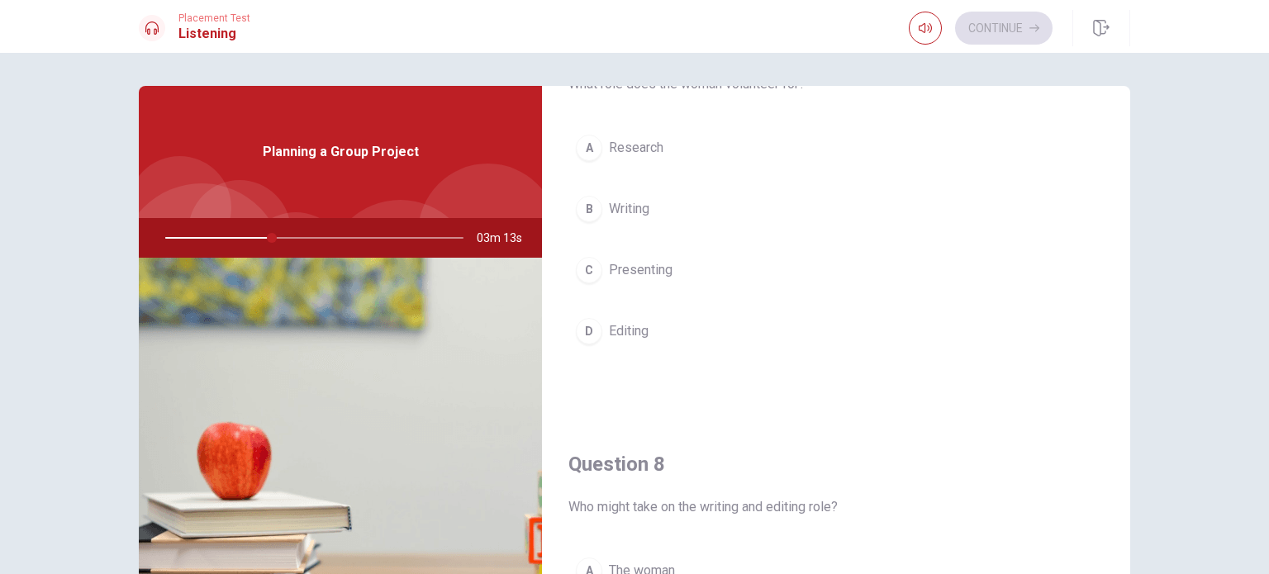
scroll to position [496, 0]
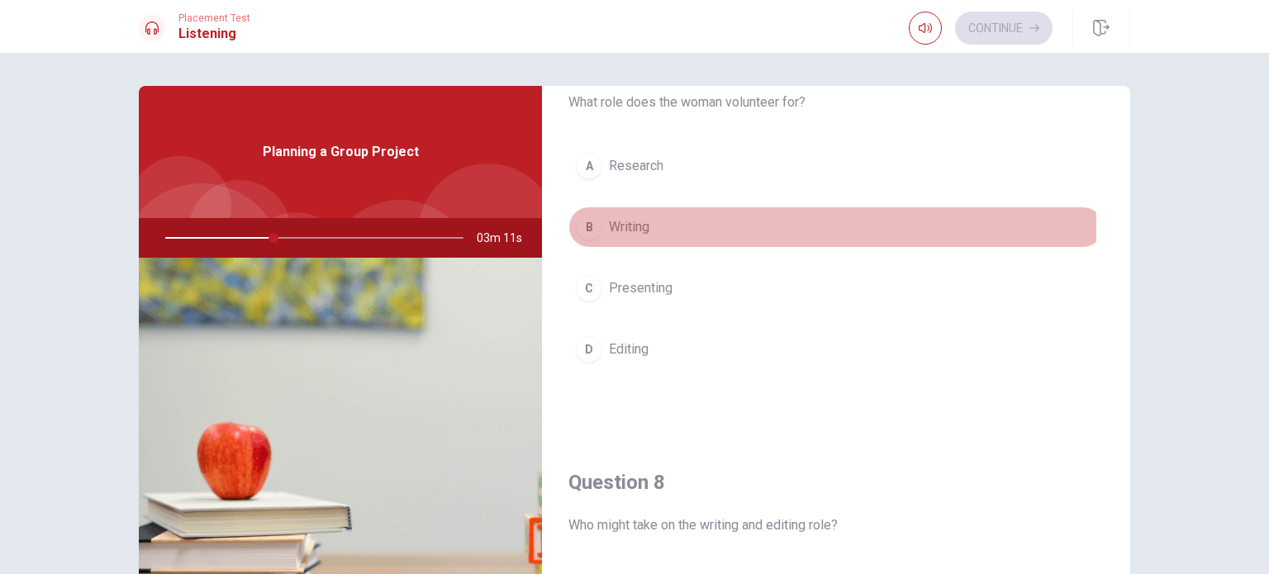
click at [583, 228] on div "B" at bounding box center [589, 227] width 26 height 26
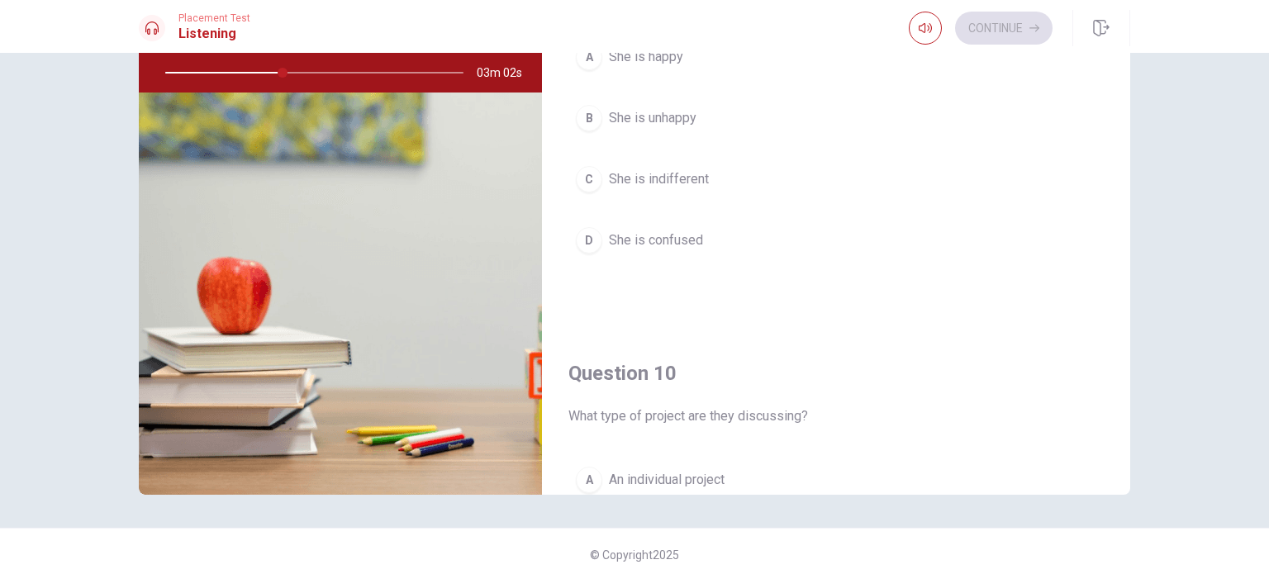
scroll to position [1533, 0]
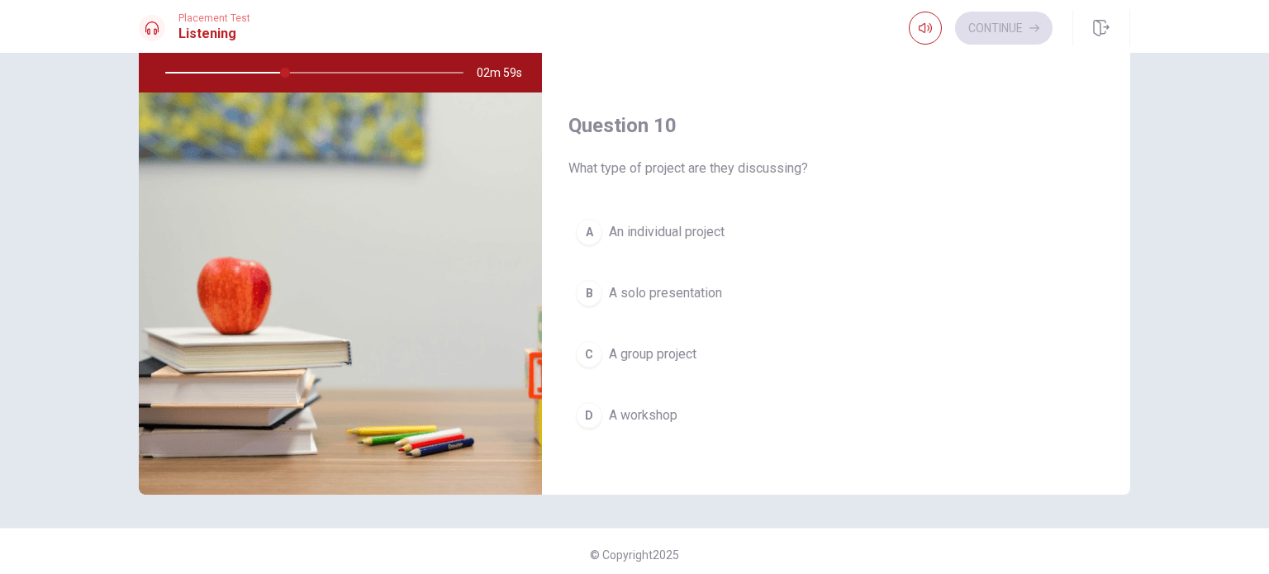
click at [588, 346] on div "C" at bounding box center [589, 354] width 26 height 26
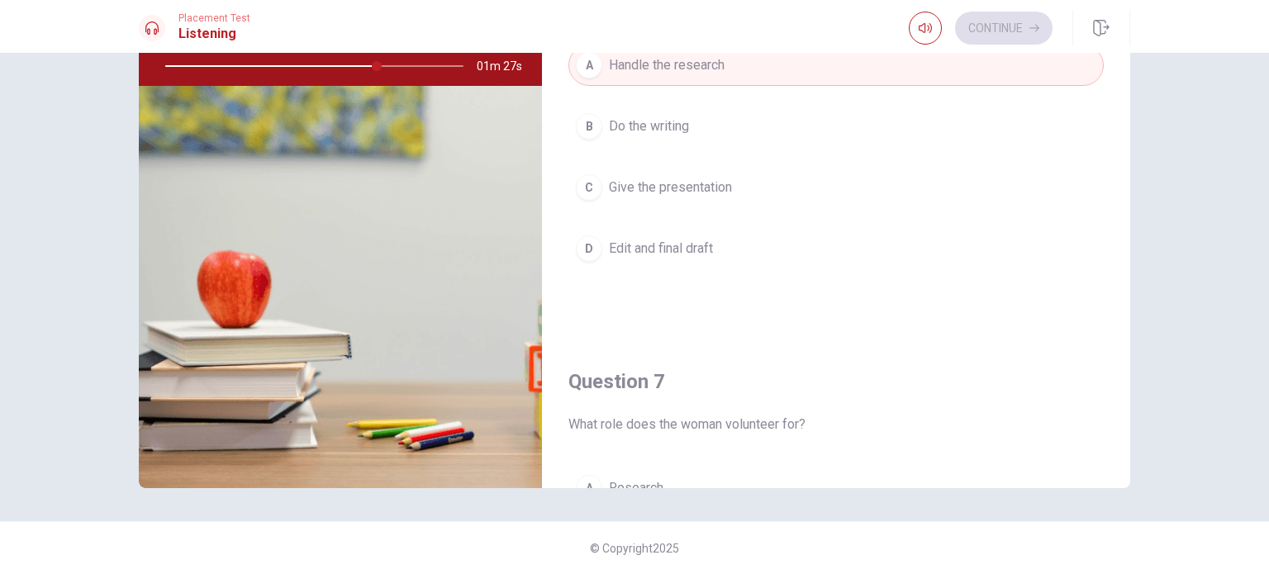
scroll to position [0, 0]
click at [867, 494] on div "Question 6 What does the man offer to do? A Handle the research B Do the writin…" at bounding box center [634, 313] width 1269 height 521
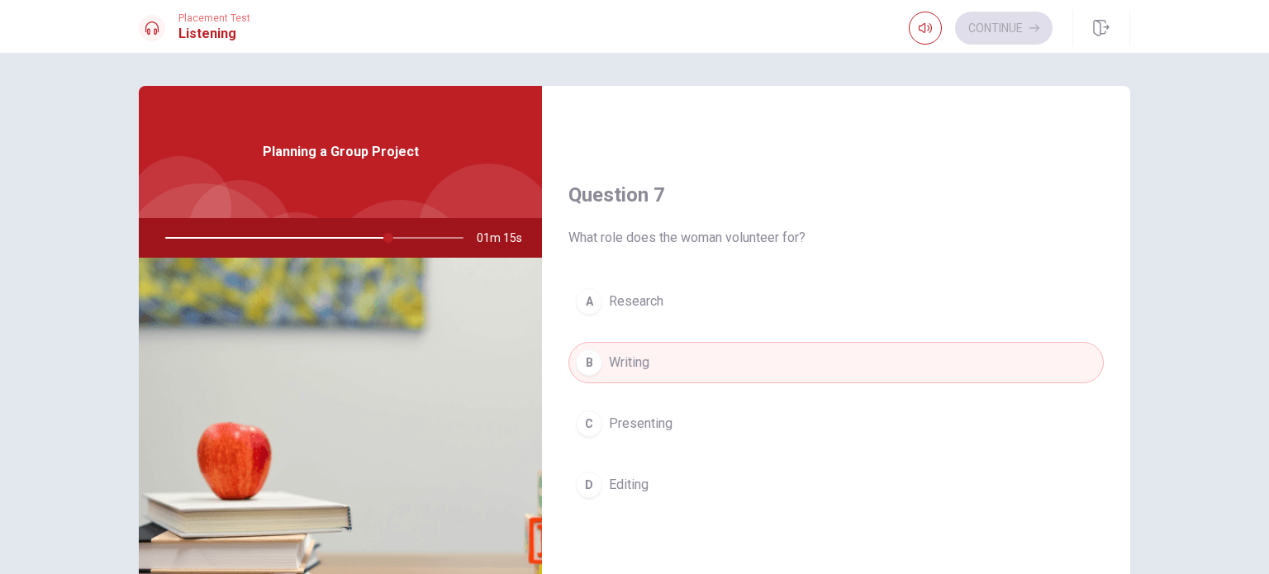
scroll to position [413, 0]
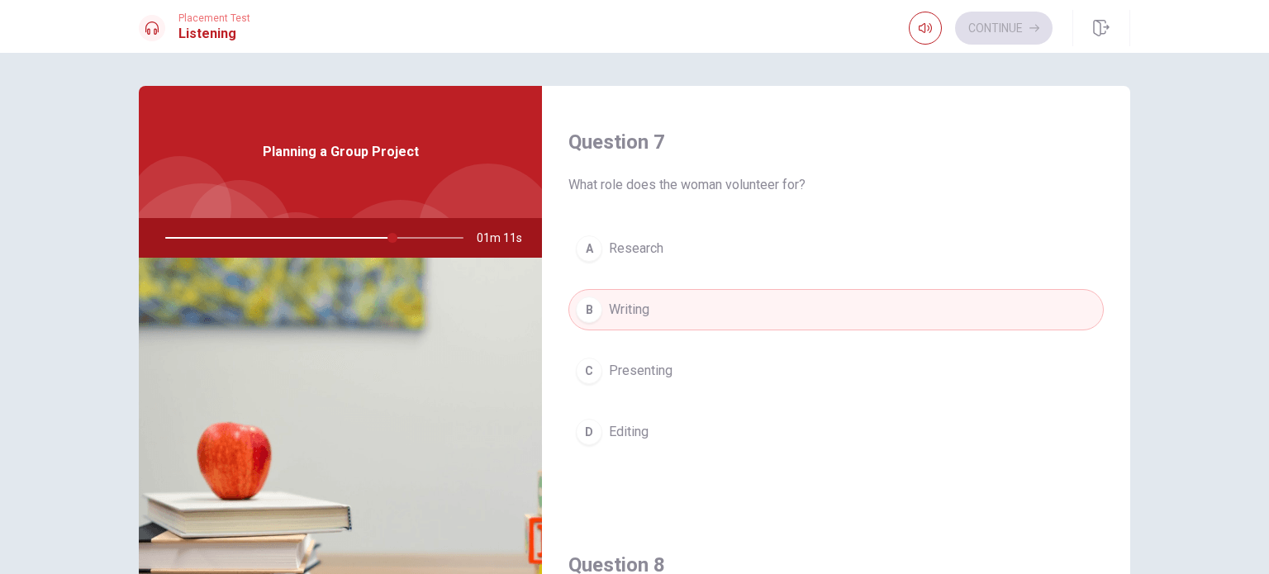
click at [591, 429] on div "D" at bounding box center [589, 432] width 26 height 26
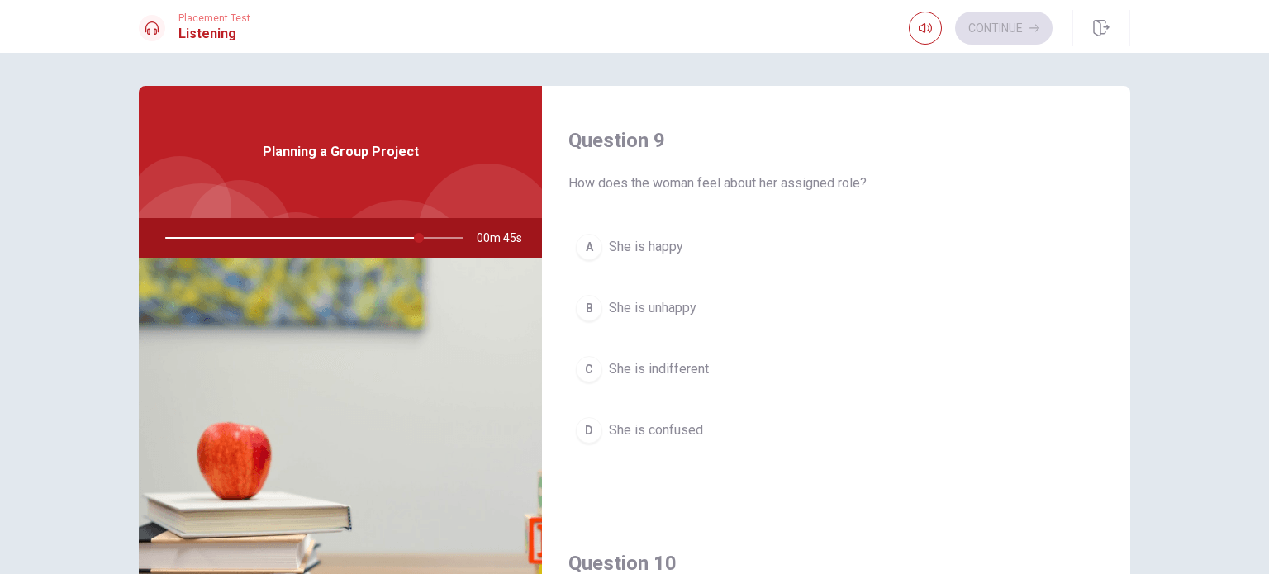
scroll to position [1203, 0]
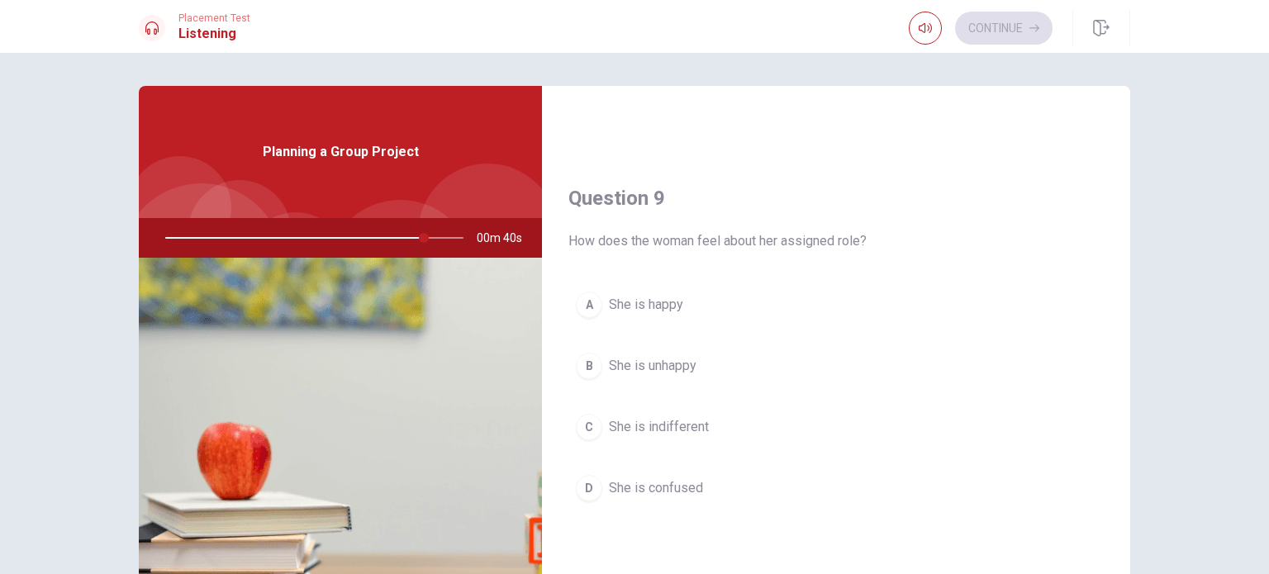
click at [583, 300] on div "A" at bounding box center [589, 305] width 26 height 26
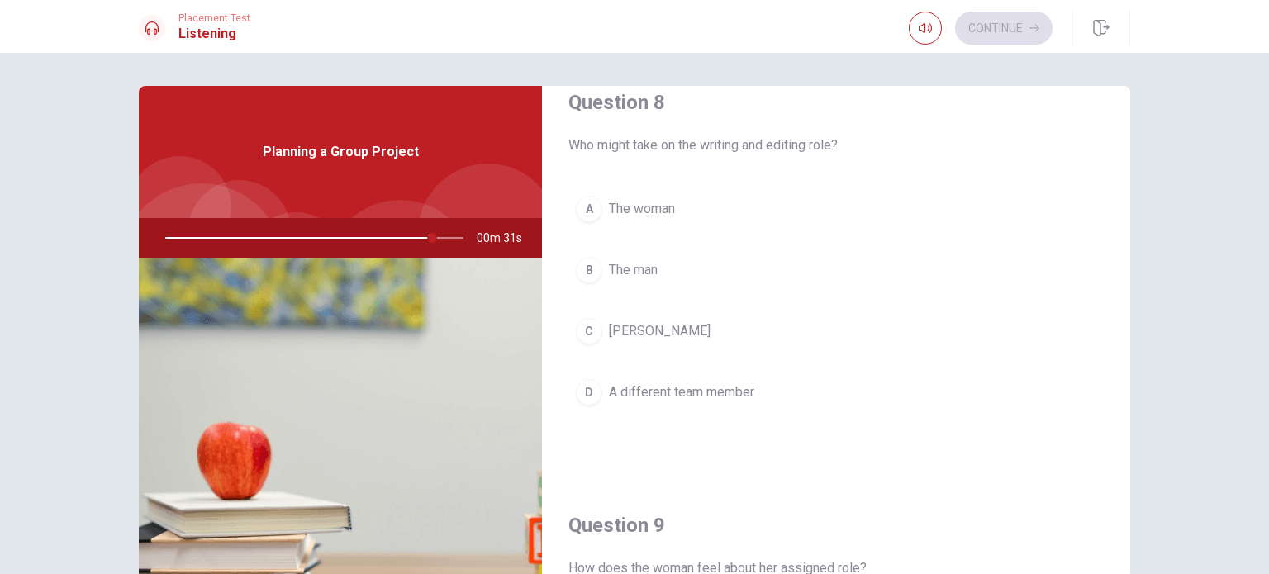
scroll to position [872, 0]
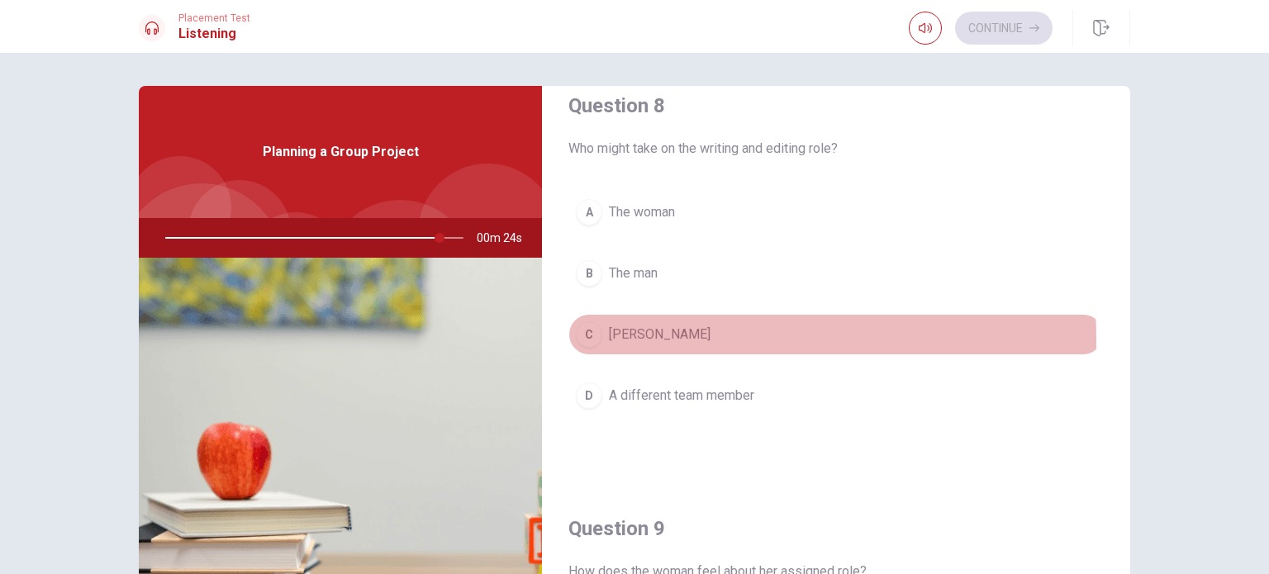
click at [586, 336] on div "C" at bounding box center [589, 334] width 26 height 26
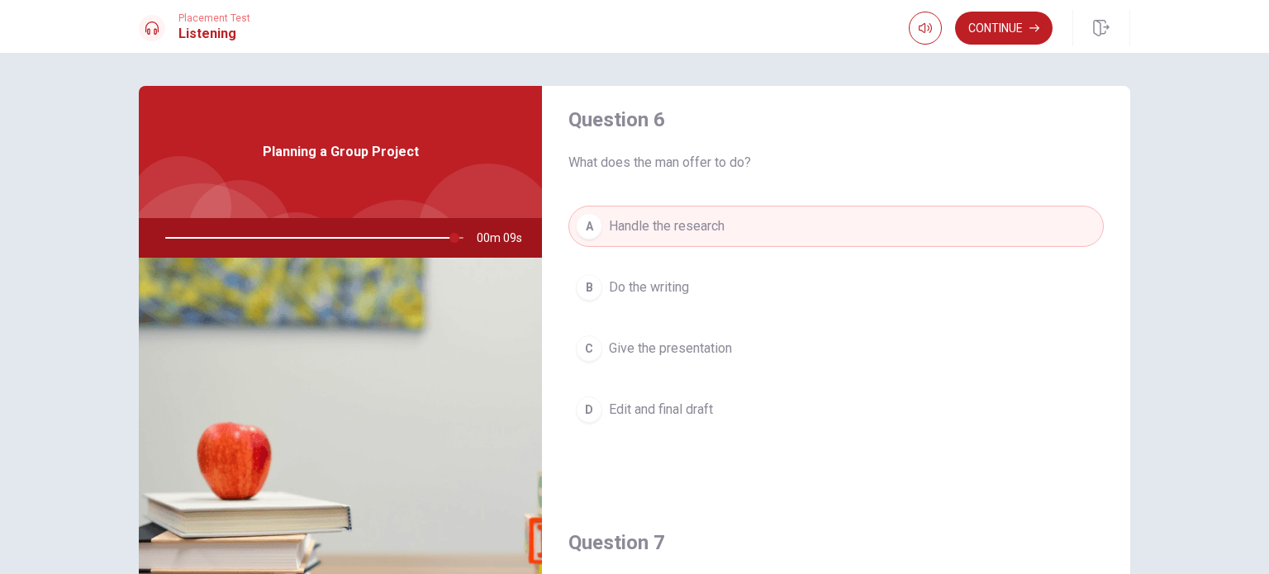
scroll to position [0, 0]
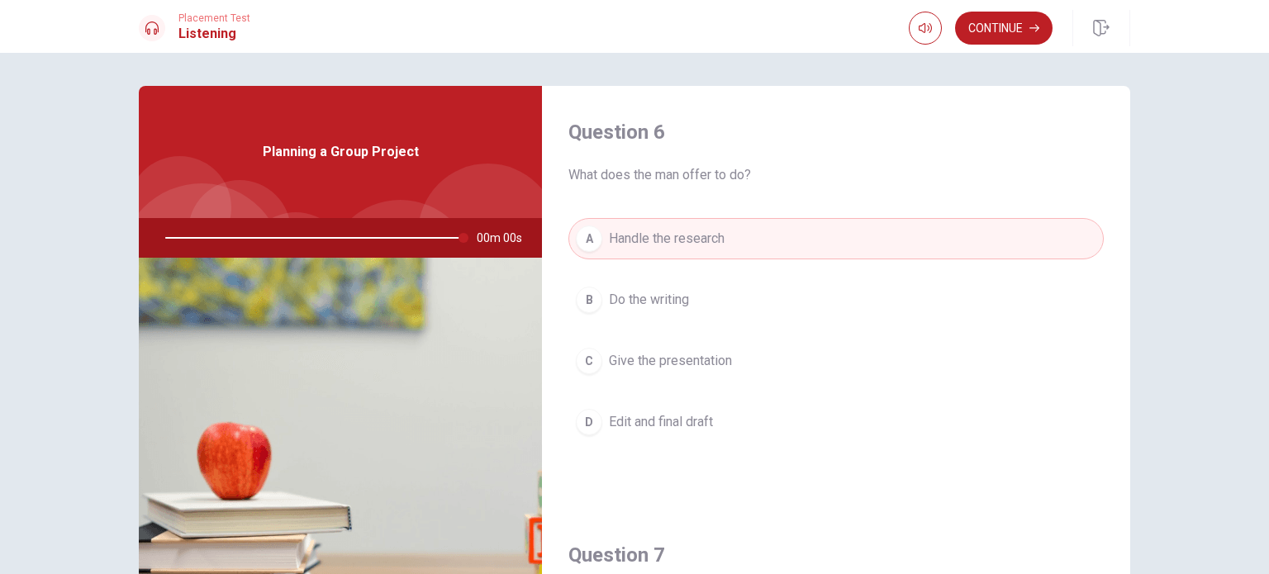
type input "0"
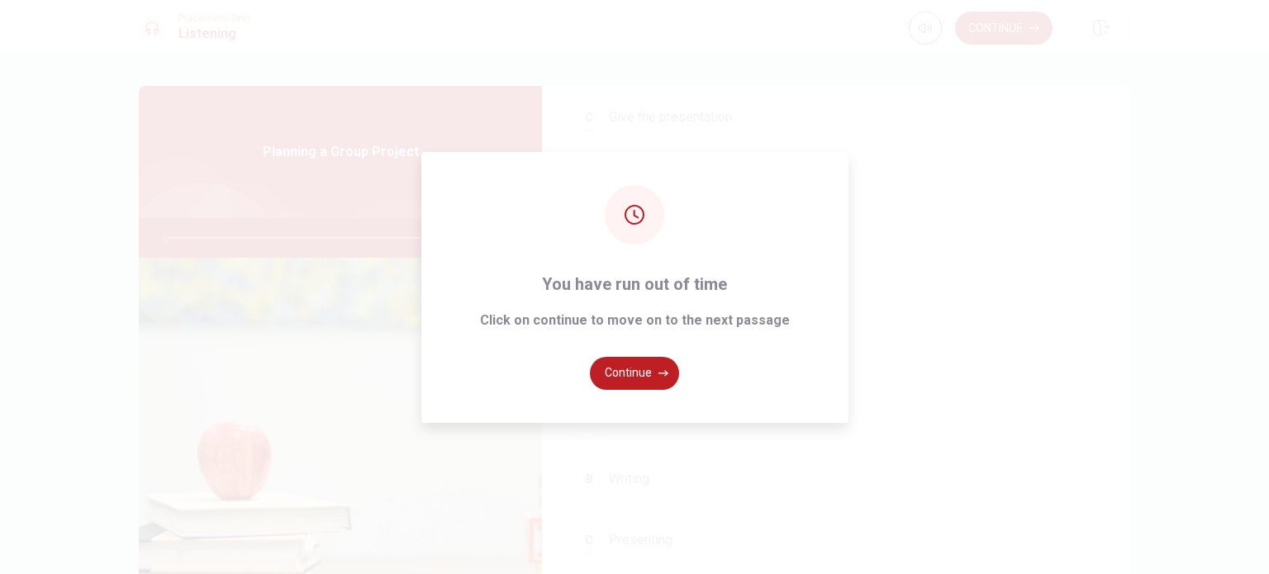
scroll to position [330, 0]
click at [661, 377] on icon "button" at bounding box center [663, 373] width 10 height 10
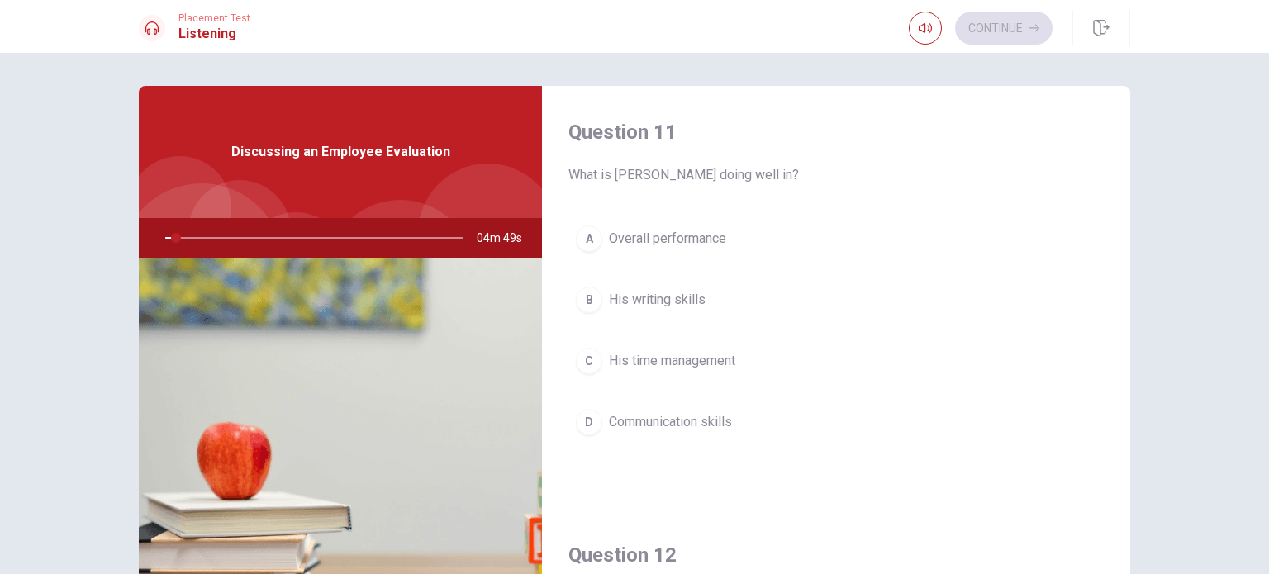
click at [895, 450] on div "A Overall performance B His writing skills C His time management D Communicatio…" at bounding box center [835, 347] width 535 height 258
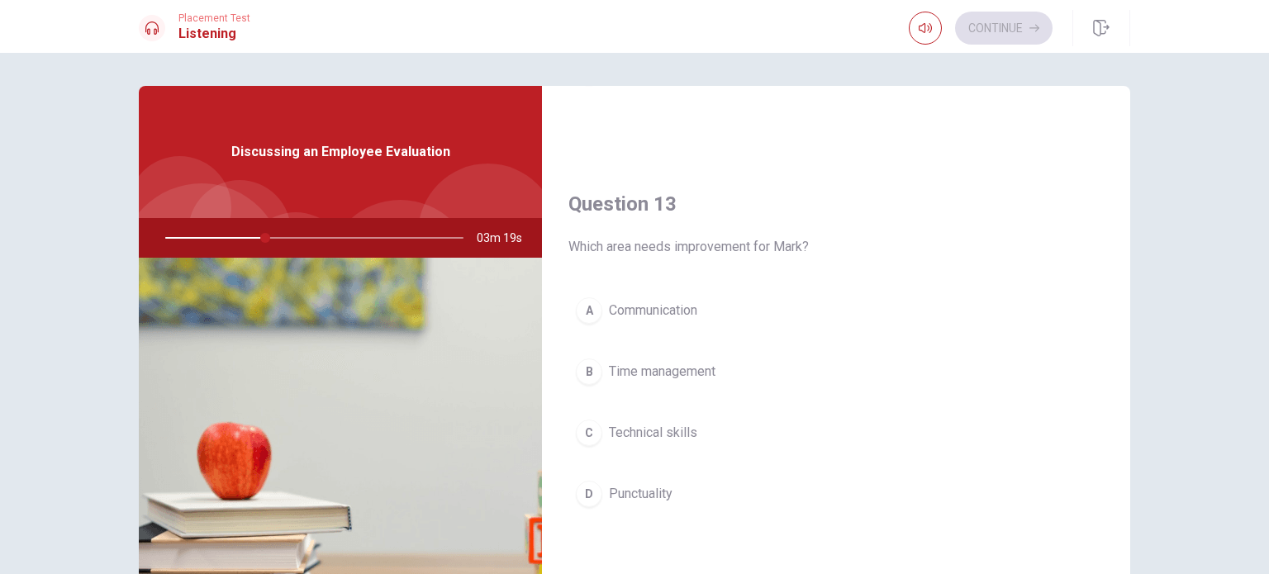
scroll to position [826, 0]
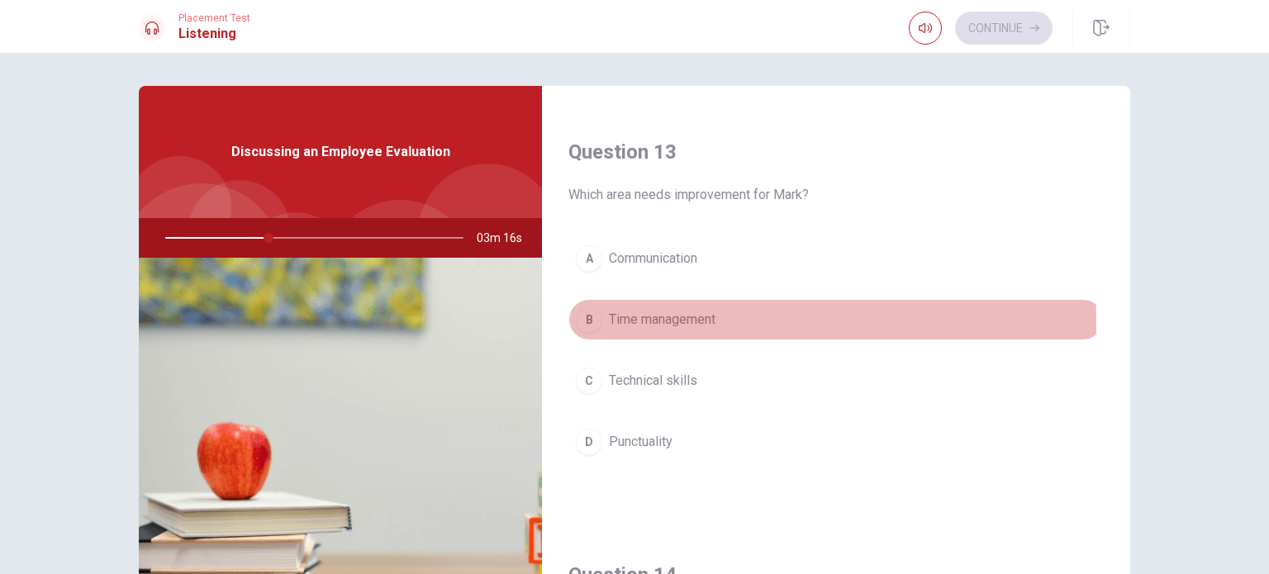
click at [586, 317] on div "B" at bounding box center [589, 319] width 26 height 26
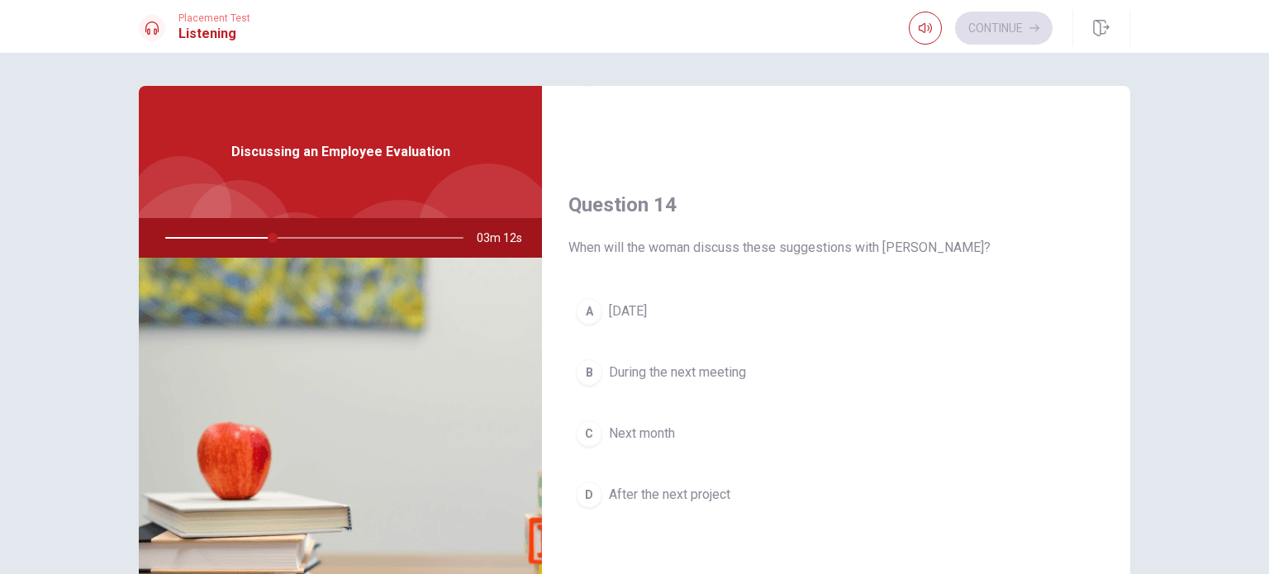
scroll to position [1239, 0]
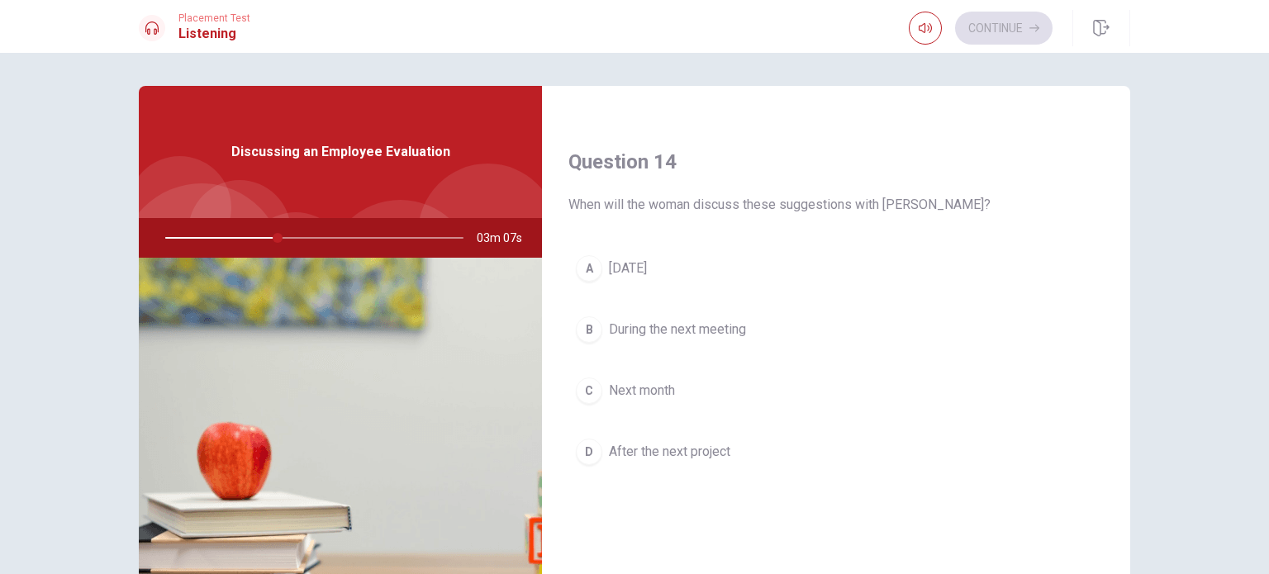
click at [582, 330] on div "B" at bounding box center [589, 329] width 26 height 26
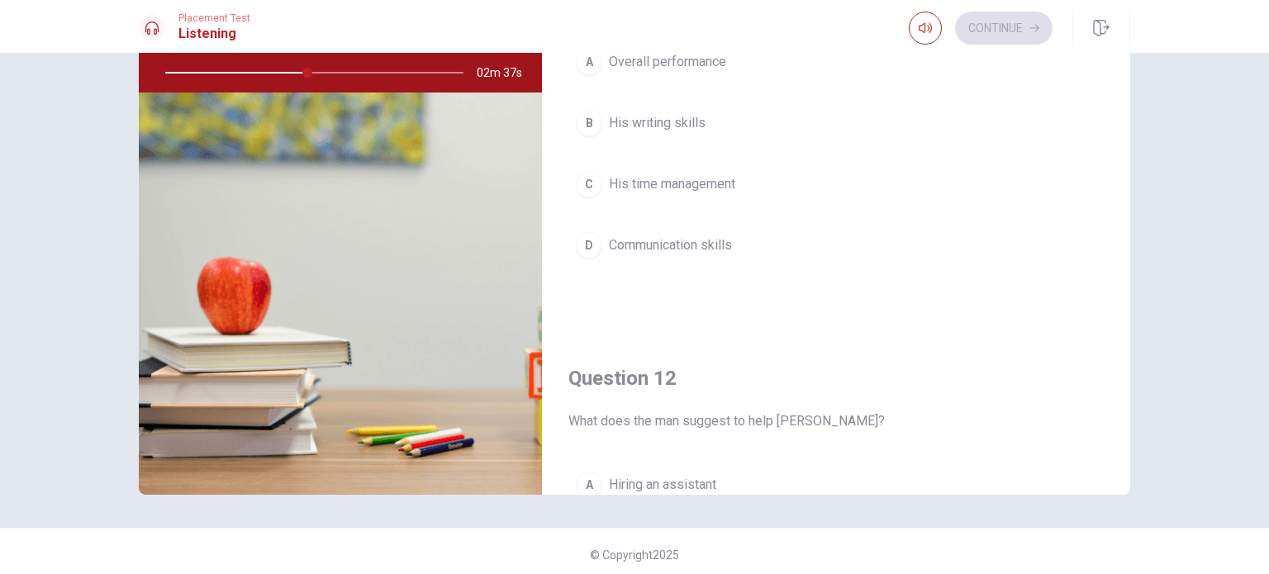
scroll to position [0, 0]
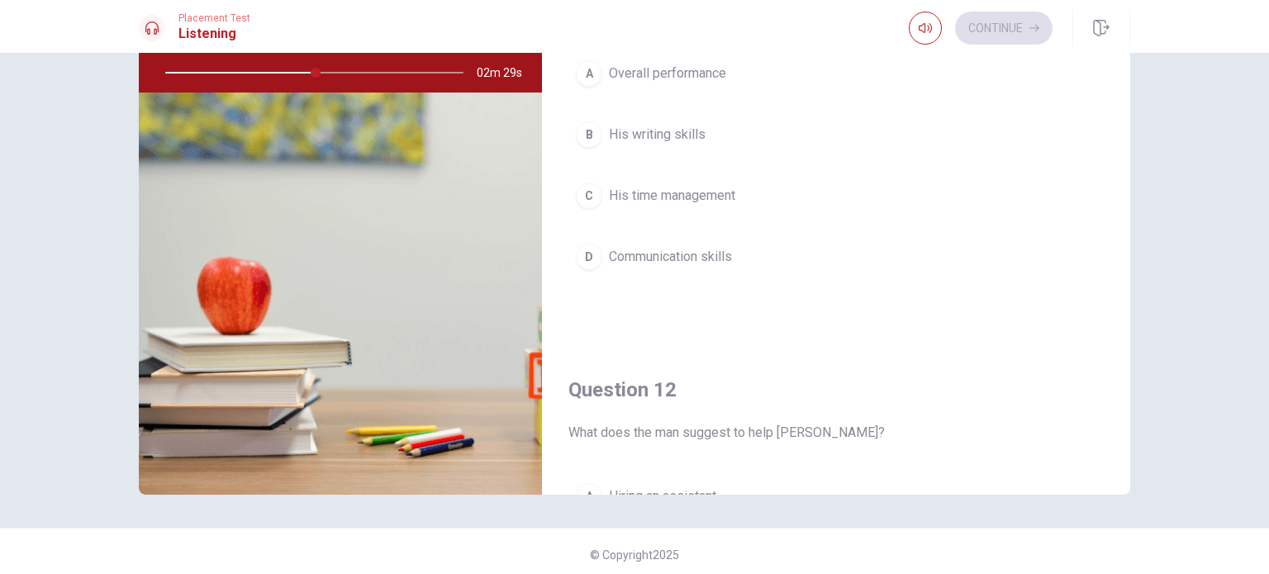
click at [824, 292] on div "A Overall performance B His writing skills C His time management D Communicatio…" at bounding box center [835, 182] width 535 height 258
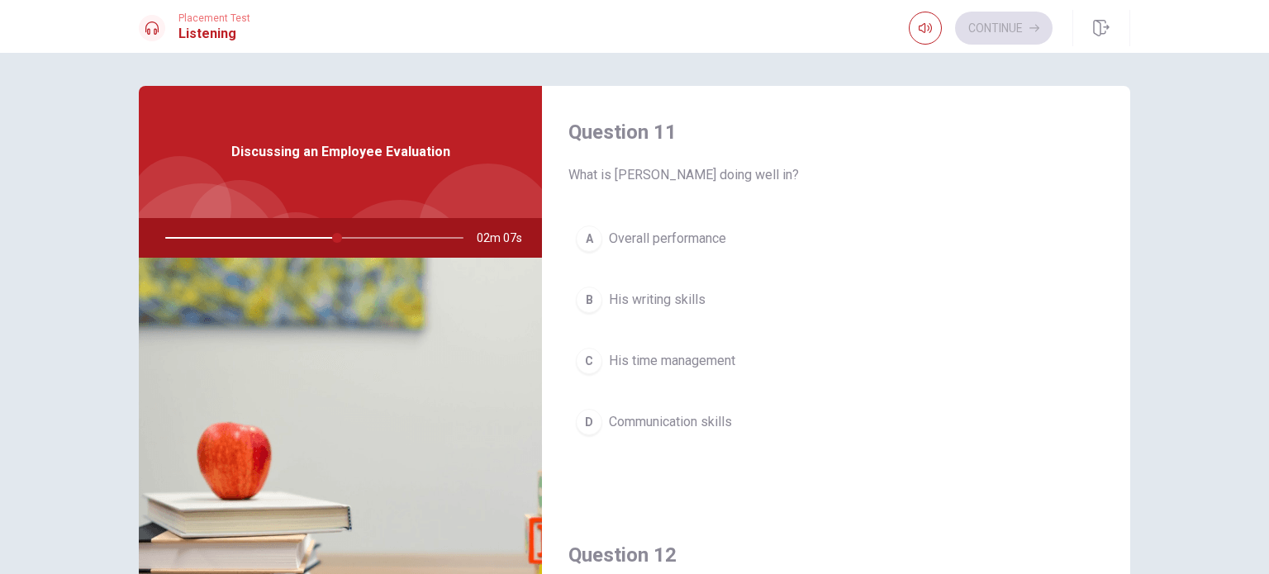
click at [588, 237] on div "A" at bounding box center [589, 238] width 26 height 26
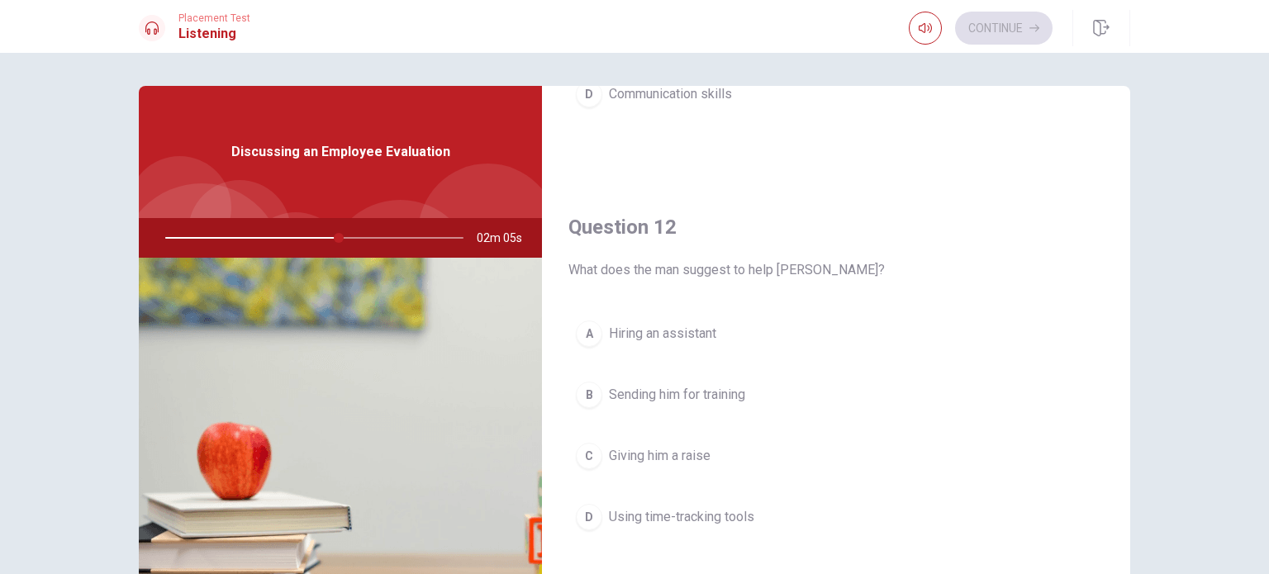
scroll to position [413, 0]
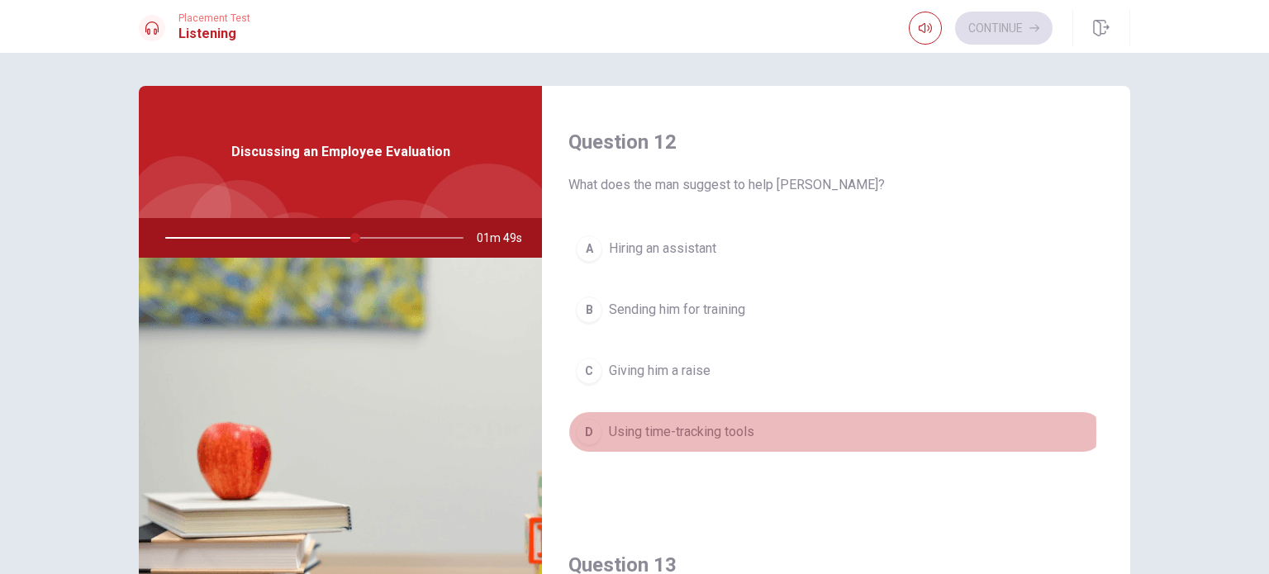
click at [583, 430] on div "D" at bounding box center [589, 432] width 26 height 26
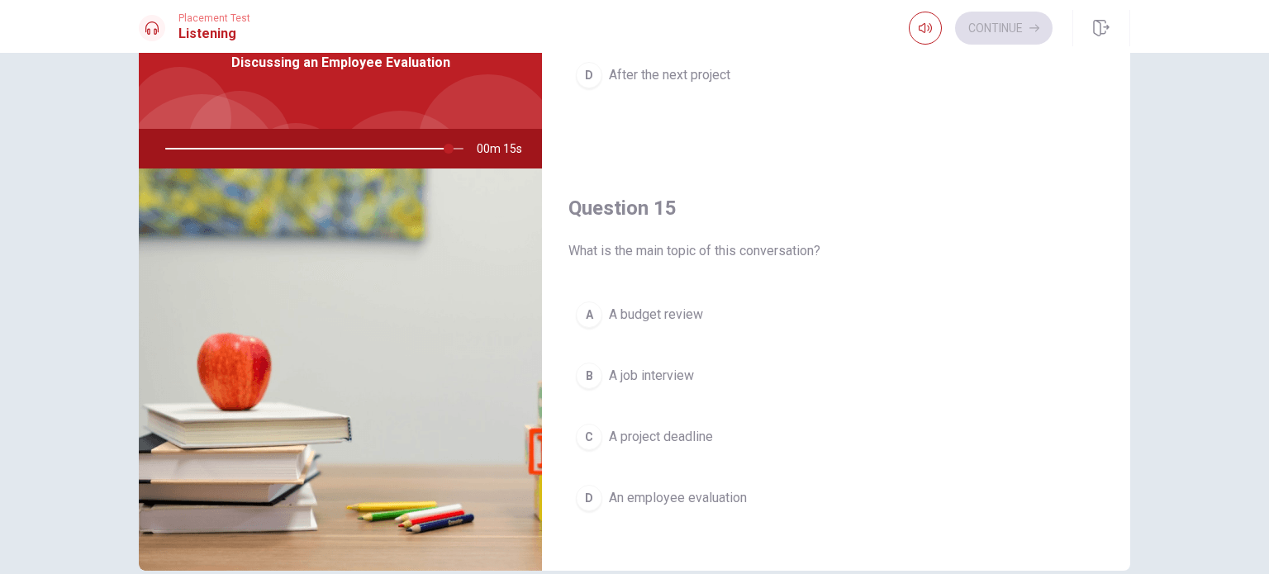
scroll to position [1533, 0]
type input "0"
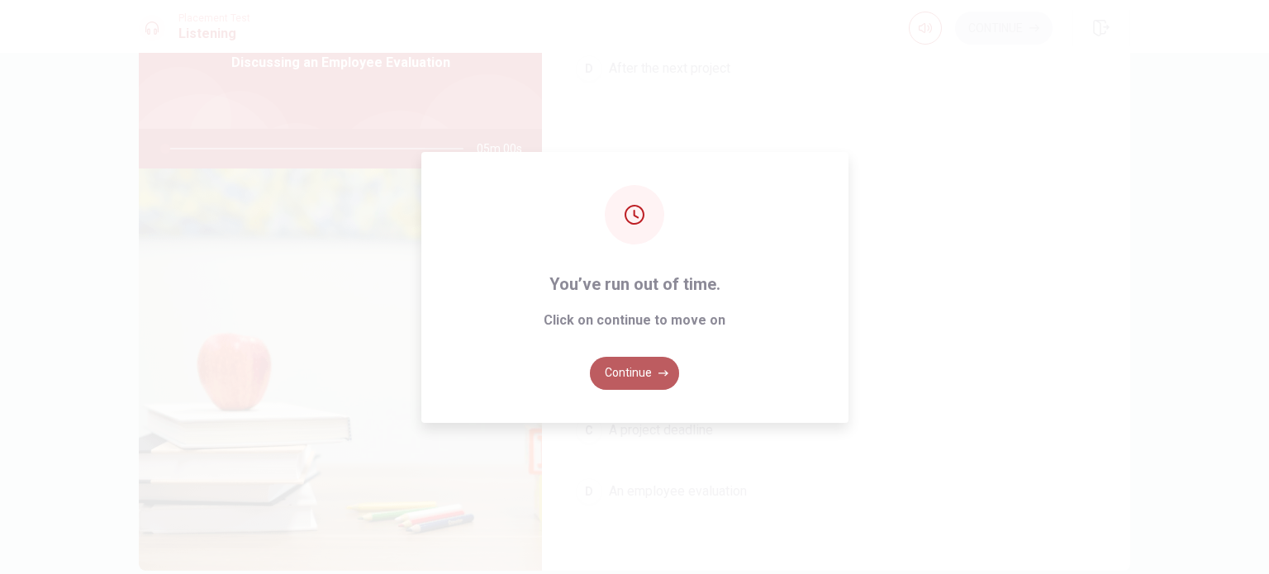
click at [633, 368] on button "Continue" at bounding box center [634, 373] width 89 height 33
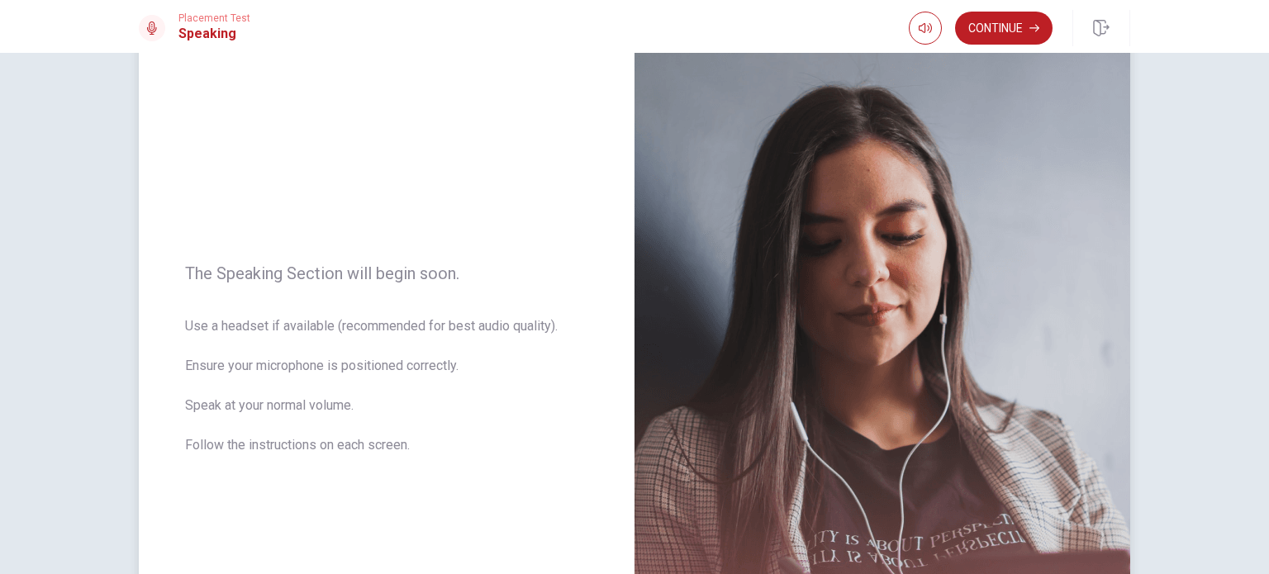
scroll to position [69, 0]
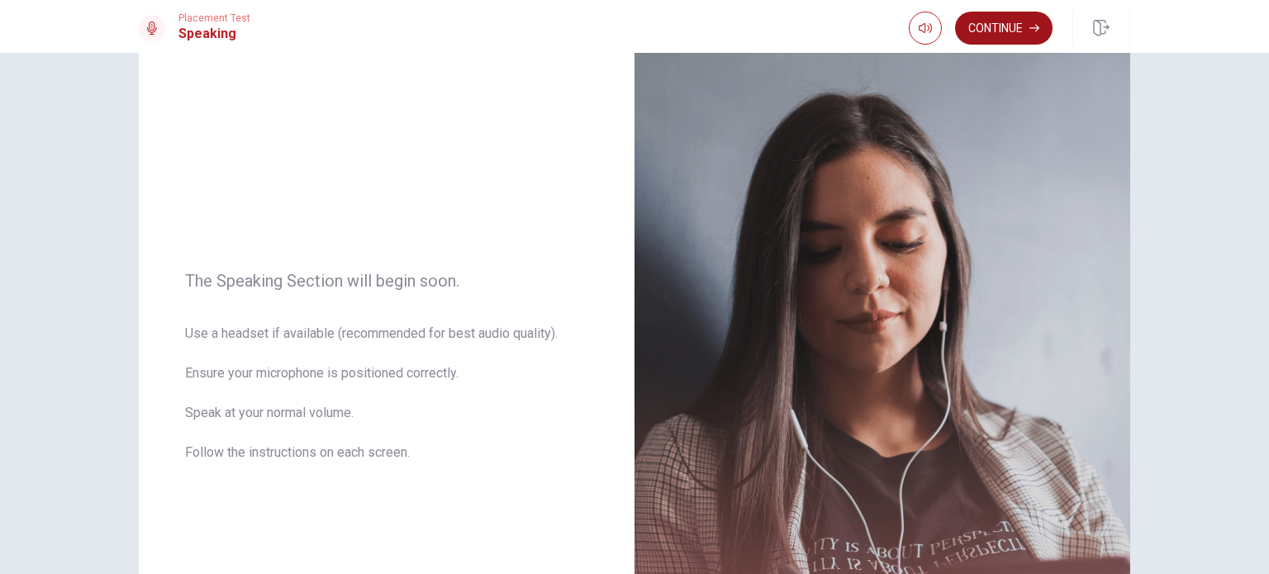
click at [1004, 25] on button "Continue" at bounding box center [1003, 28] width 97 height 33
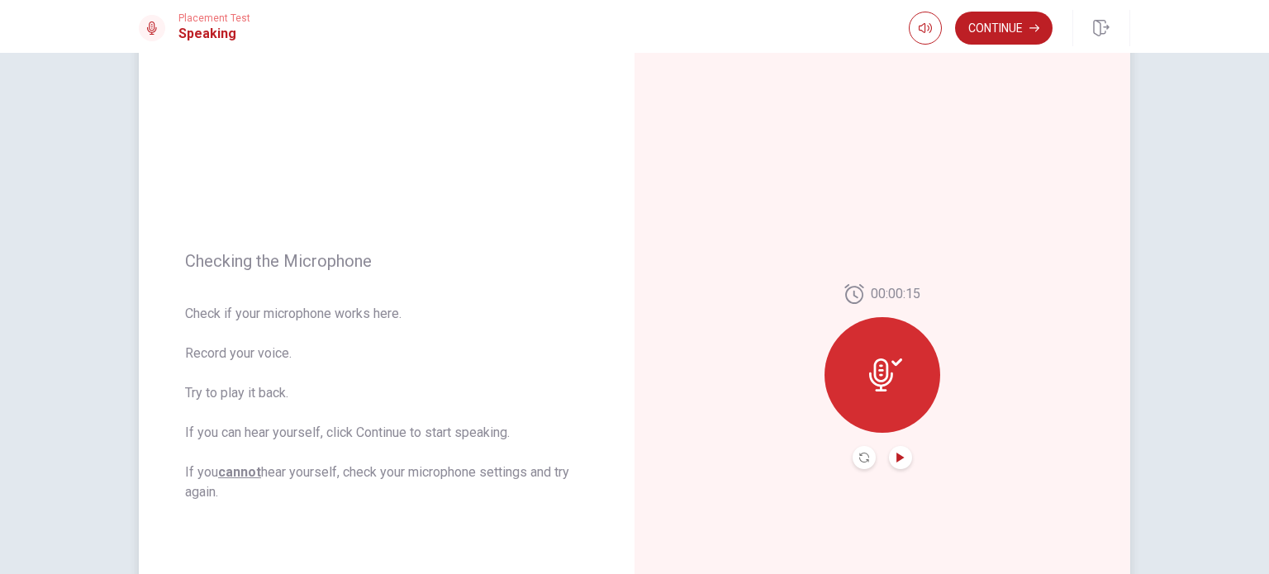
click at [899, 458] on icon "Play Audio" at bounding box center [900, 458] width 10 height 10
click at [899, 458] on icon "Pause Audio" at bounding box center [900, 458] width 8 height 10
click at [896, 458] on icon "Play Audio" at bounding box center [899, 458] width 7 height 10
click at [308, 276] on div "Checking the Microphone Check if your microphone works here. Record your voice.…" at bounding box center [387, 377] width 496 height 720
click at [991, 31] on button "Continue" at bounding box center [1003, 28] width 97 height 33
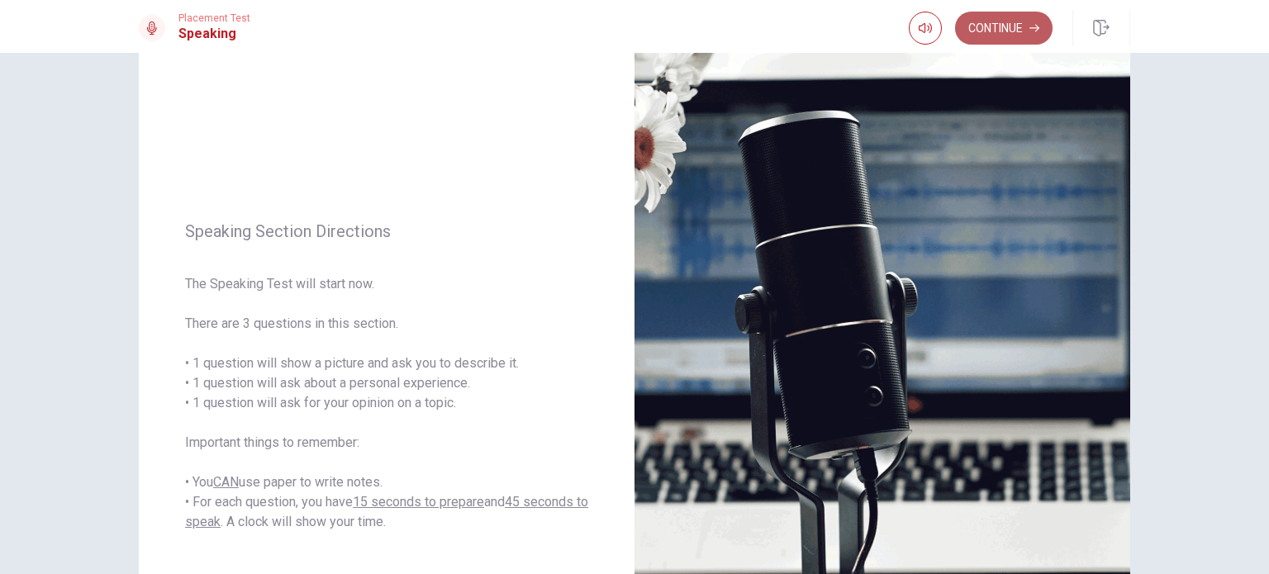
click at [1002, 36] on button "Continue" at bounding box center [1003, 28] width 97 height 33
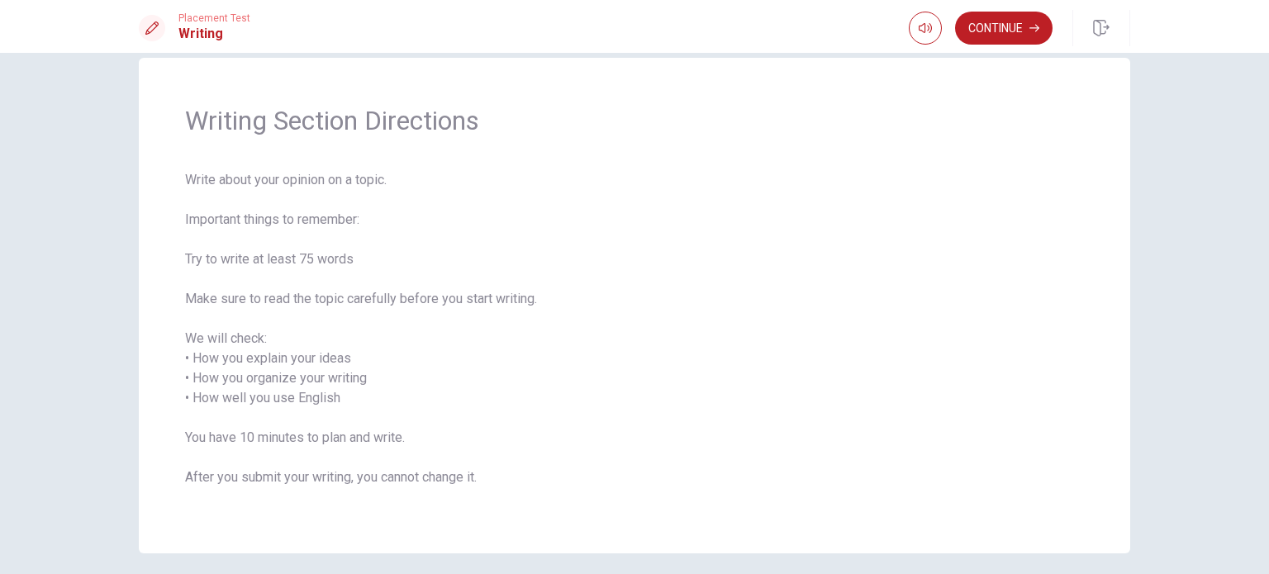
scroll to position [0, 0]
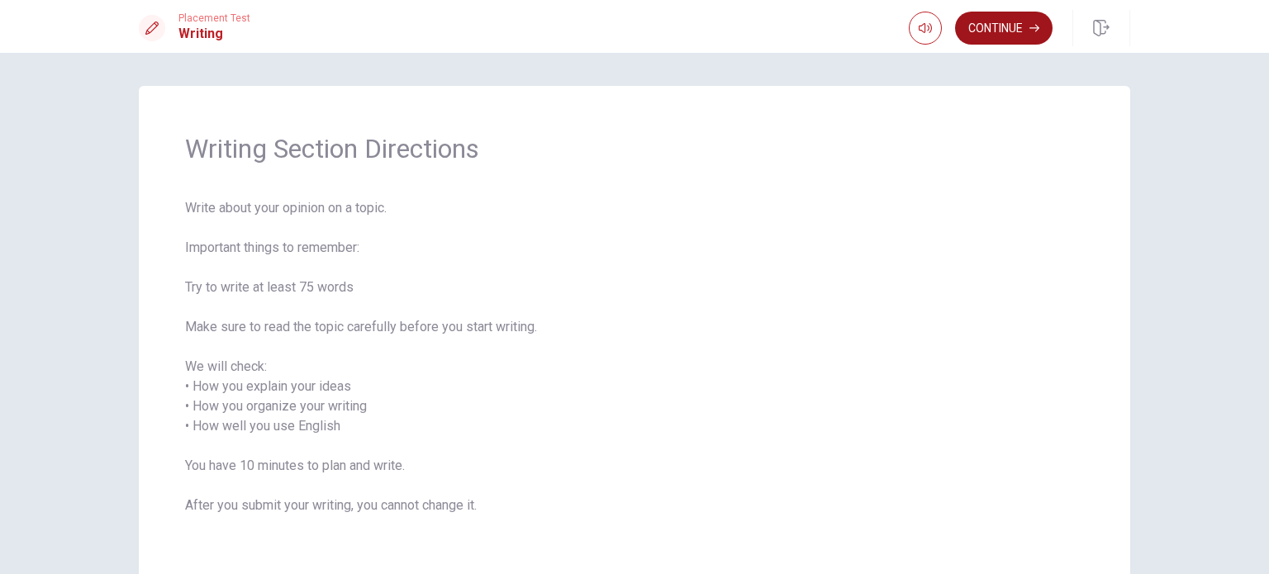
click at [998, 24] on button "Continue" at bounding box center [1003, 28] width 97 height 33
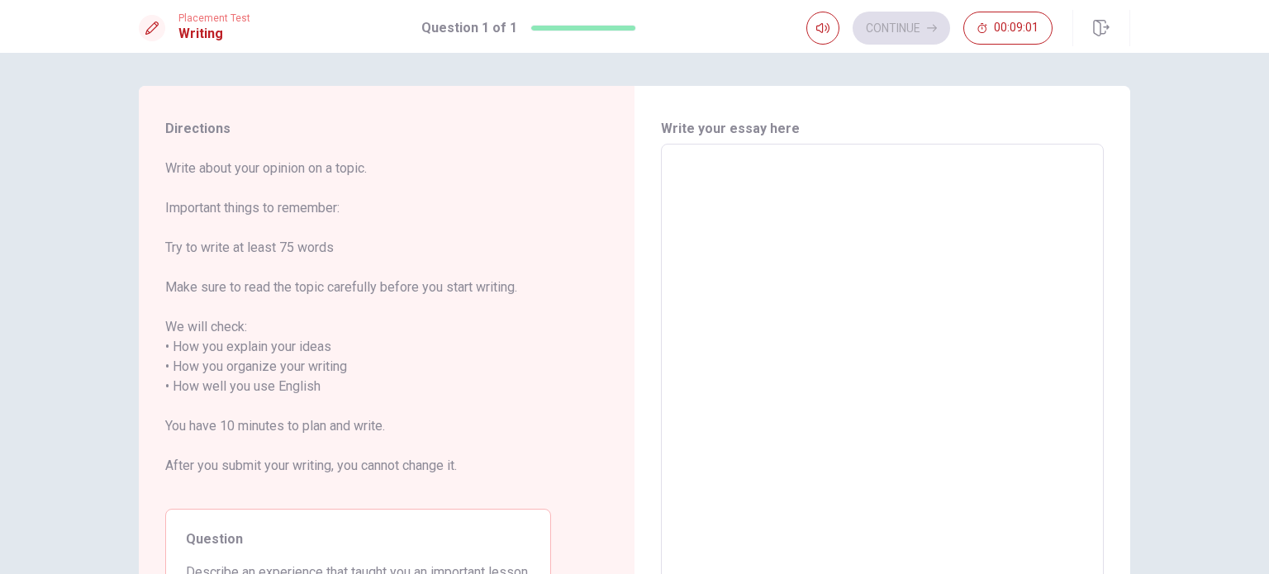
click at [718, 212] on textarea at bounding box center [882, 377] width 420 height 439
type textarea "m"
type textarea "x"
type textarea "M"
type textarea "x"
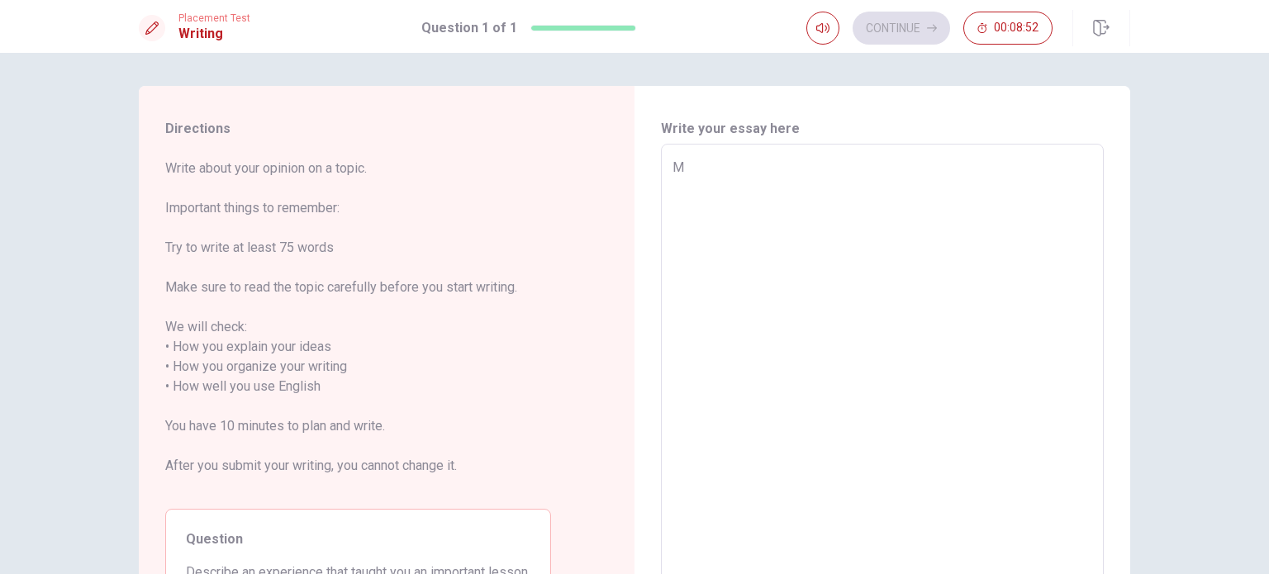
type textarea "My"
type textarea "x"
type textarea "My"
type textarea "x"
type textarea "My w"
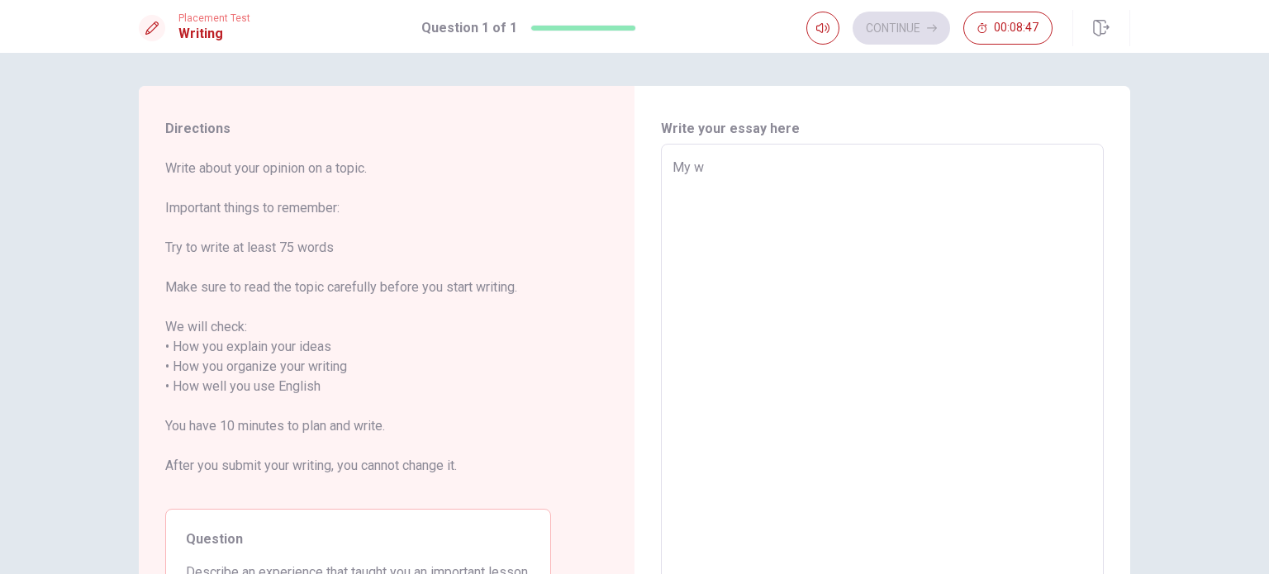
type textarea "x"
type textarea "My wr"
type textarea "x"
type textarea "My wri"
type textarea "x"
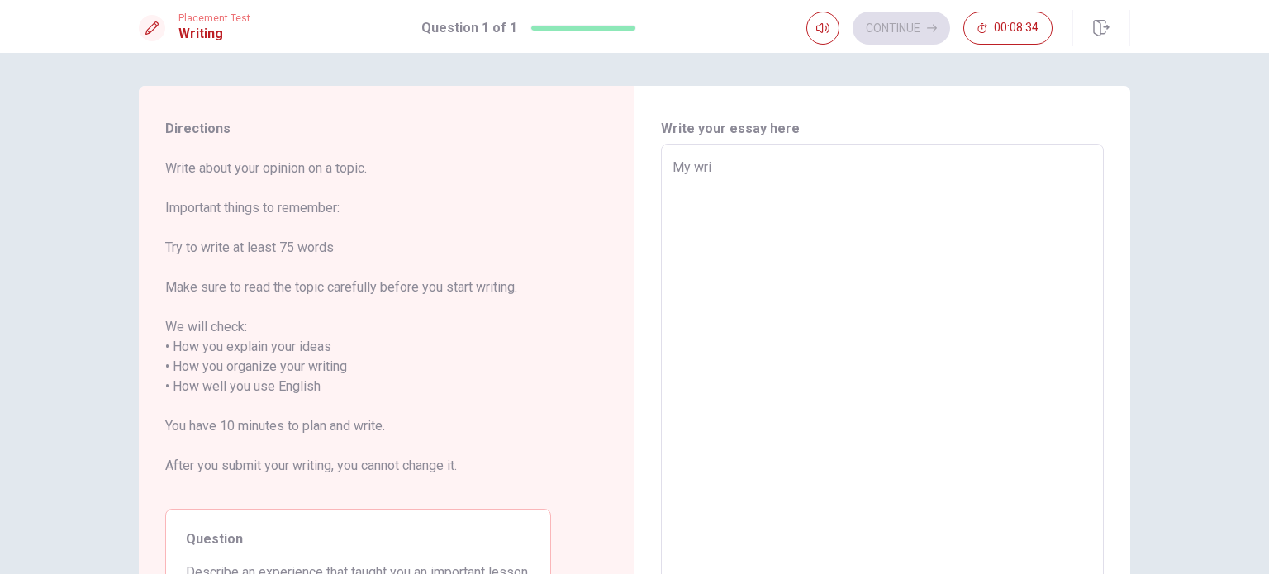
type textarea "My writ"
type textarea "x"
type textarea "My writi"
type textarea "x"
type textarea "My writin"
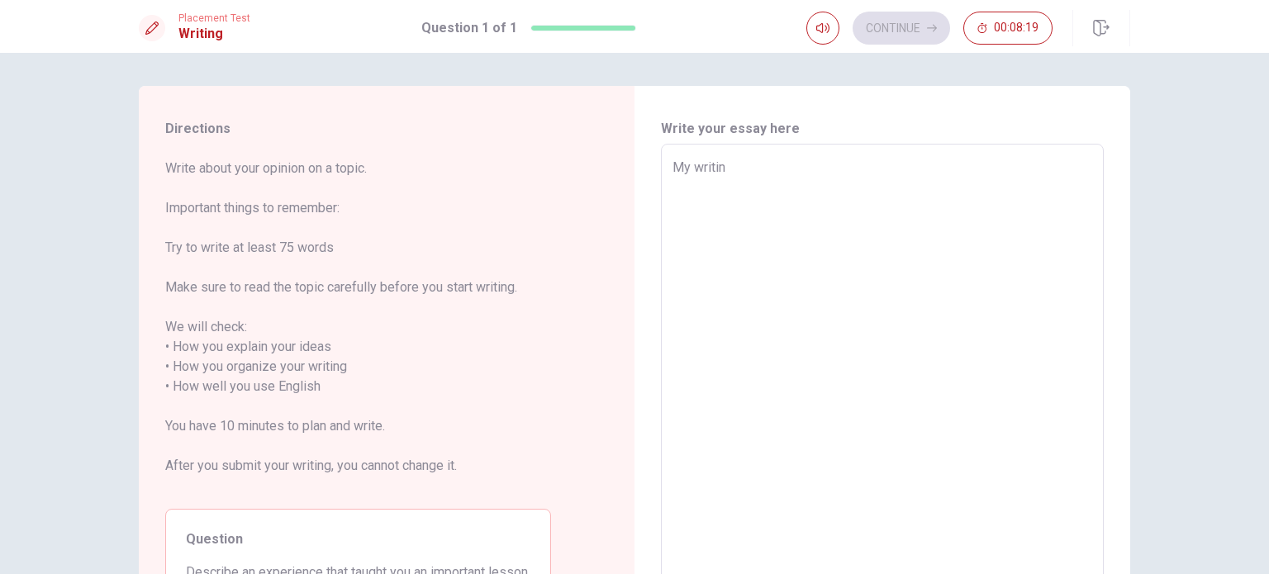
type textarea "x"
type textarea "My writing"
type textarea "x"
type textarea "My writing"
type textarea "x"
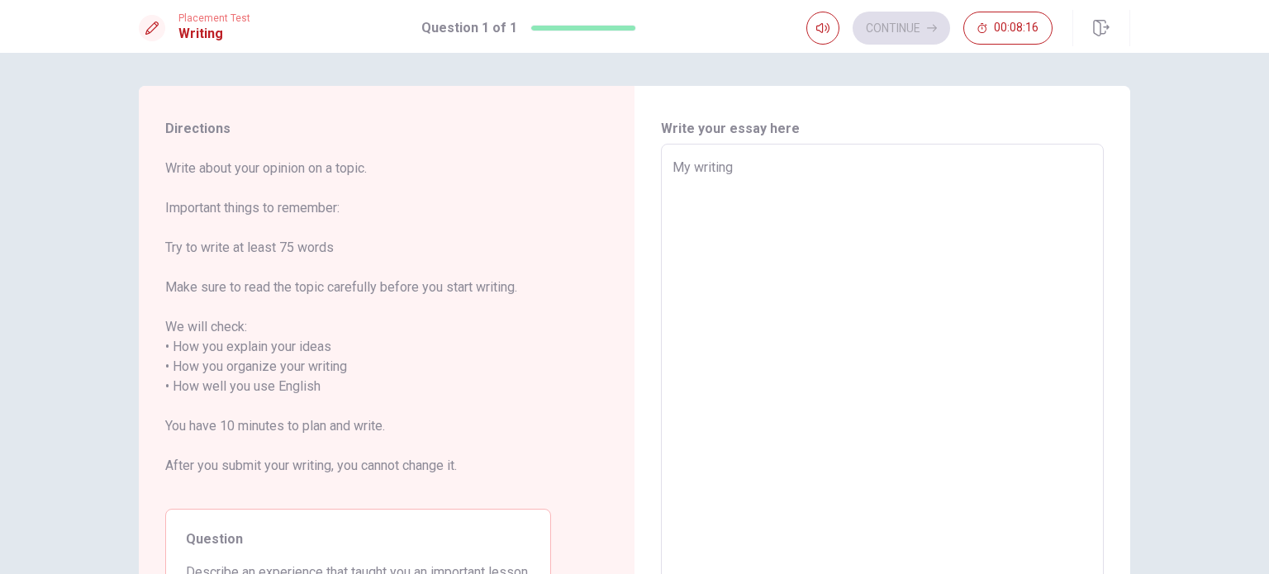
type textarea "My writing s"
type textarea "x"
type textarea "My writing sc"
type textarea "x"
type textarea "My writing s"
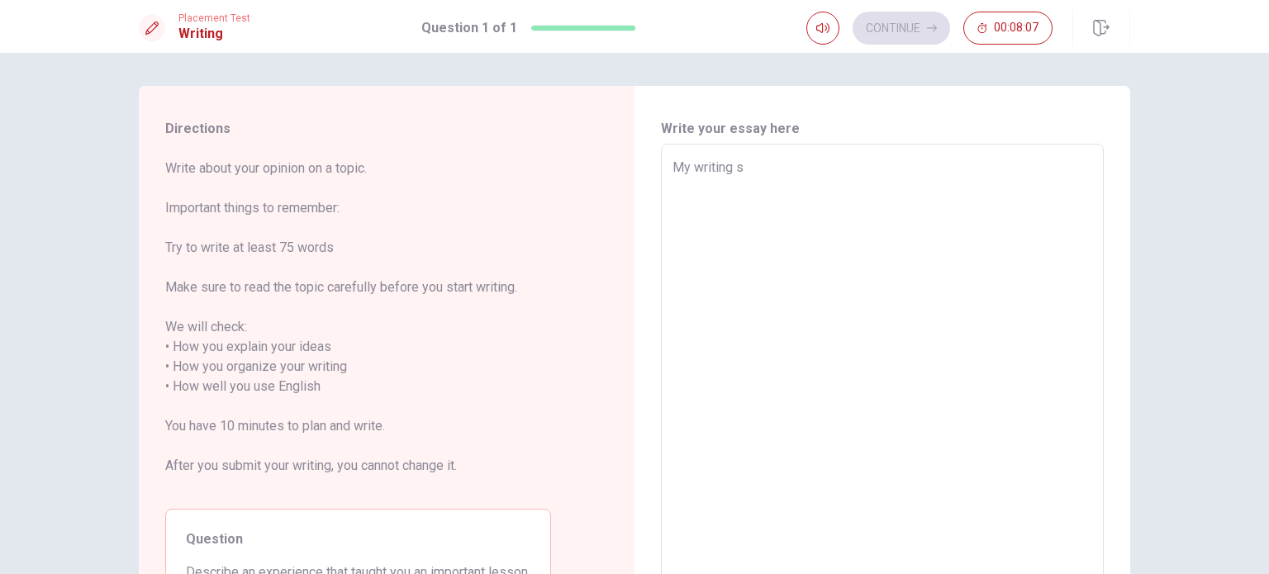
type textarea "x"
type textarea "My writing"
type textarea "x"
type textarea "My writing s"
type textarea "x"
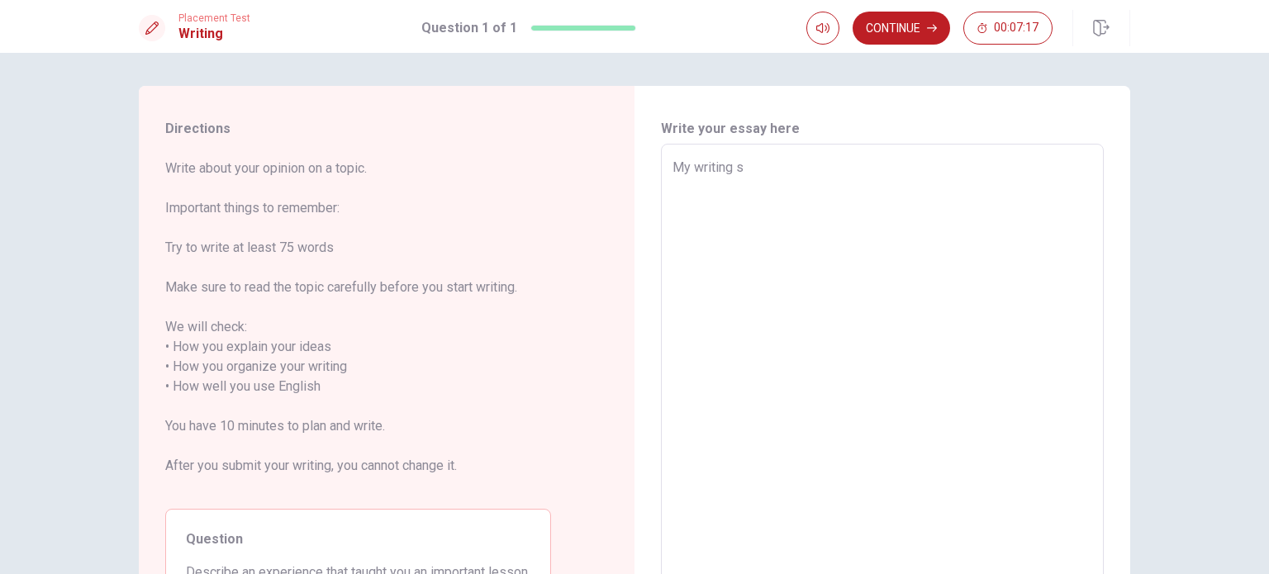
type textarea "My writing sk"
type textarea "x"
type textarea "My writing ski"
type textarea "x"
type textarea "My writing skil"
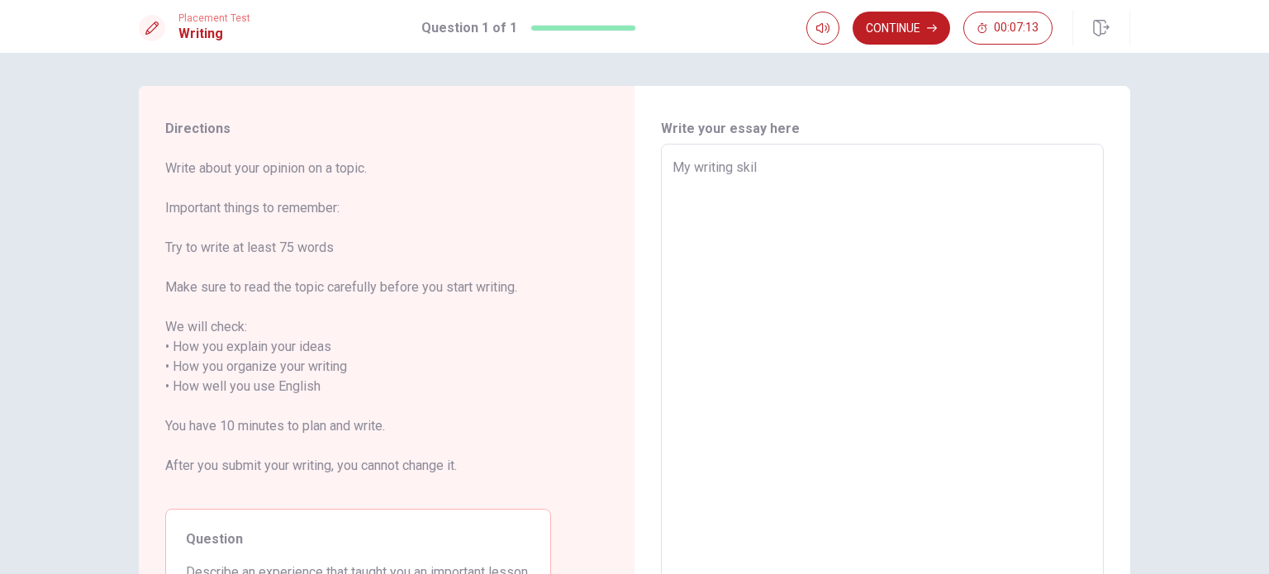
type textarea "x"
type textarea "My writing skils"
type textarea "x"
type textarea "My writing skils"
type textarea "x"
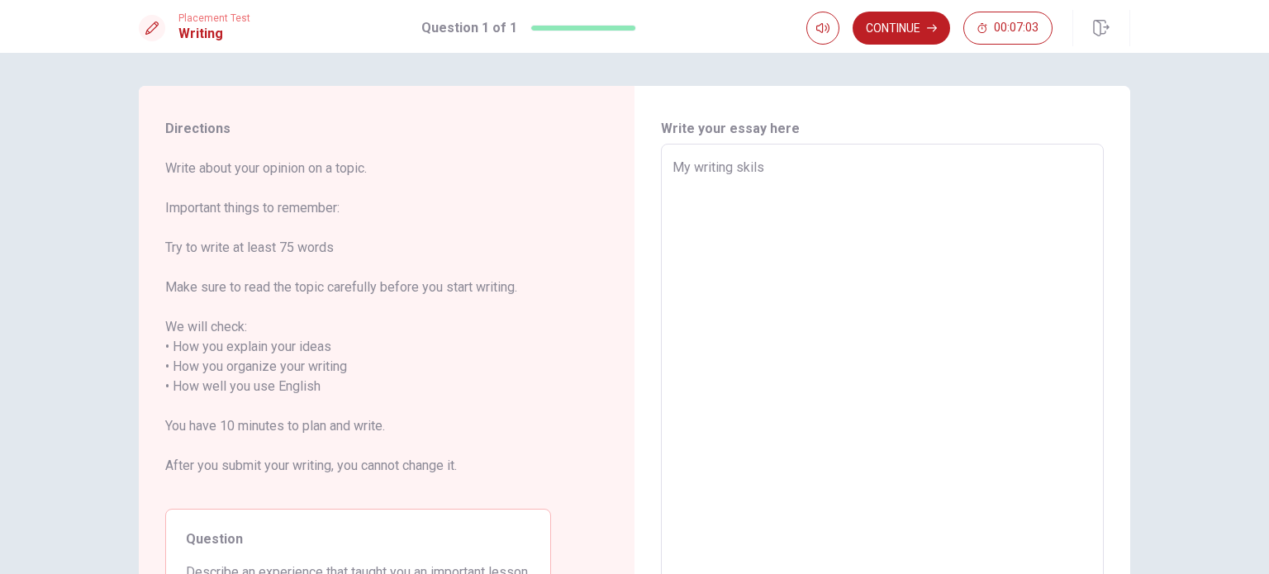
type textarea "My writing skils a"
type textarea "x"
type textarea "My writing skils ar"
type textarea "x"
type textarea "My writing skils are"
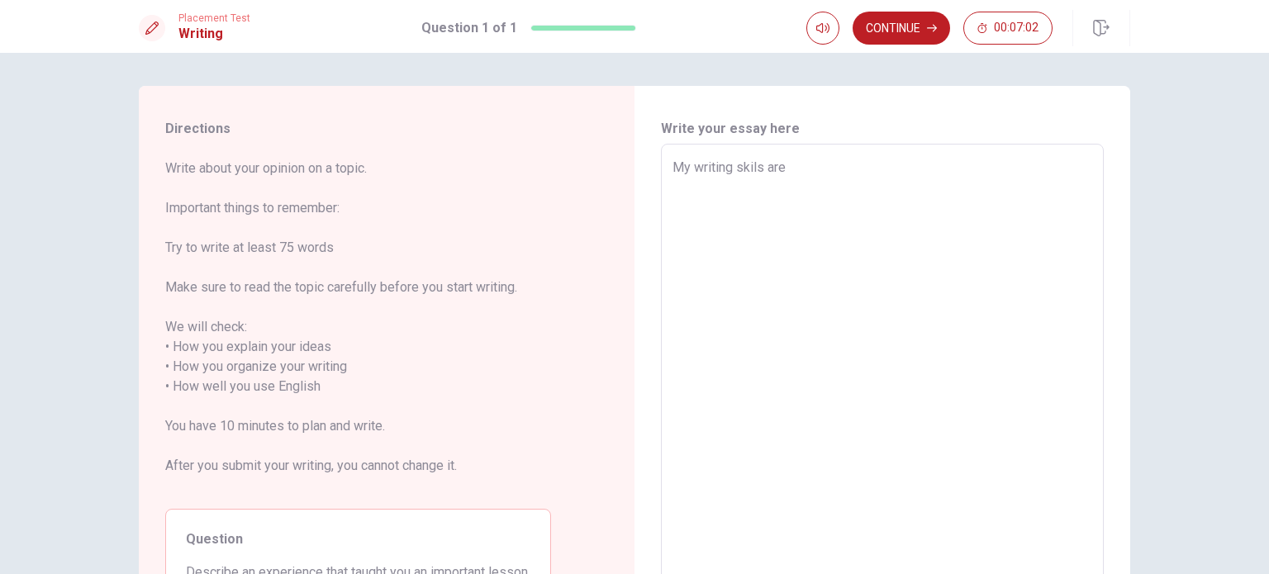
type textarea "x"
type textarea "My writing skils are"
type textarea "x"
type textarea "My writing skils are v"
type textarea "x"
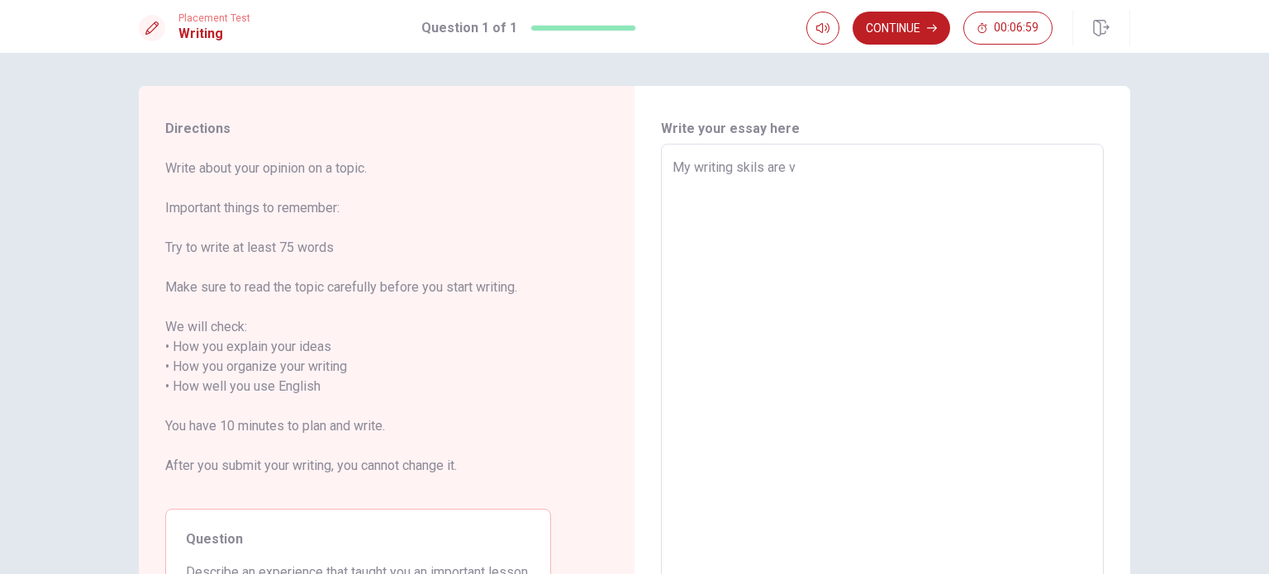
type textarea "My writing skils are ve"
type textarea "x"
type textarea "My writing skils are ver"
type textarea "x"
type textarea "My writing skils are very"
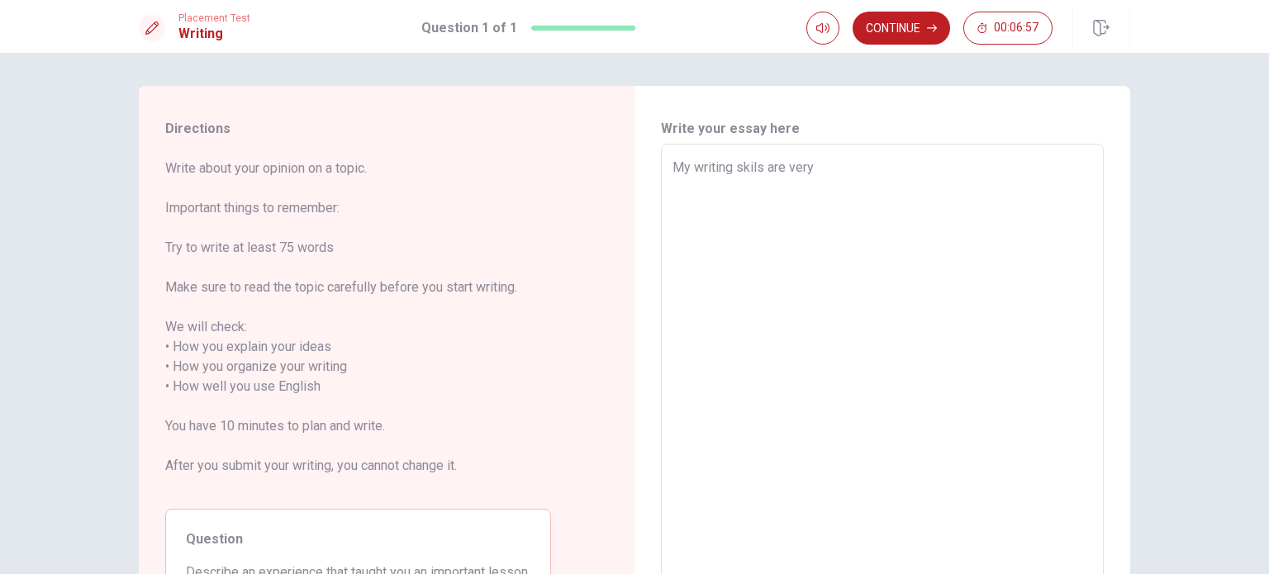
type textarea "x"
type textarea "My writing skils are very"
type textarea "x"
type textarea "My writing skils are very b"
type textarea "x"
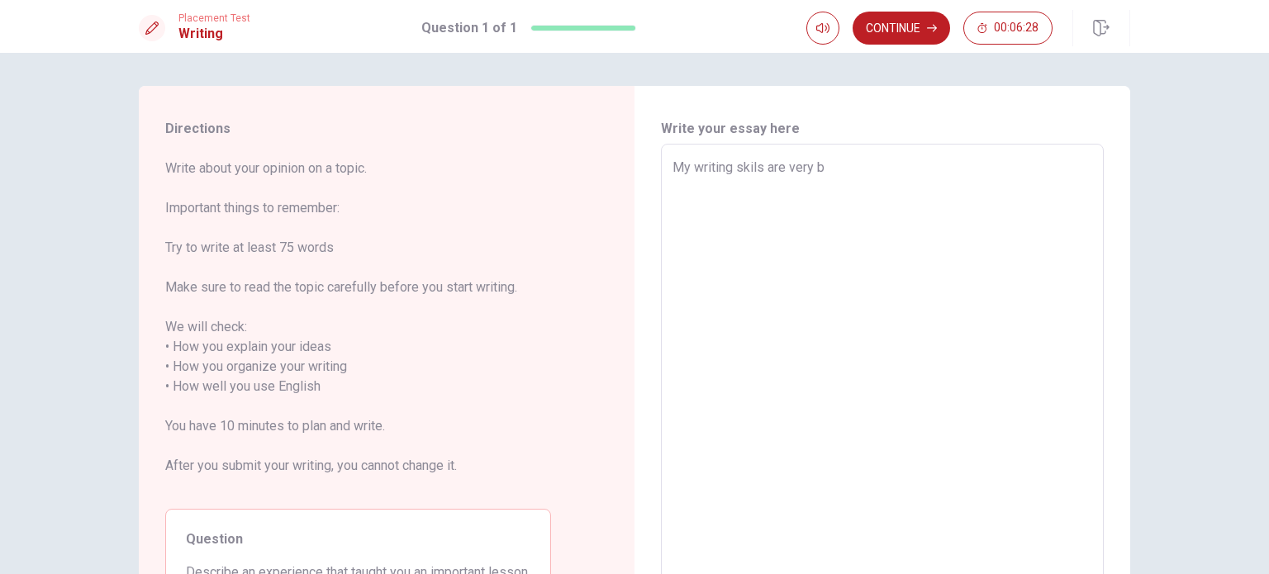
type textarea "My writing skils are very ba"
type textarea "x"
type textarea "My writing skils are very baa"
type textarea "x"
type textarea "My writing skils are very baaa"
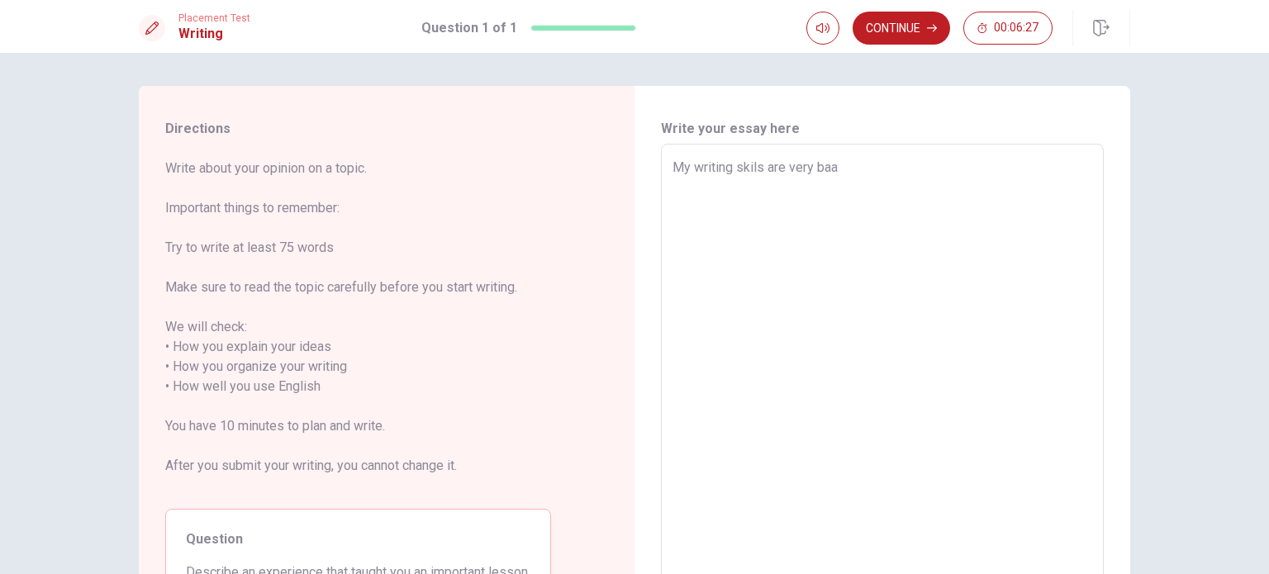
type textarea "x"
type textarea "My writing skils are very baaaa"
type textarea "x"
type textarea "My writing skils are very baaaaa"
type textarea "x"
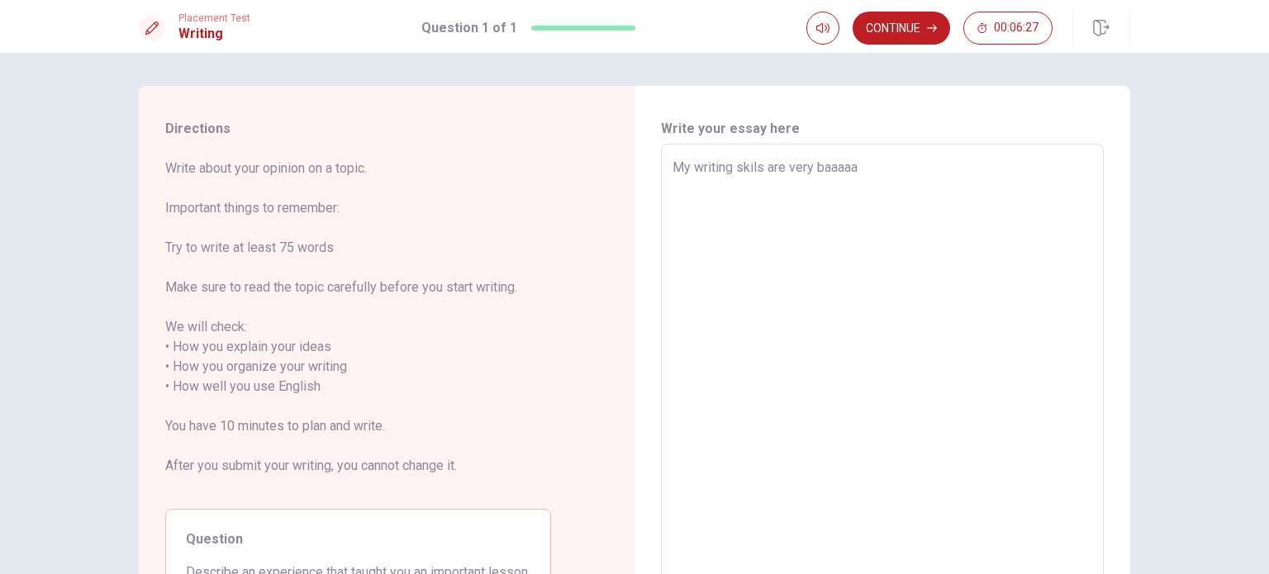
type textarea "My writing skils are very baaaaaa"
type textarea "x"
type textarea "My writing skils are very baaaaaaa"
type textarea "x"
type textarea "My writing skils are very baaaaaaaa"
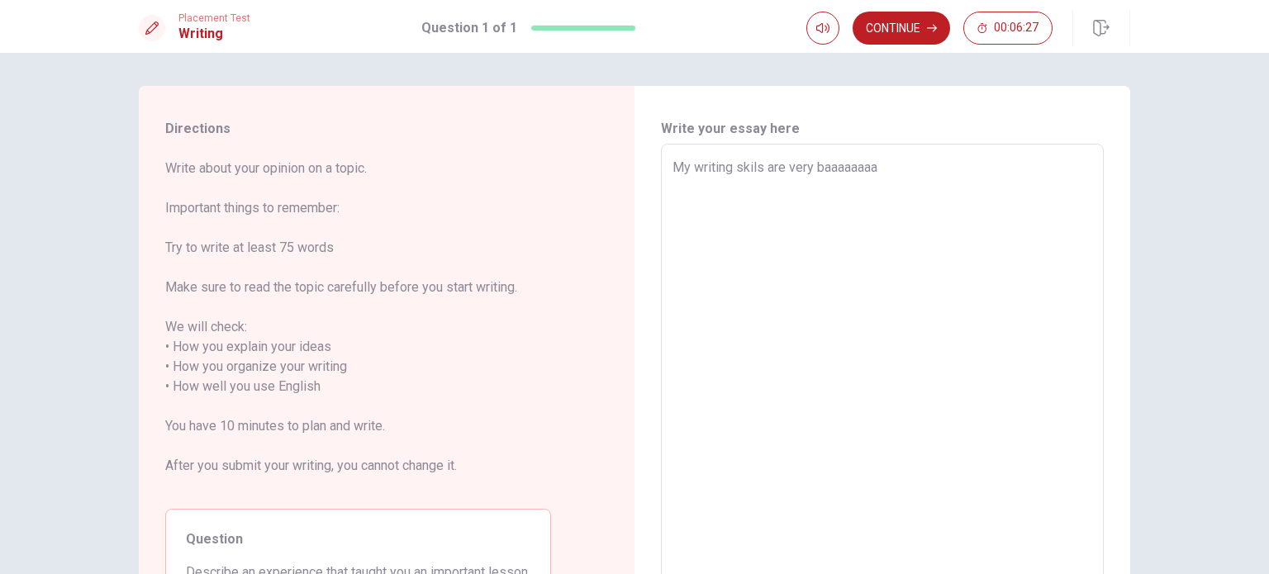
type textarea "x"
type textarea "My writing skils are very baaaaaaaaa"
type textarea "x"
type textarea "My writing skils are very baaaaaaaaaa"
type textarea "x"
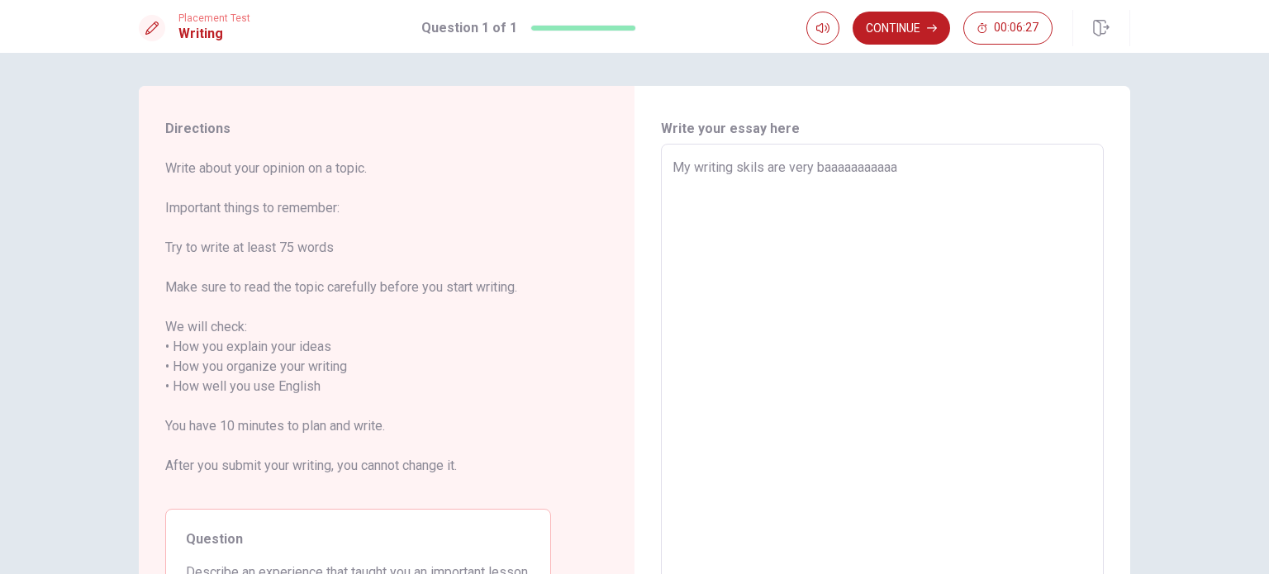
type textarea "My writing skils are very baaaaaaaaaaaa"
type textarea "x"
type textarea "My writing skils are very baaaaaaaaaaaaa"
type textarea "x"
type textarea "My writing skils are very baaaaaaaaaaaaaa"
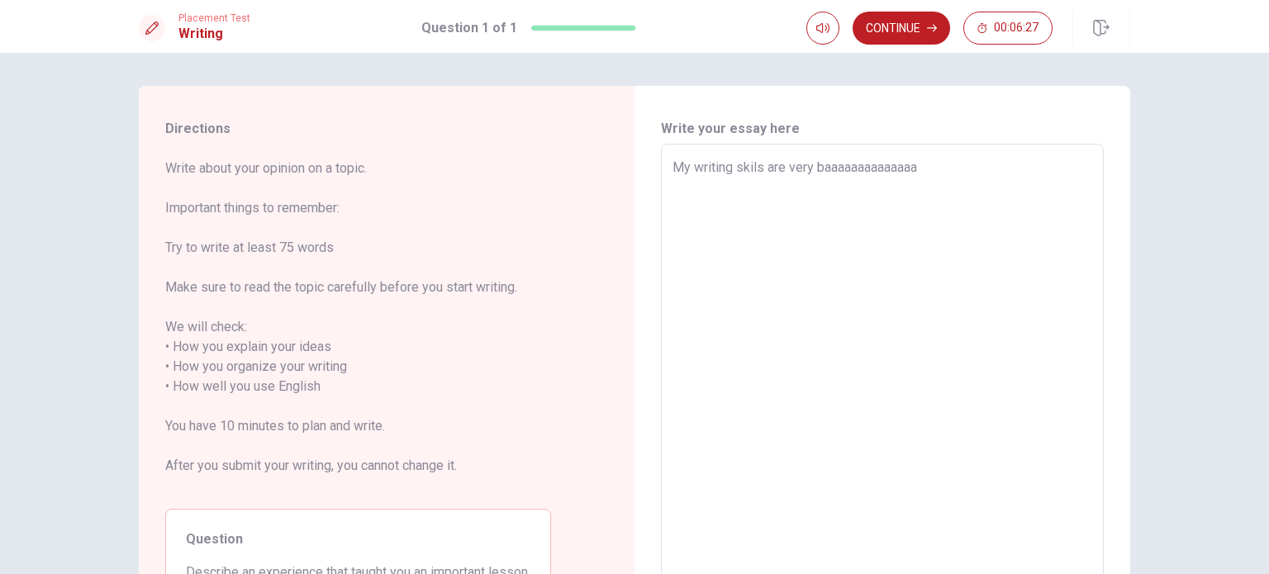
type textarea "x"
type textarea "My writing skils are very baaaaaaaaaaaaaaa"
type textarea "x"
type textarea "My writing skils are very baaaaaaaaaaaaaa"
type textarea "x"
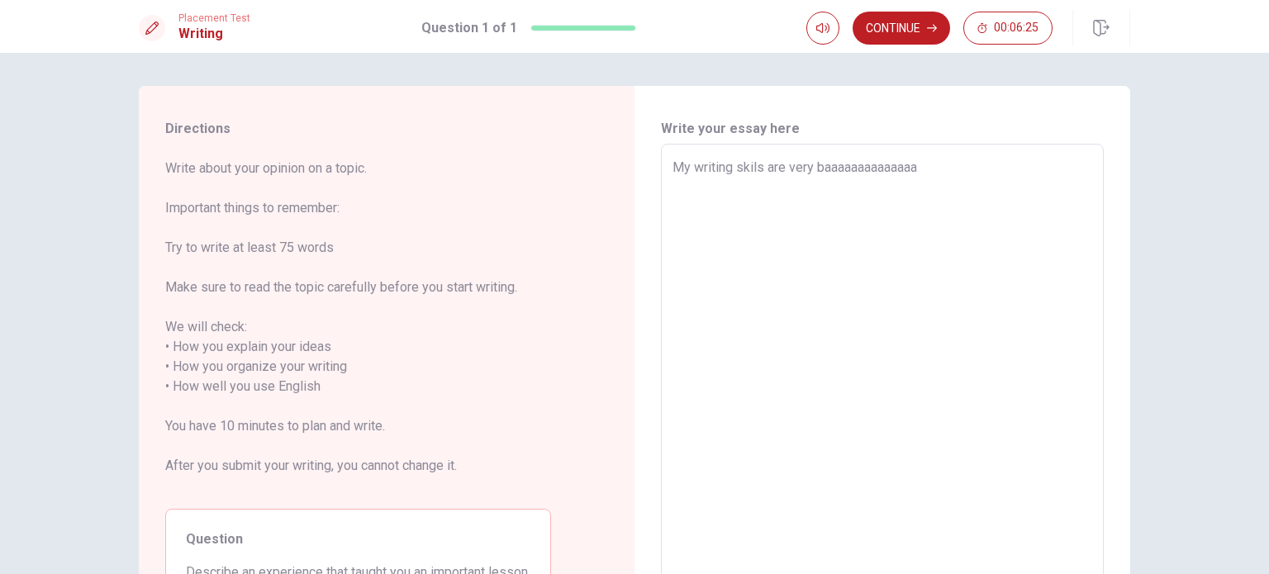
type textarea "My writing skils are very baaaaaaaaaaaaa"
type textarea "x"
type textarea "My writing skils are very baaaaaaaaaaaa"
type textarea "x"
type textarea "My writing skils are very baaaaaaaaaaa"
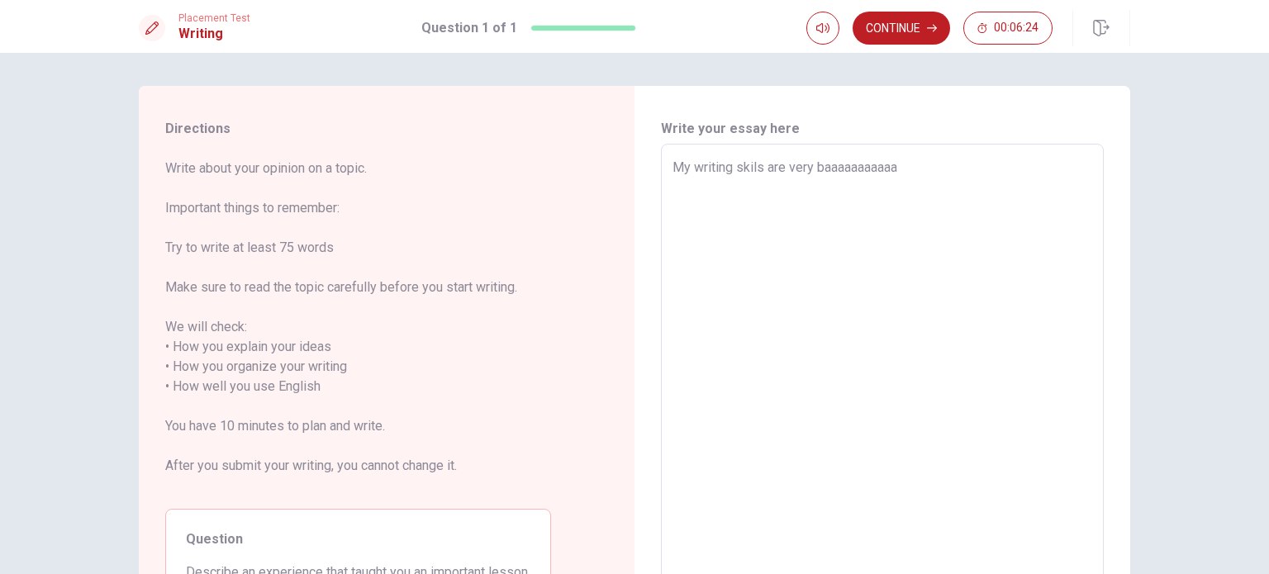
type textarea "x"
type textarea "My writing skils are very baaaaaaaaaa"
type textarea "x"
type textarea "My writing skils are very baaaaaaaaa"
type textarea "x"
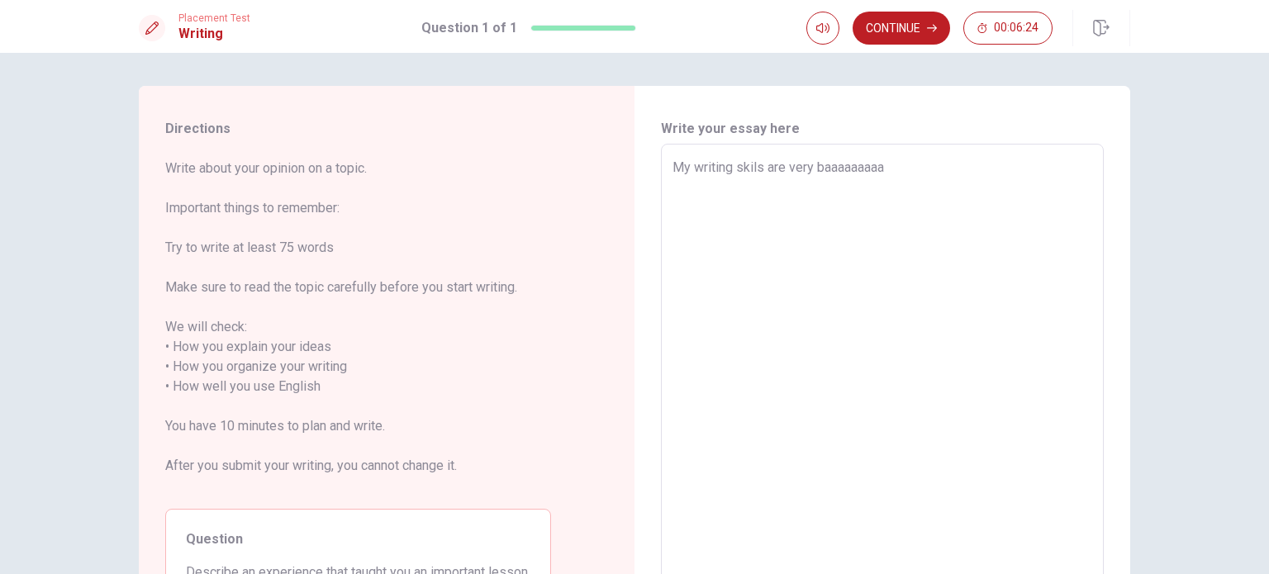
type textarea "My writing skils are very baaaaaaaa"
type textarea "x"
type textarea "My writing skils are very baaaaaaa"
type textarea "x"
type textarea "My writing skils are very baaaaaa"
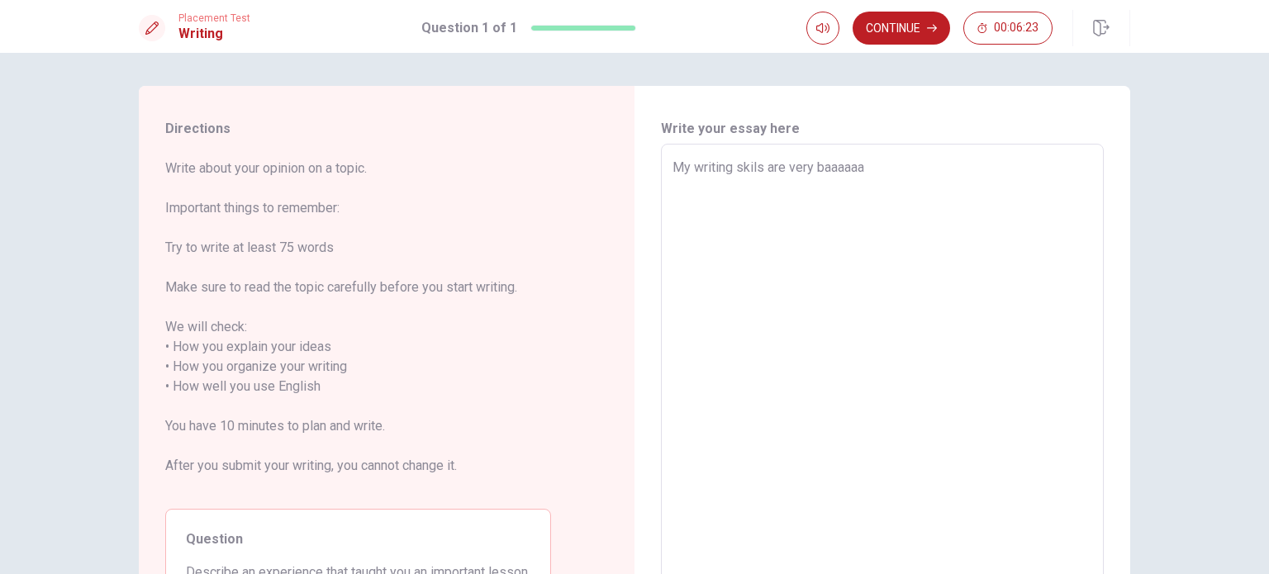
type textarea "x"
type textarea "My writing skils are very baaaaa"
type textarea "x"
type textarea "My writing skils are very baaaa"
type textarea "x"
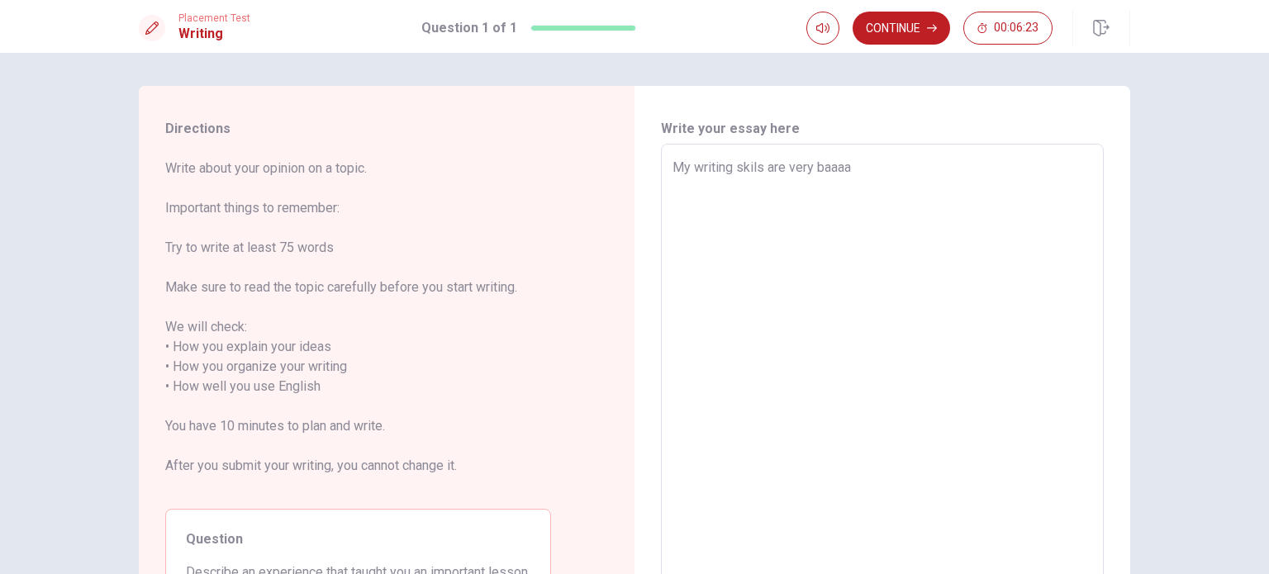
type textarea "My writing skils are very baaa"
type textarea "x"
type textarea "My writing skils are very baa"
type textarea "x"
type textarea "My writing skils are very ba"
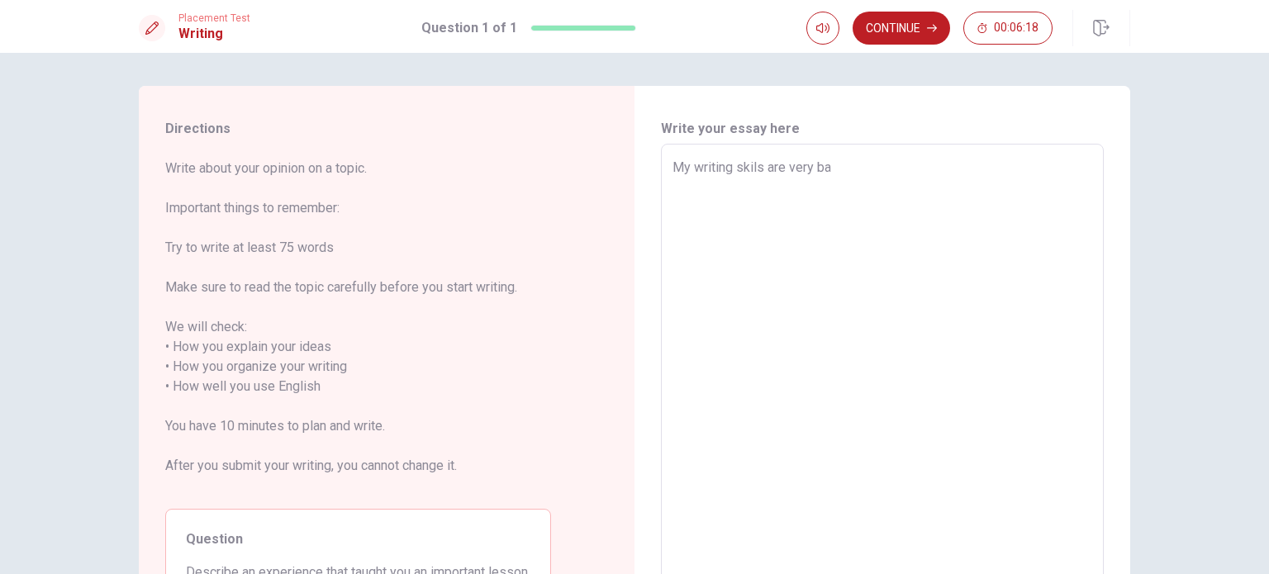
type textarea "x"
type textarea "My writing skils are very bad"
type textarea "x"
type textarea "My writing skils are very bad."
type textarea "x"
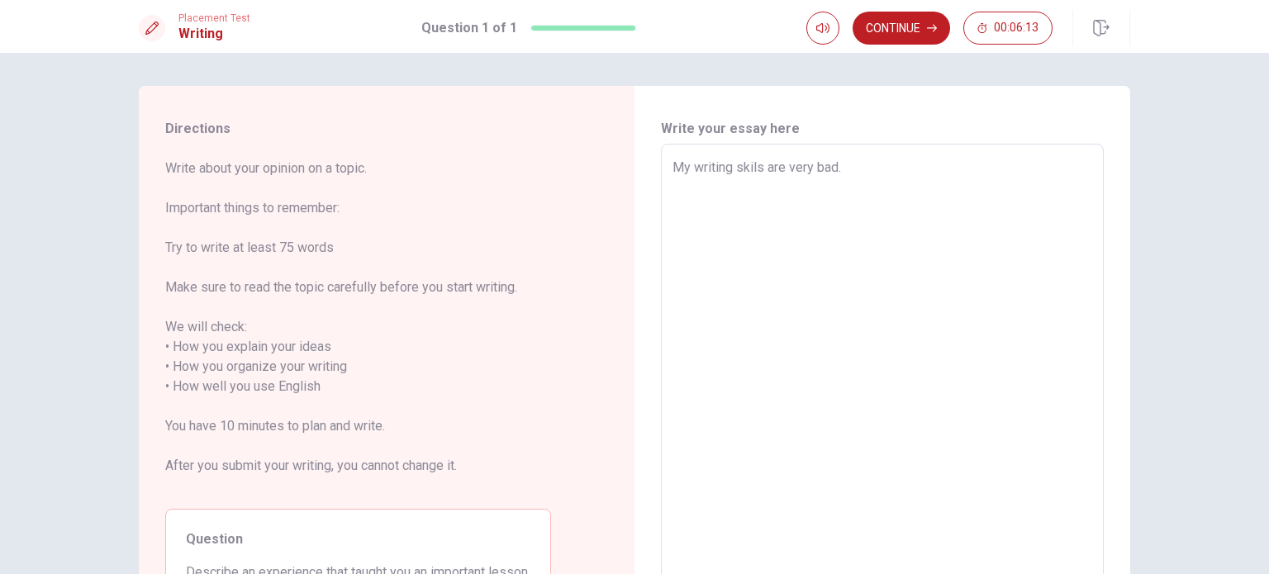
type textarea "My writing skils are very bad."
type textarea "x"
type textarea "My writing skils are very bad. i"
type textarea "x"
type textarea "My writing skils are very bad."
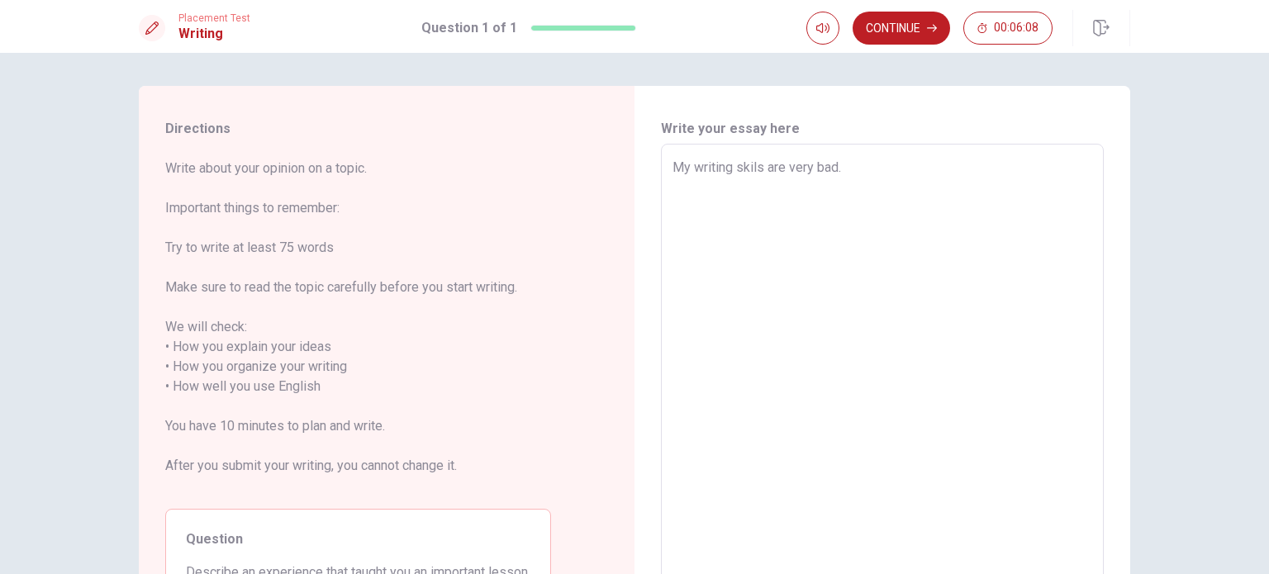
type textarea "x"
type textarea "My writing skils are very bad. I"
type textarea "x"
type textarea "My writing skils are very bad. I"
type textarea "x"
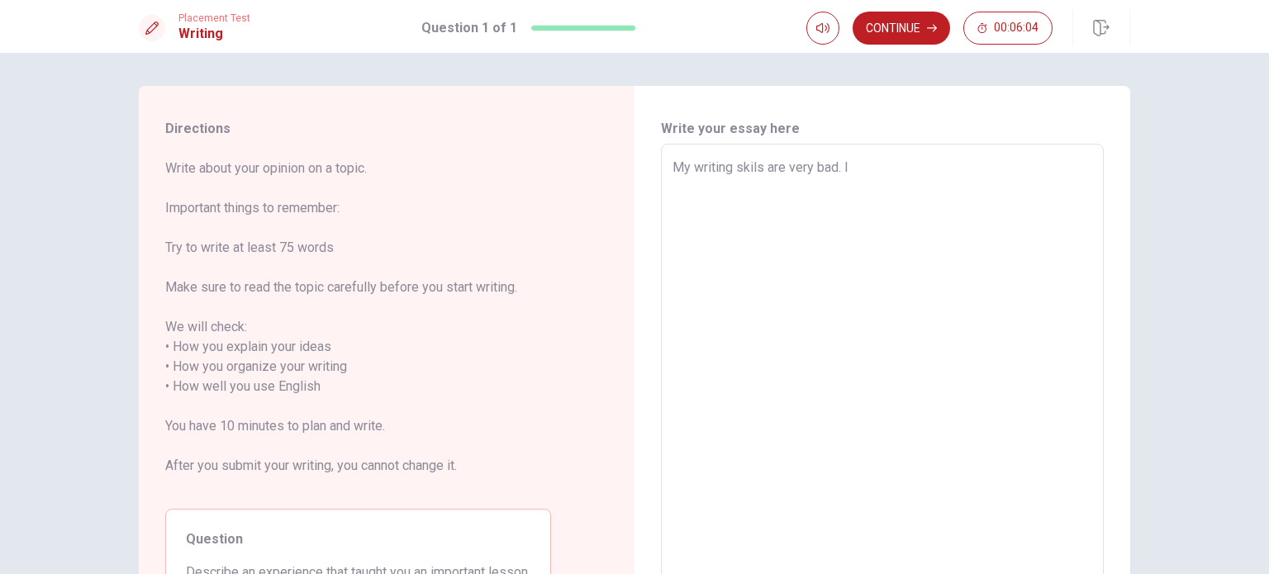
type textarea "My writing skils are very bad. I h"
type textarea "x"
type textarea "My writing skils are very bad. I ho"
type textarea "x"
type textarea "My writing skils are very bad. I hou"
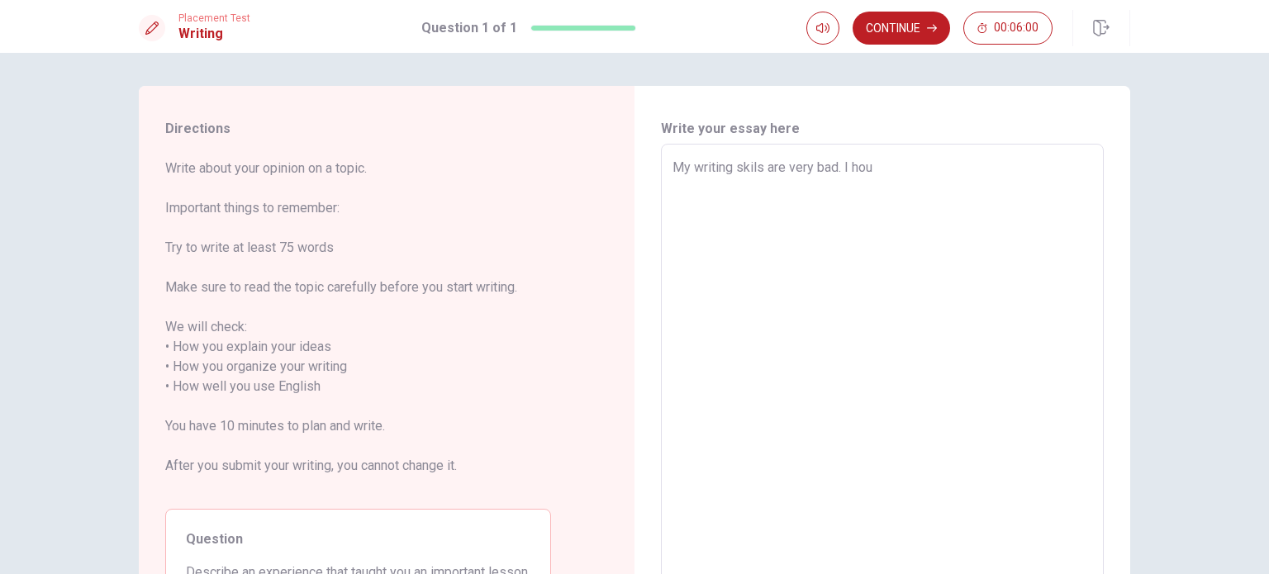
type textarea "x"
type textarea "My writing skils are very bad. I houh"
type textarea "x"
type textarea "My writing skils are very bad. I houh"
type textarea "x"
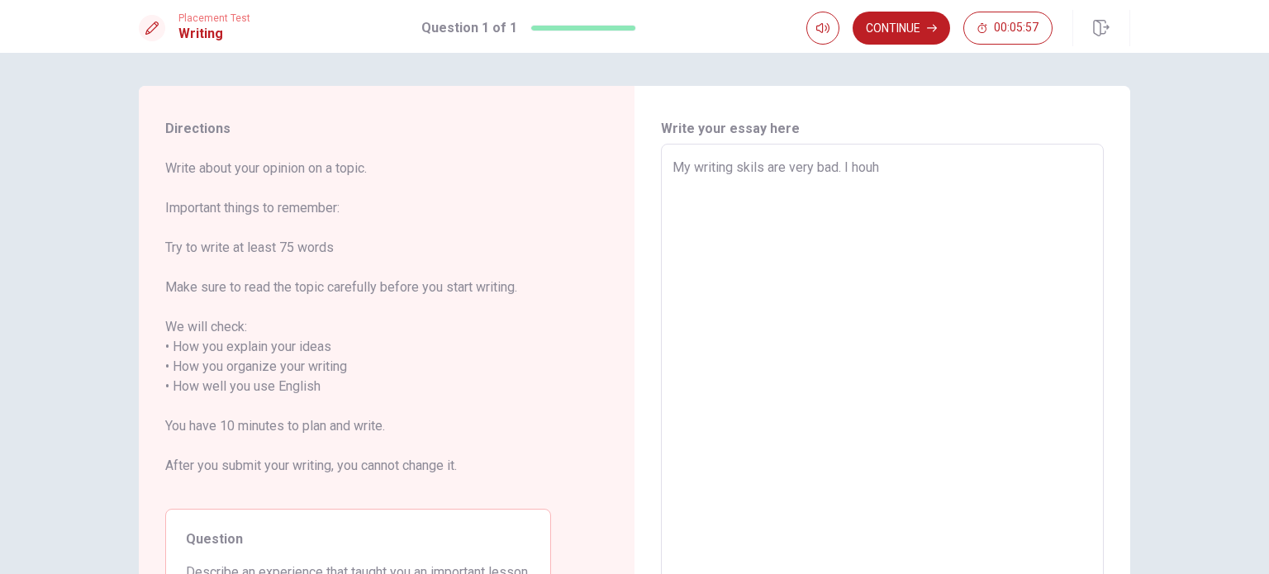
type textarea "My writing skils are very bad. I houh"
type textarea "x"
type textarea "My writing skils are very bad. I hou"
type textarea "x"
type textarea "My writing skils are very bad. I [PERSON_NAME]"
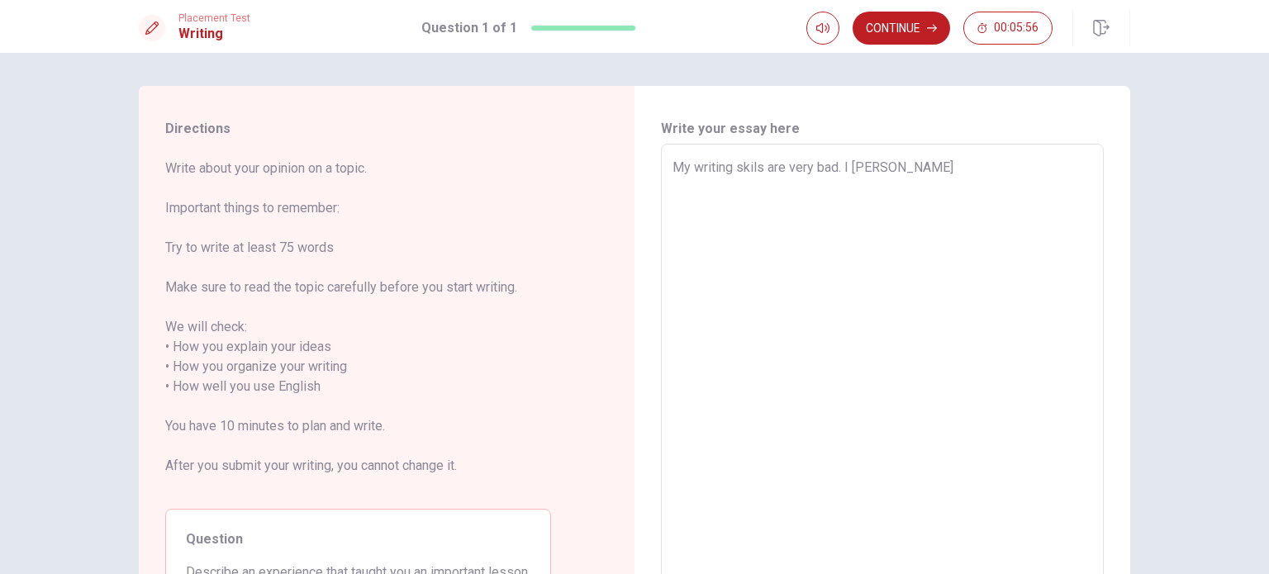
type textarea "x"
type textarea "My writing skils are very bad. I [PERSON_NAME]"
type textarea "x"
type textarea "My writing skils are very bad. I [PERSON_NAME] i"
type textarea "x"
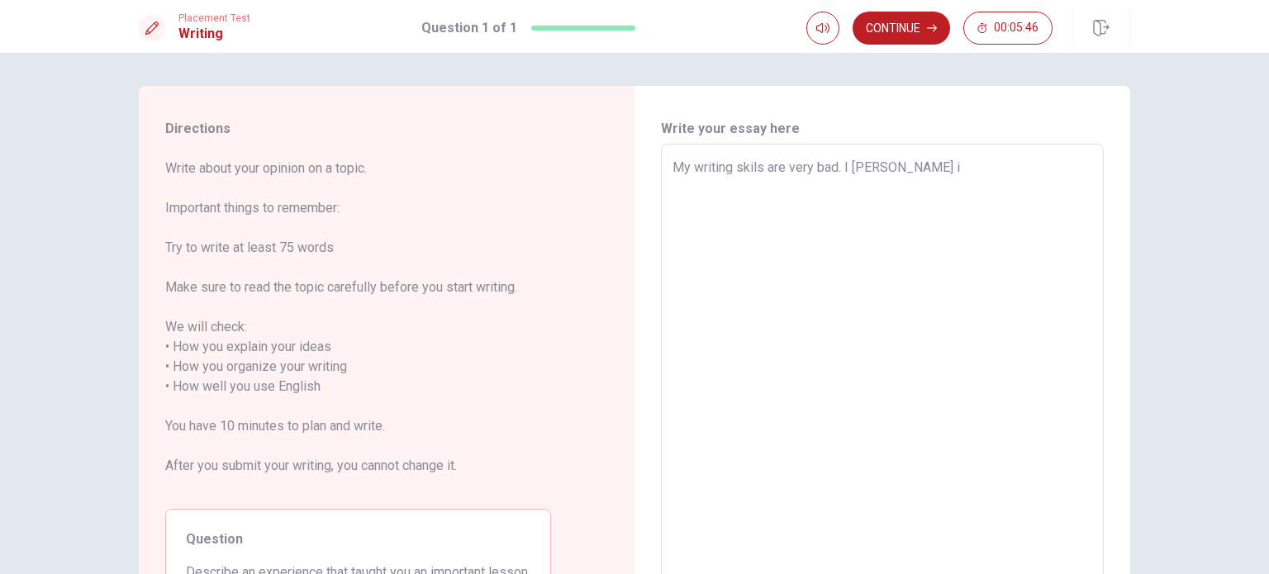
type textarea "My writing skils are very bad. I [PERSON_NAME] im"
type textarea "x"
type textarea "My writing skils are very bad. I [PERSON_NAME] imp"
type textarea "x"
type textarea "My writing skils are very bad. I [PERSON_NAME] impr"
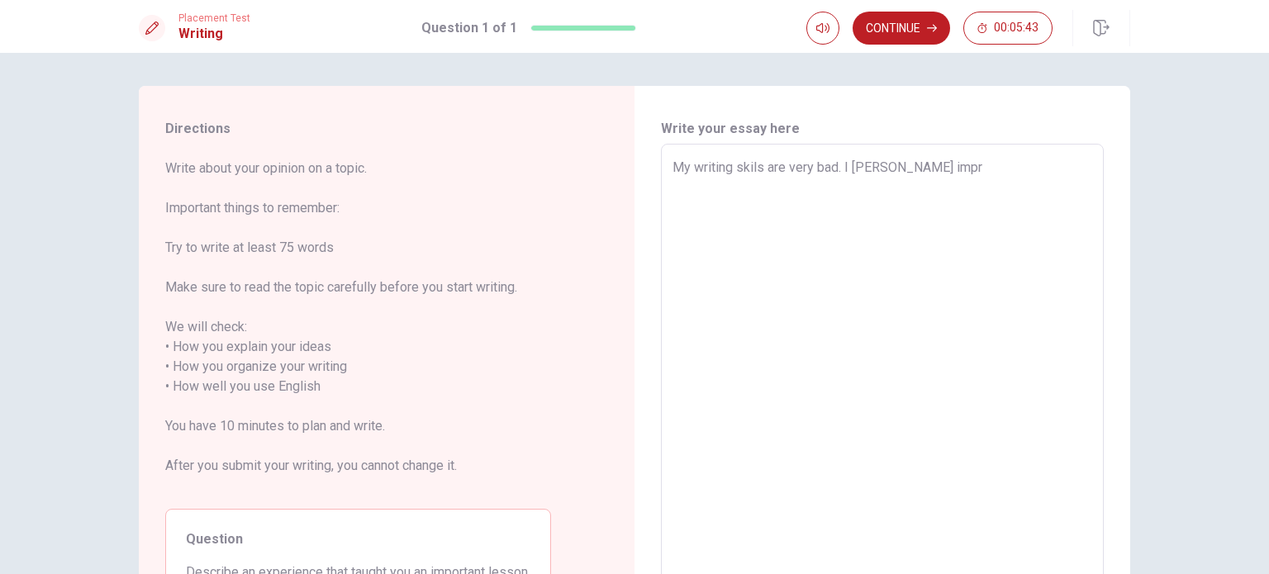
type textarea "x"
type textarea "My writing skils are very bad. I [PERSON_NAME] impru"
type textarea "x"
type textarea "My writing skils are very bad. I [PERSON_NAME] impruv"
type textarea "x"
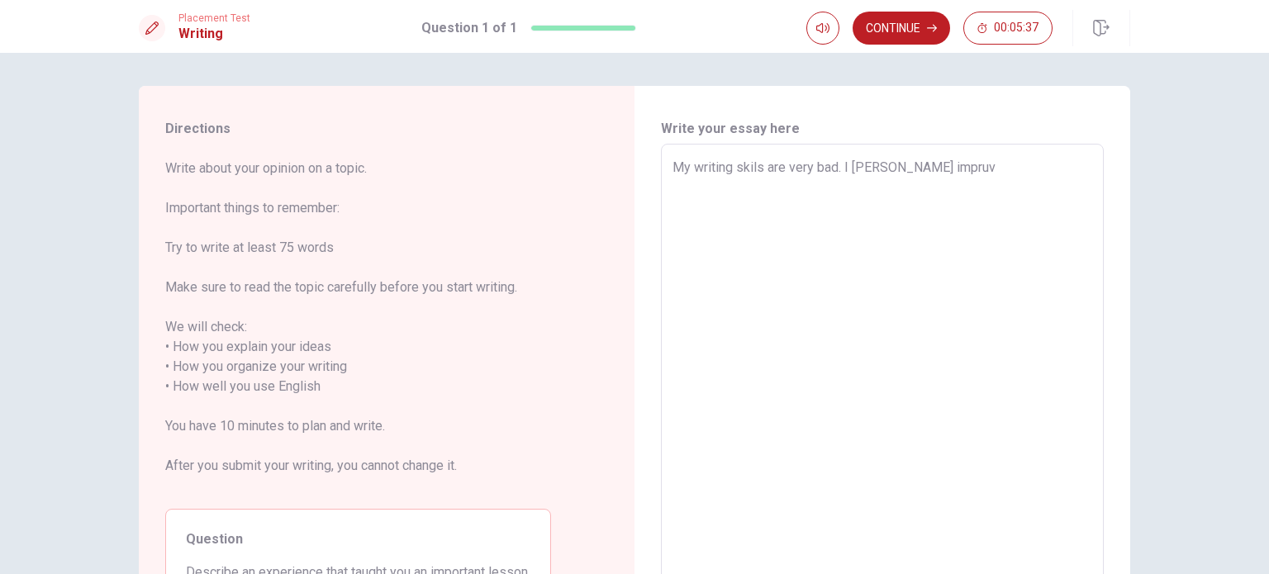
type textarea "My writing skils are very bad. I [PERSON_NAME] impru"
type textarea "x"
type textarea "My writing skils are very bad. I [PERSON_NAME] impr"
type textarea "x"
type textarea "My writing skils are very bad. I [PERSON_NAME] imp"
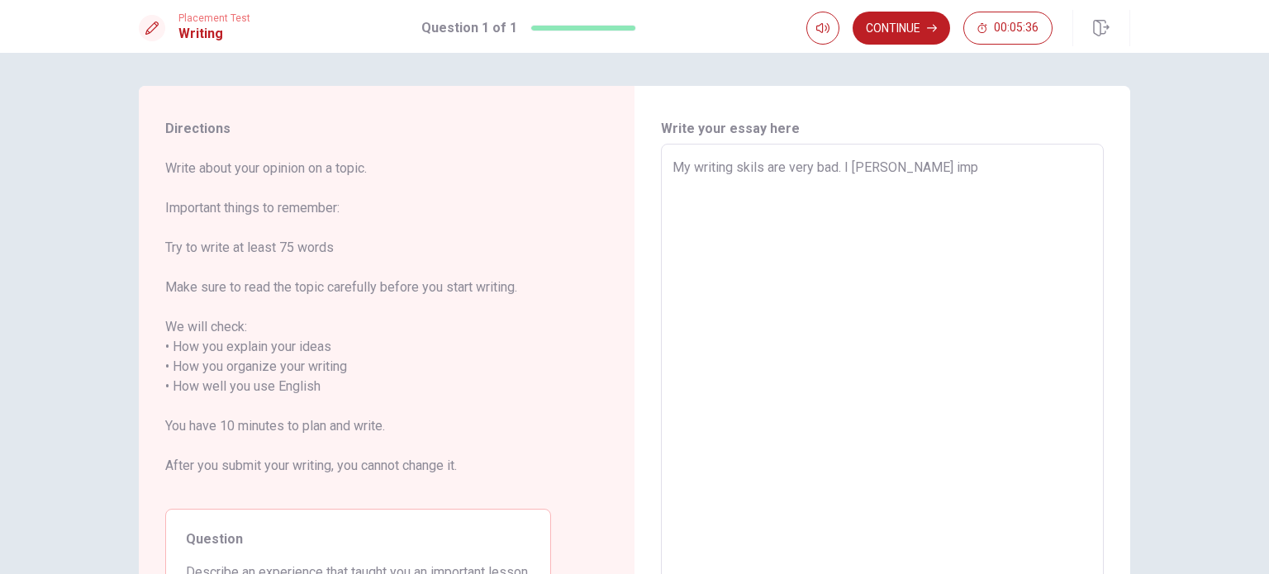
type textarea "x"
type textarea "My writing skils are very bad. I [PERSON_NAME] im"
type textarea "x"
type textarea "My writing skils are very bad. I [PERSON_NAME] i"
type textarea "x"
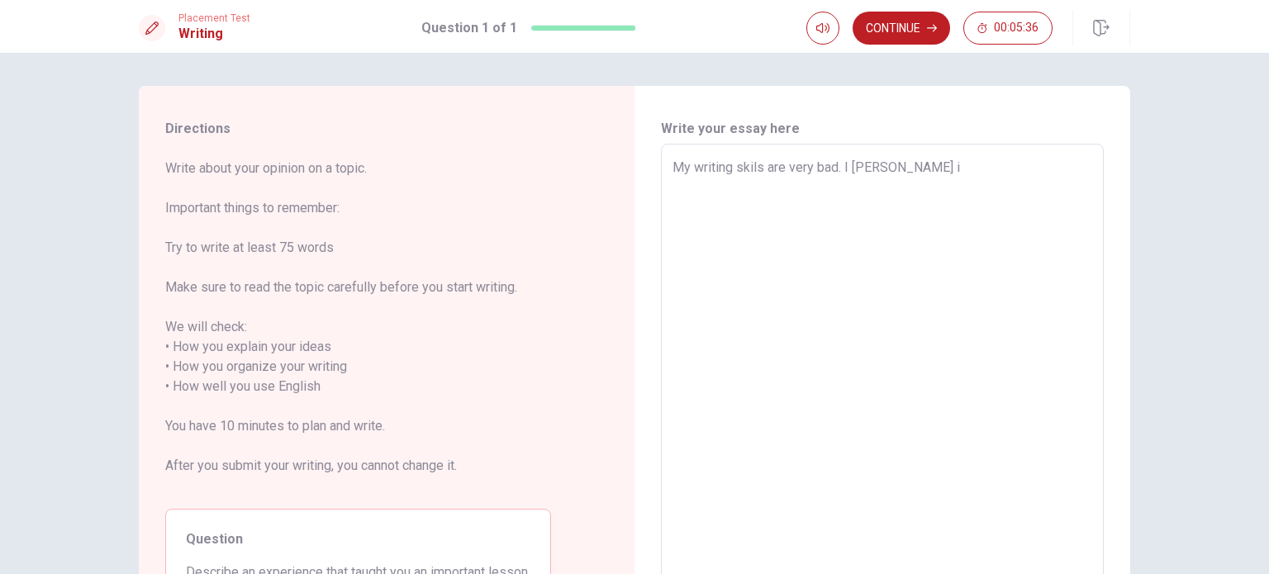
type textarea "My writing skils are very bad. I [PERSON_NAME]"
type textarea "x"
type textarea "My writing skils are very bad. I [PERSON_NAME]"
type textarea "x"
type textarea "My writing skils are very bad. I hou"
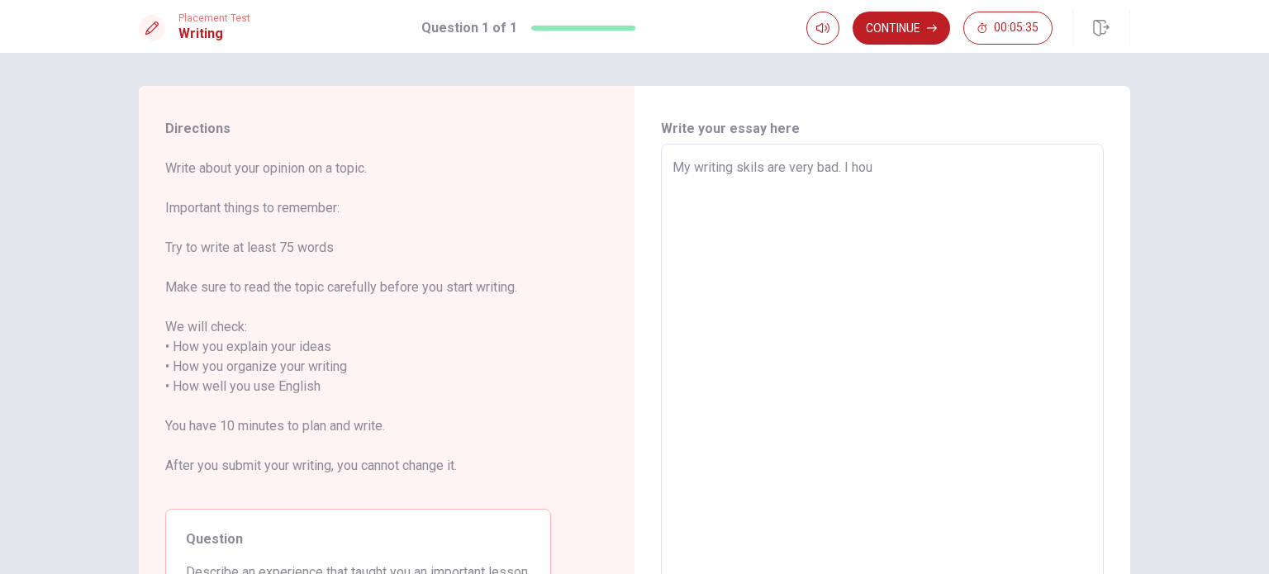
type textarea "x"
type textarea "My writing skils are very bad. I ho"
type textarea "x"
type textarea "My writing skils are very bad. I h"
type textarea "x"
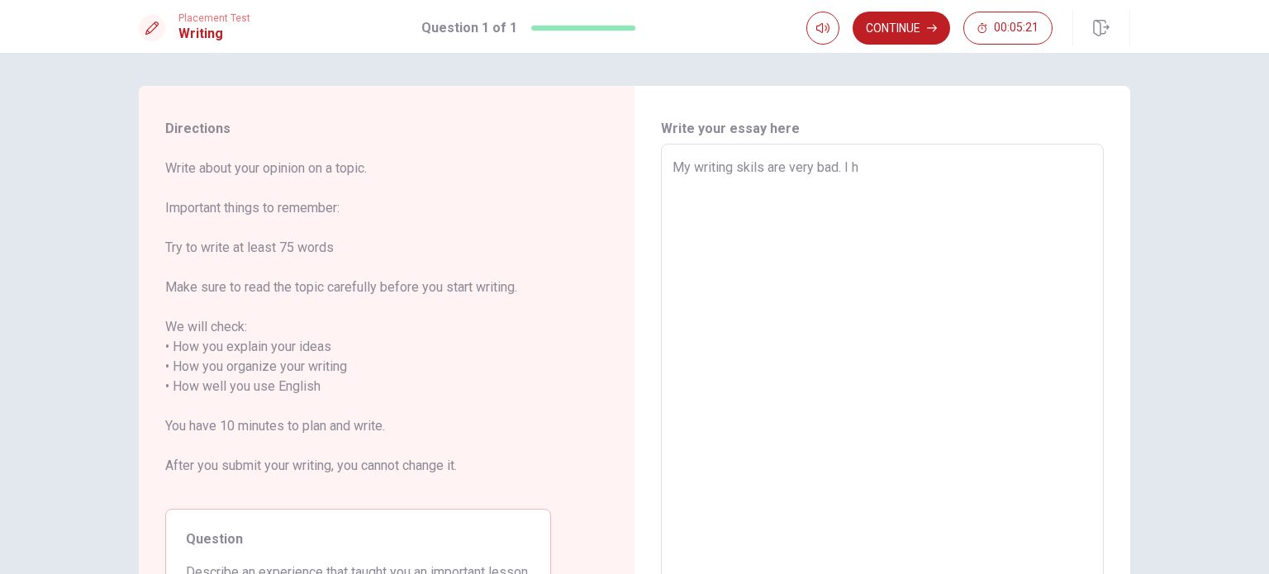
type textarea "My writing skils are very bad. I ho"
type textarea "x"
type textarea "My writing skils are very bad. I hop"
type textarea "x"
type textarea "My writing skils are very bad. I hope"
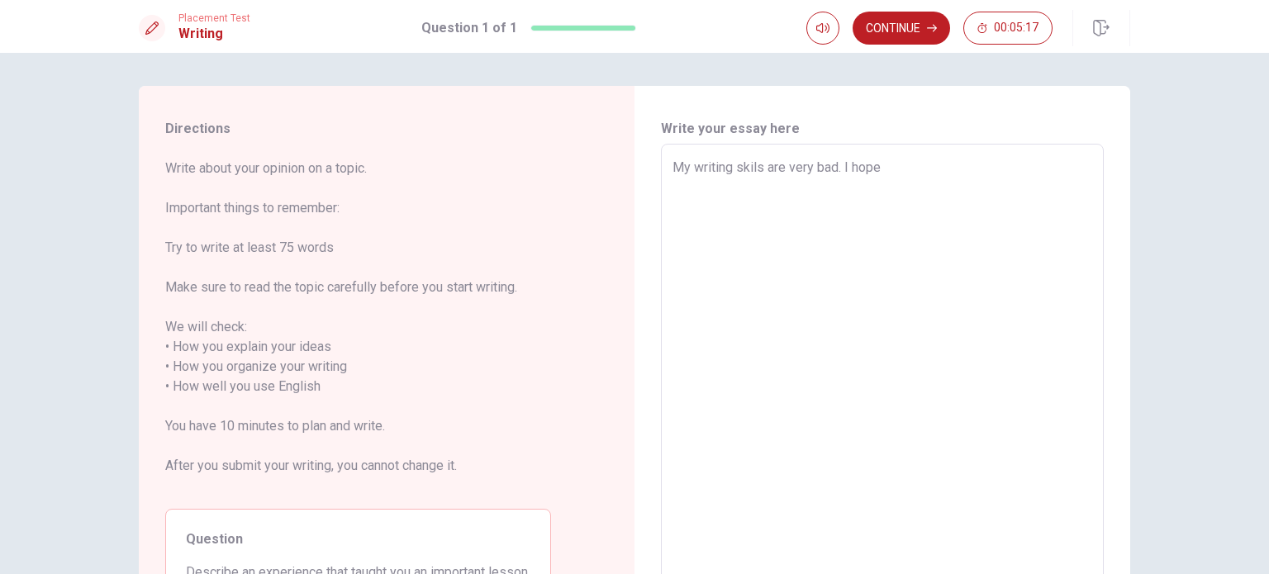
type textarea "x"
type textarea "My writing skils are very bad. I hope"
type textarea "x"
type textarea "My writing skils are very bad. I hope t"
type textarea "x"
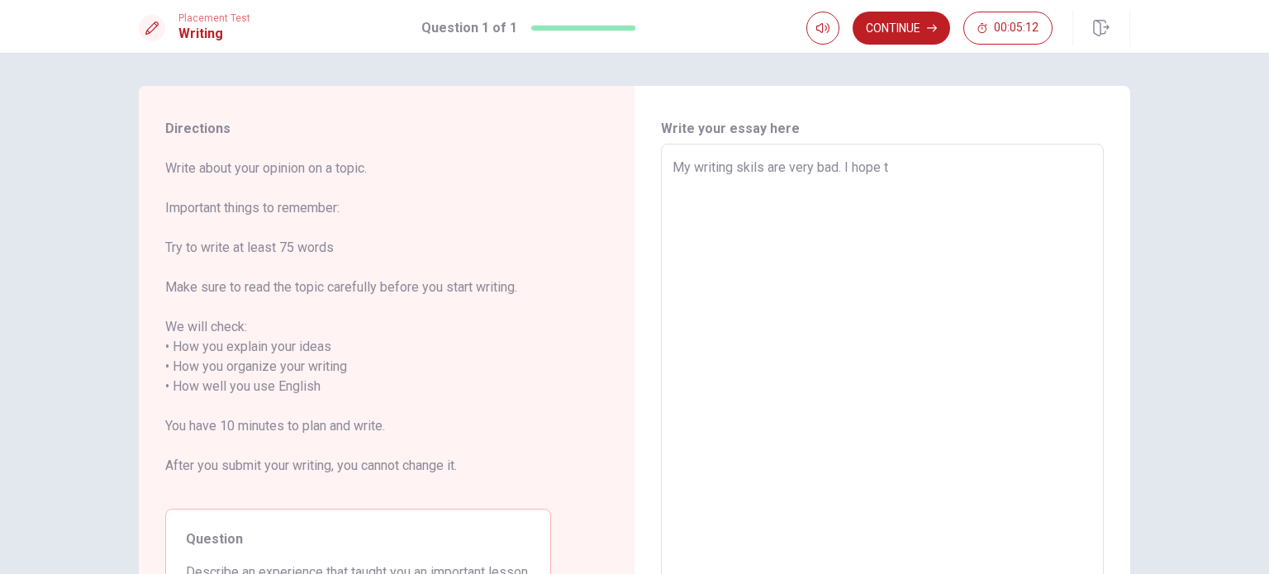
type textarea "My writing skils are very bad. I hope to"
type textarea "x"
type textarea "My writing skils are very bad. I hope to"
click at [781, 164] on textarea "My writing skils are very bad. I hope to improve it in your lessons. It is very…" at bounding box center [882, 377] width 420 height 439
click at [814, 195] on textarea "My writing skils is very bad. I hope to improve it in your lessons. It is very …" at bounding box center [882, 377] width 420 height 439
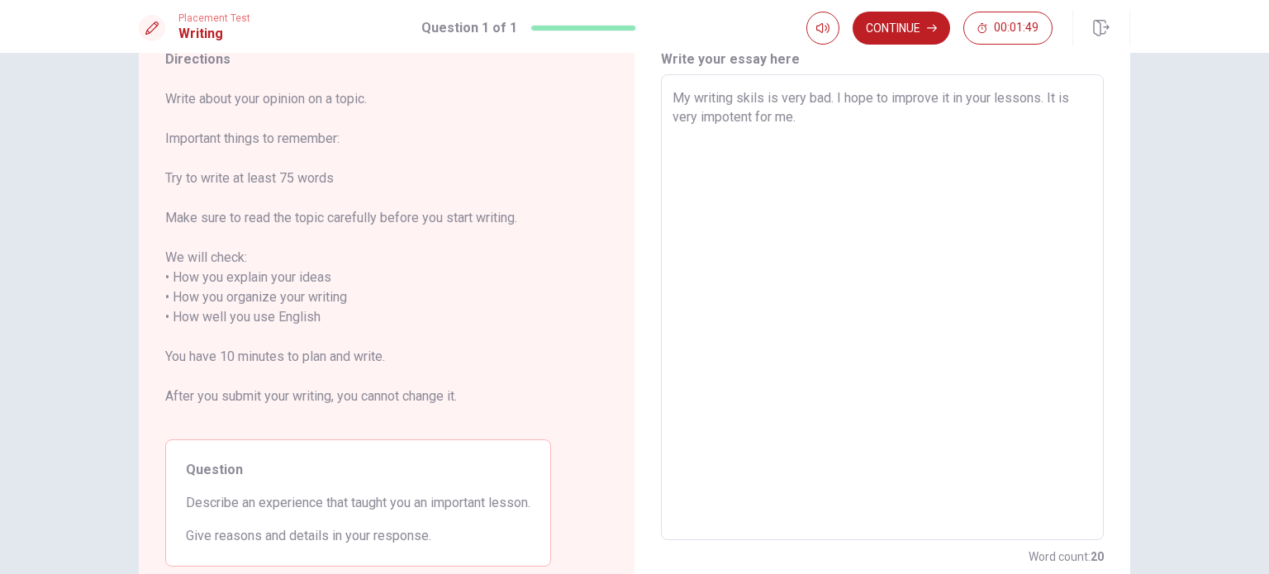
scroll to position [83, 0]
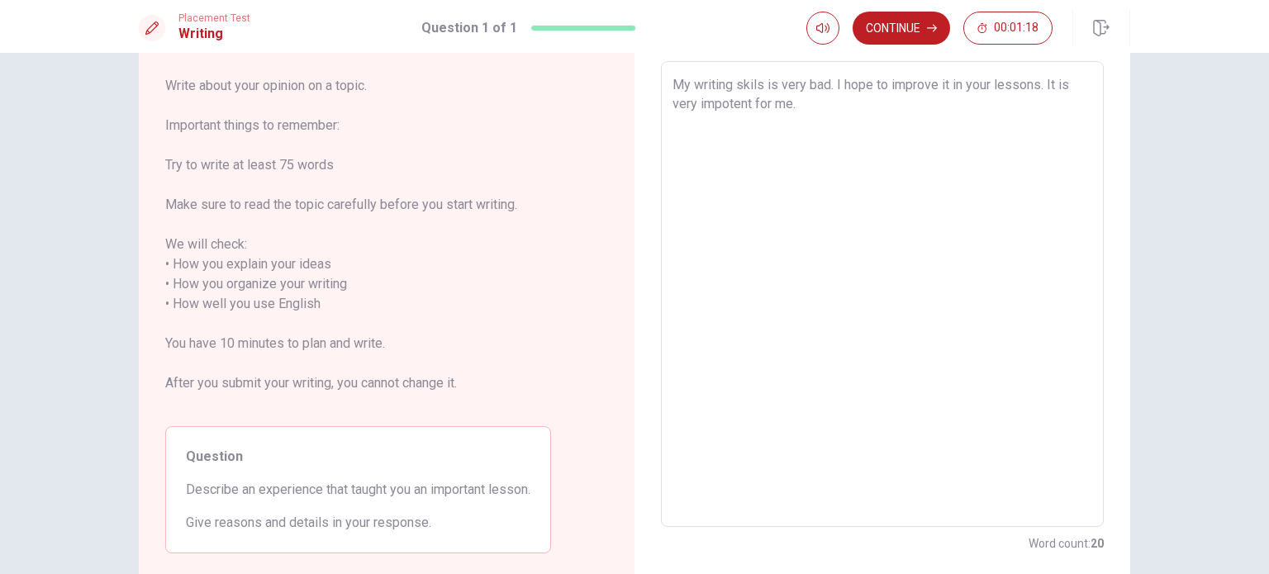
click at [737, 137] on textarea "My writing skils is very bad. I hope to improve it in your lessons. It is very …" at bounding box center [882, 294] width 420 height 439
click at [808, 104] on textarea "My writing skils is very bad. I hope to improve it in your lessons. It is very …" at bounding box center [882, 294] width 420 height 439
click at [866, 101] on textarea "My writing skils is very bad. I hope to improve it in your lessons. It is very …" at bounding box center [882, 294] width 420 height 439
click at [925, 105] on textarea "My writing skils is very bad. I hope to improve it in your lessons. It is very …" at bounding box center [882, 294] width 420 height 439
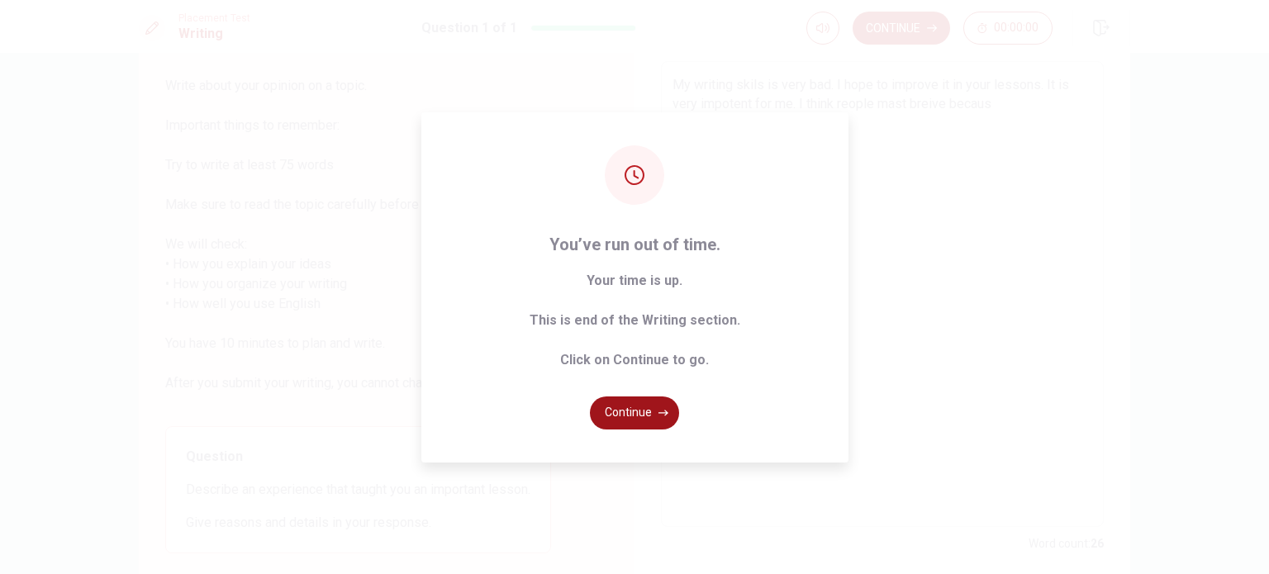
click at [622, 428] on button "Continue" at bounding box center [634, 412] width 89 height 33
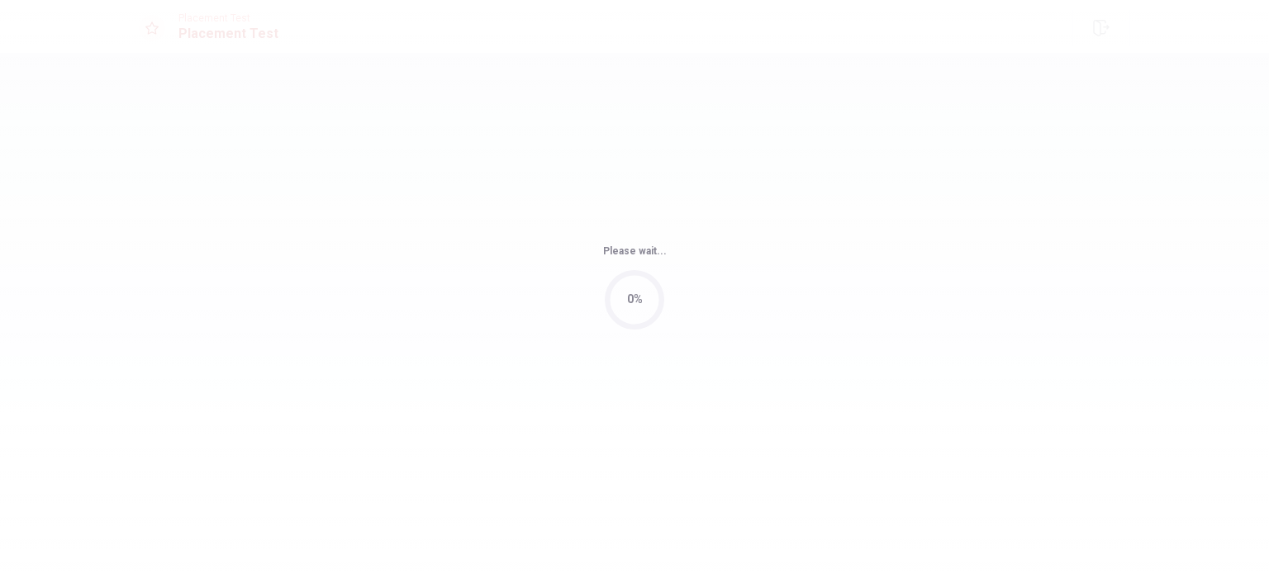
scroll to position [0, 0]
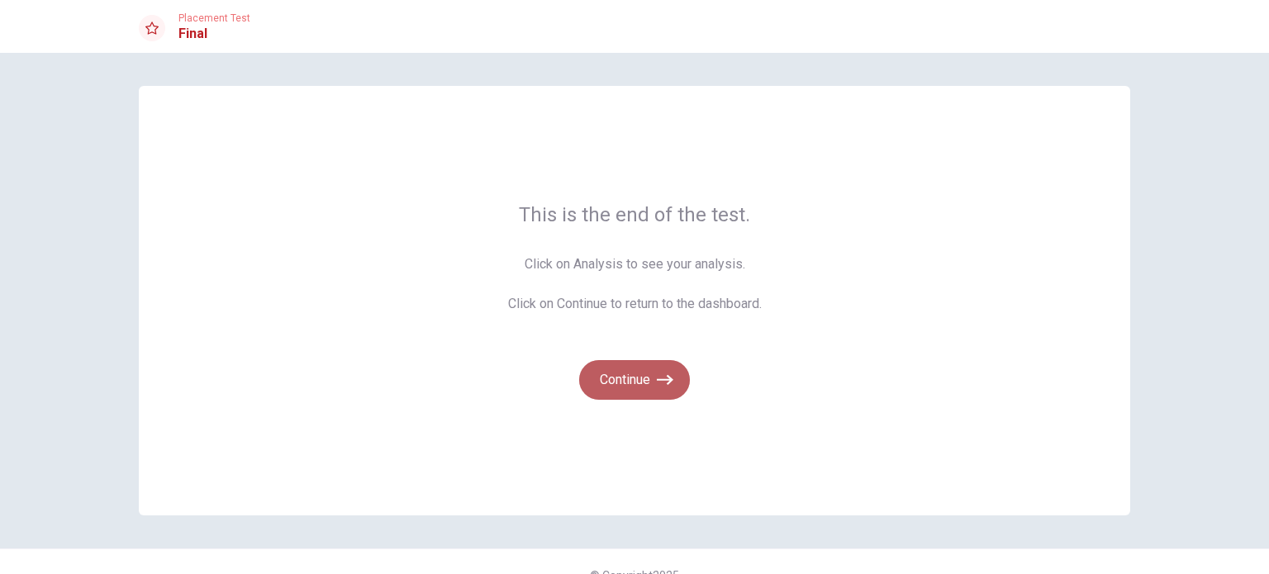
click at [642, 387] on button "Continue" at bounding box center [634, 380] width 111 height 40
